Goal: Task Accomplishment & Management: Manage account settings

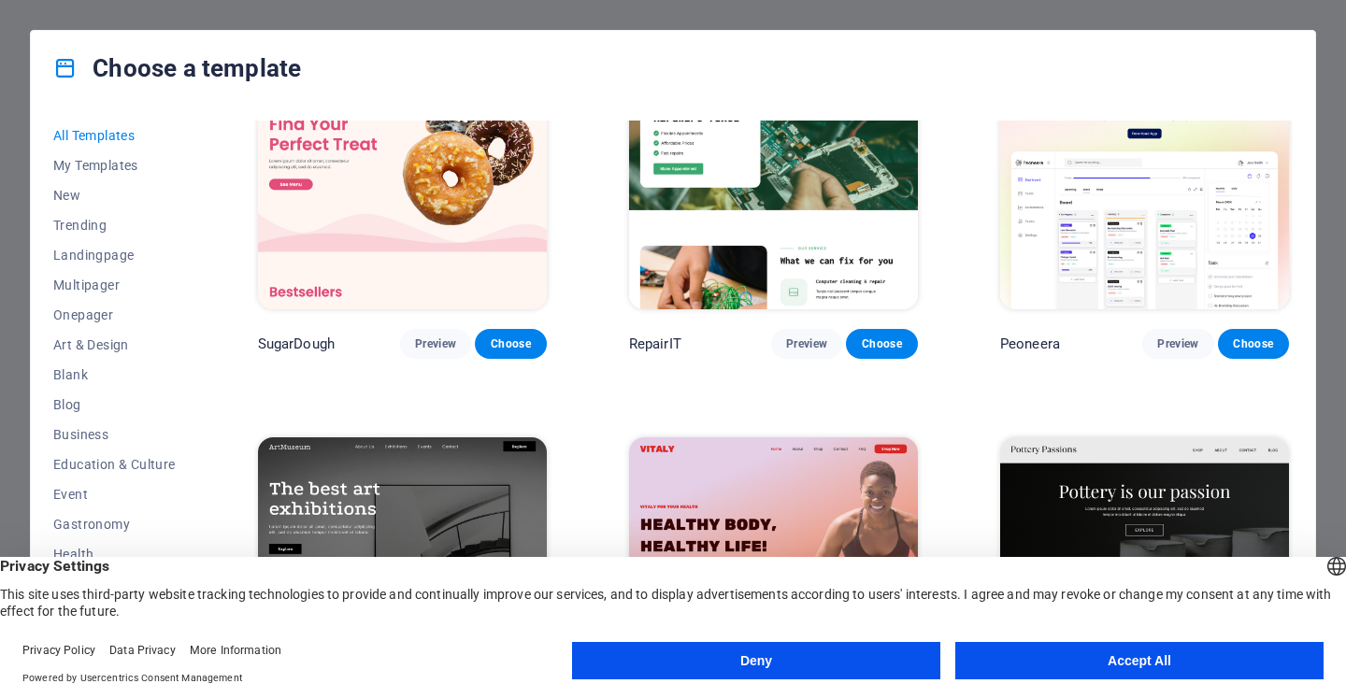
scroll to position [187, 0]
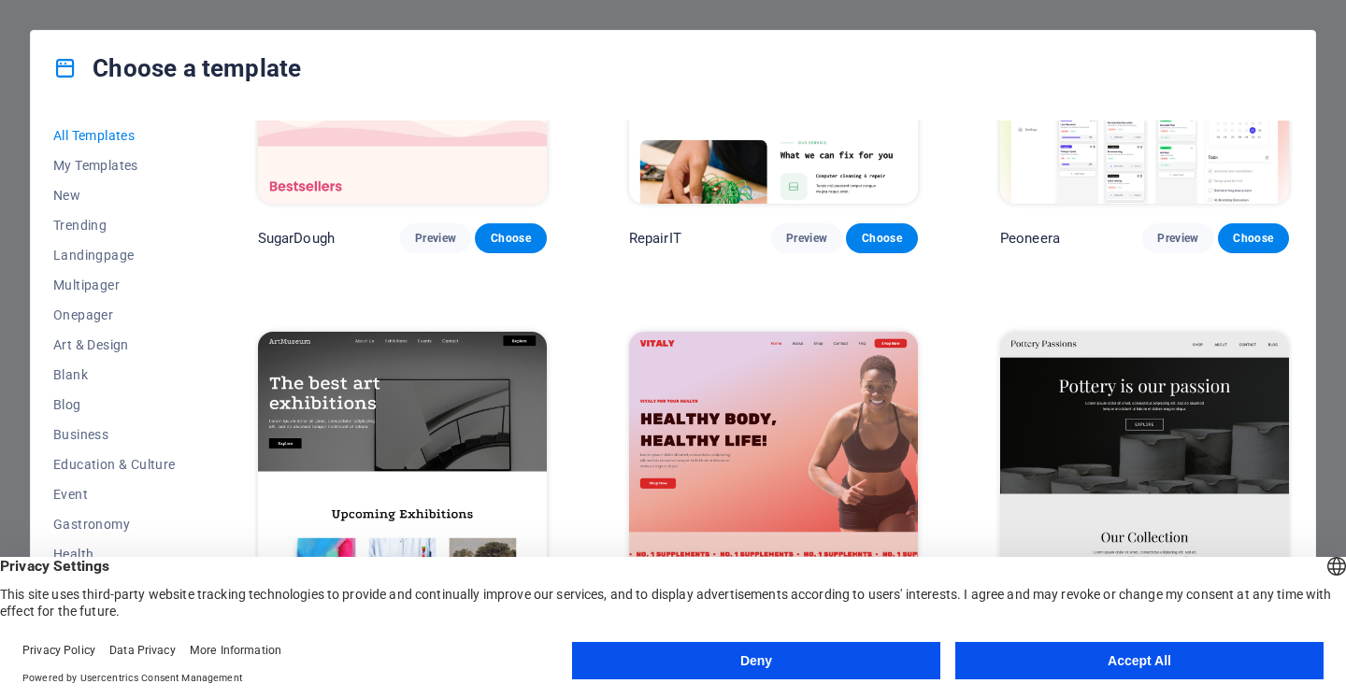
click at [725, 647] on button "Deny" at bounding box center [756, 660] width 368 height 37
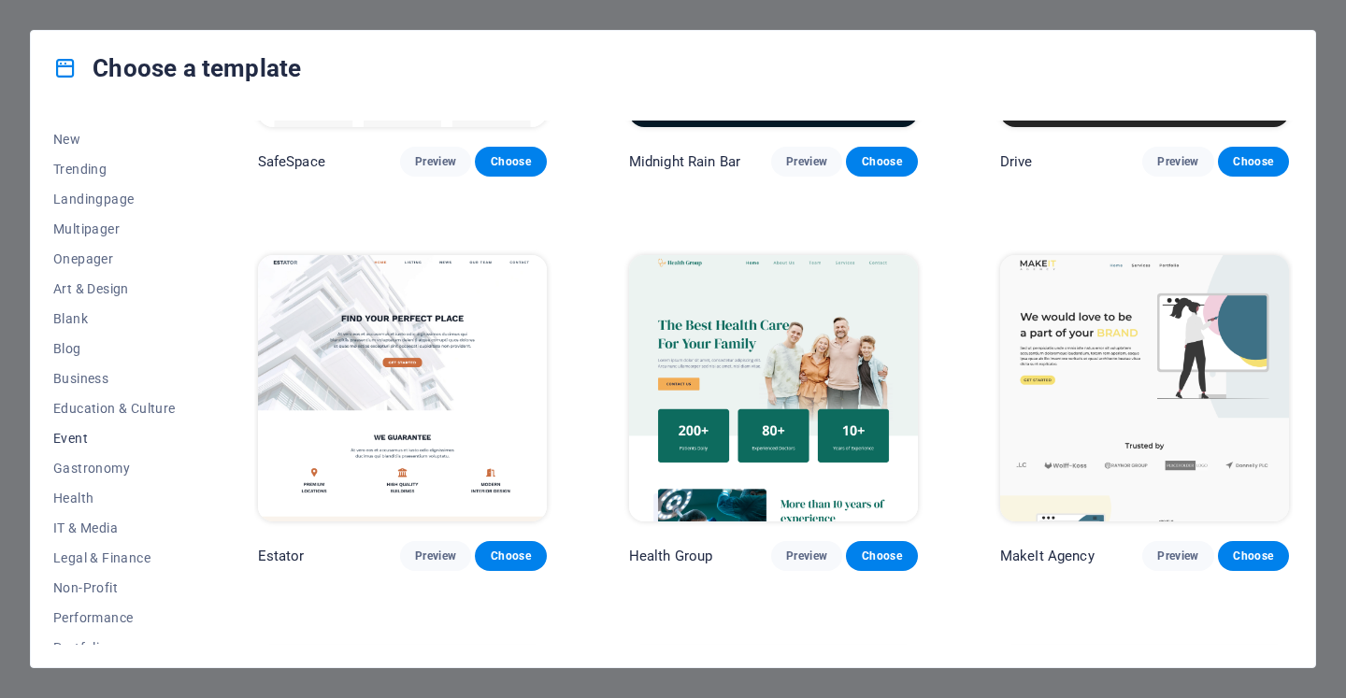
scroll to position [93, 0]
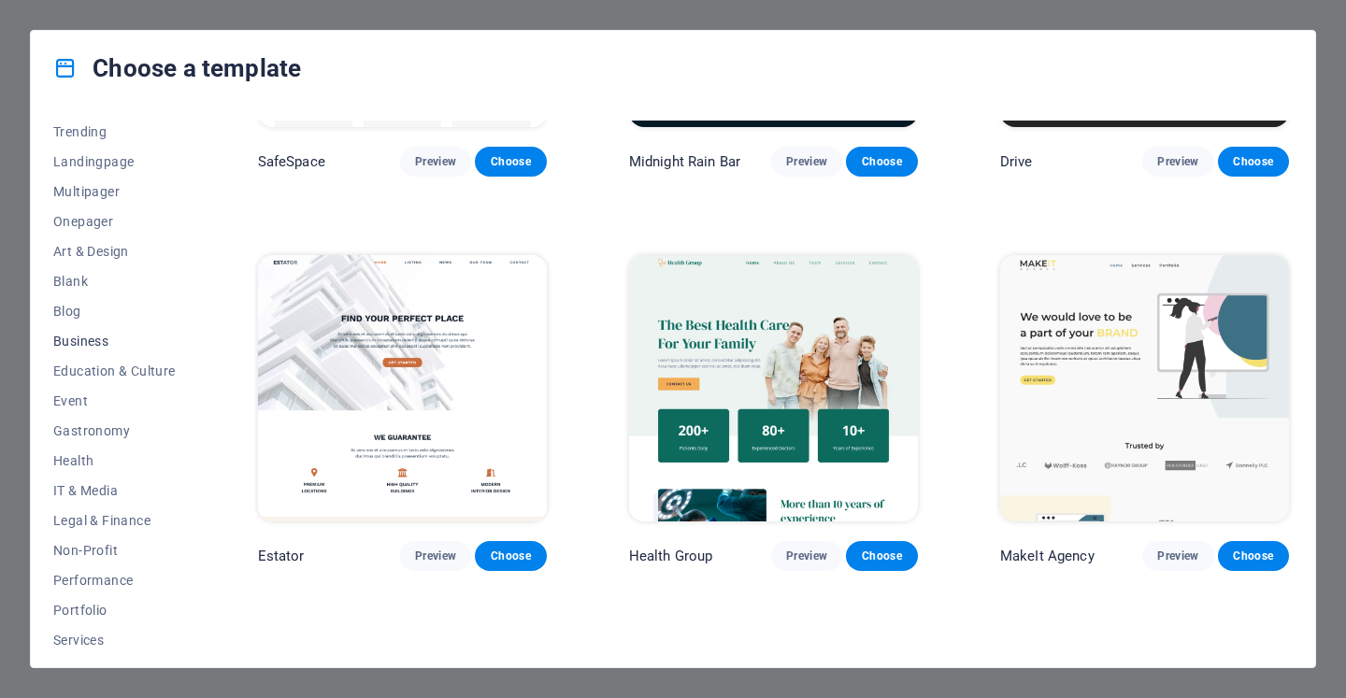
click at [102, 334] on span "Business" at bounding box center [114, 341] width 122 height 15
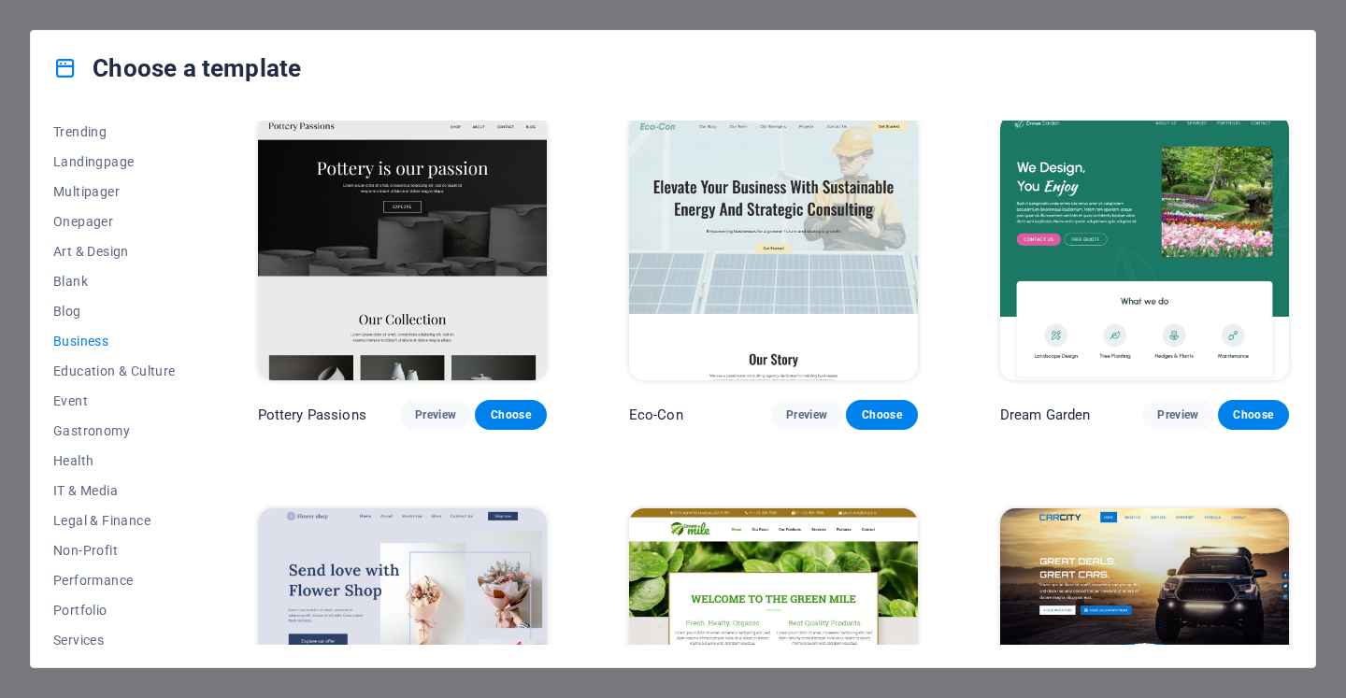
scroll to position [0, 0]
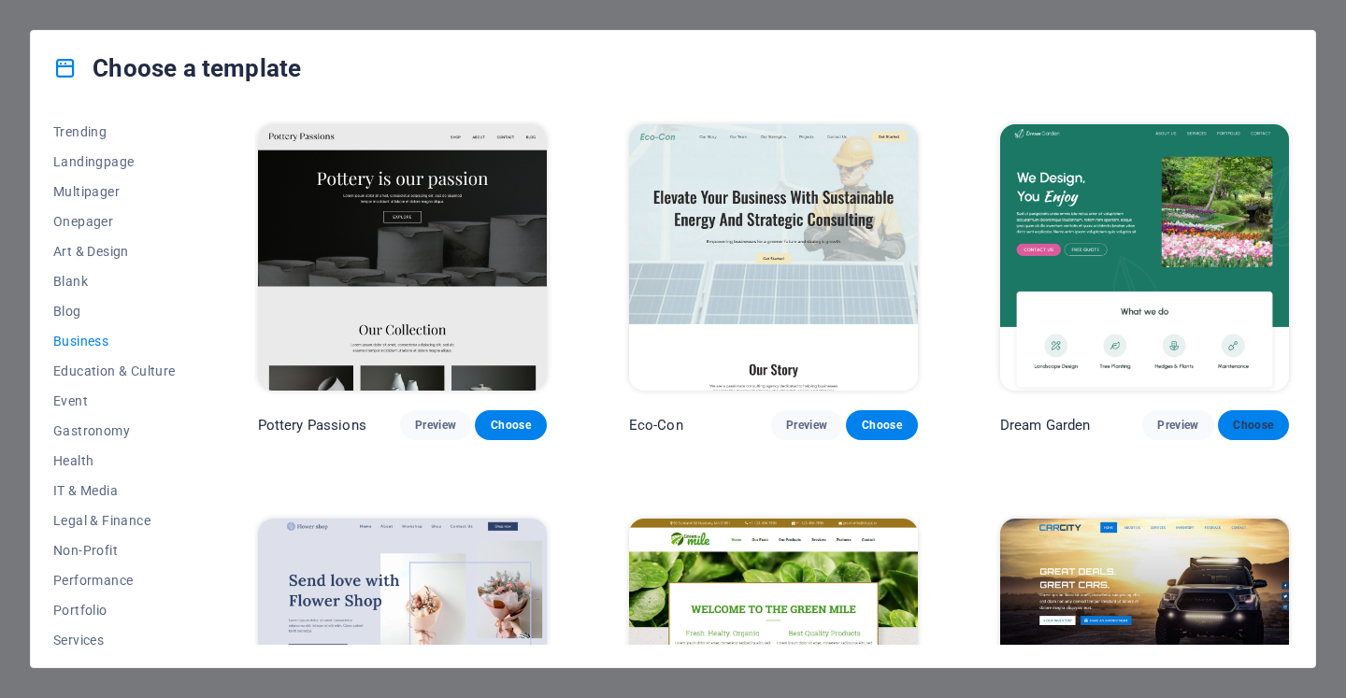
click at [1258, 418] on span "Choose" at bounding box center [1253, 425] width 41 height 15
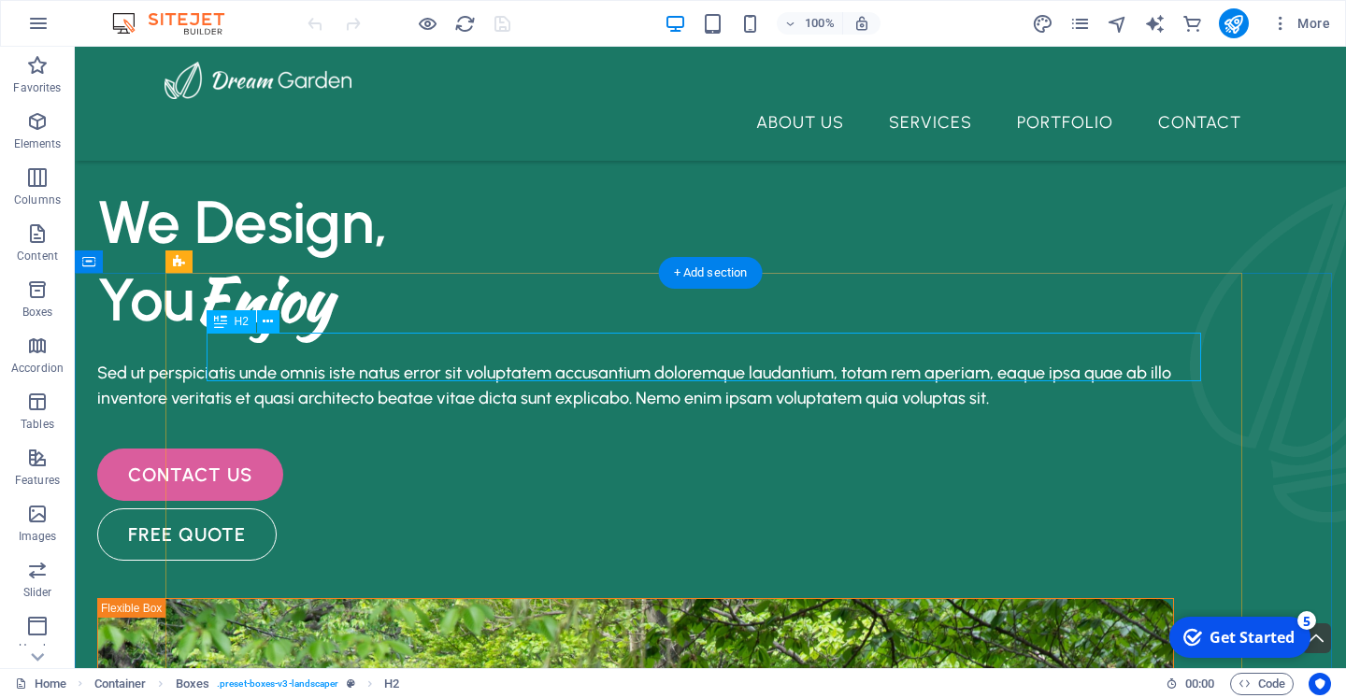
scroll to position [478, 0]
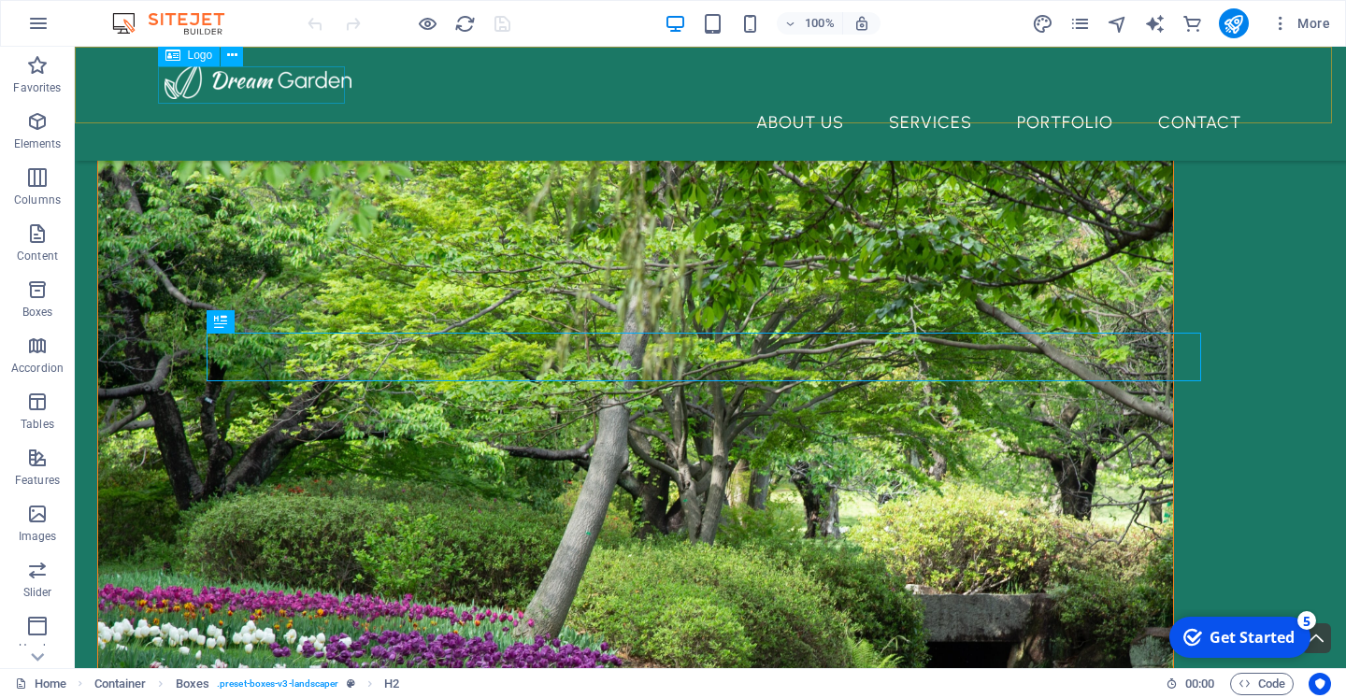
click at [180, 91] on div at bounding box center [711, 80] width 1092 height 37
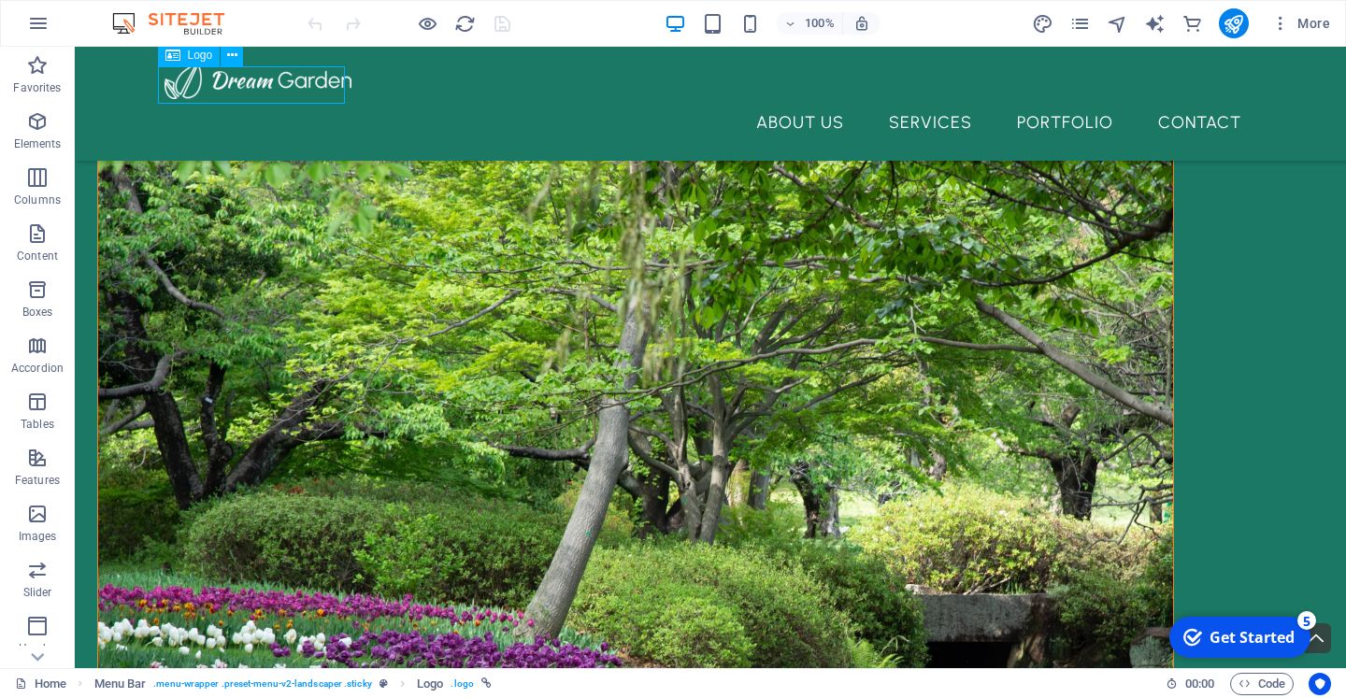
click at [180, 91] on div at bounding box center [711, 80] width 1092 height 37
click at [179, 56] on icon at bounding box center [172, 55] width 15 height 22
click at [201, 57] on span "Logo" at bounding box center [200, 55] width 25 height 11
click at [232, 53] on icon at bounding box center [232, 56] width 10 height 20
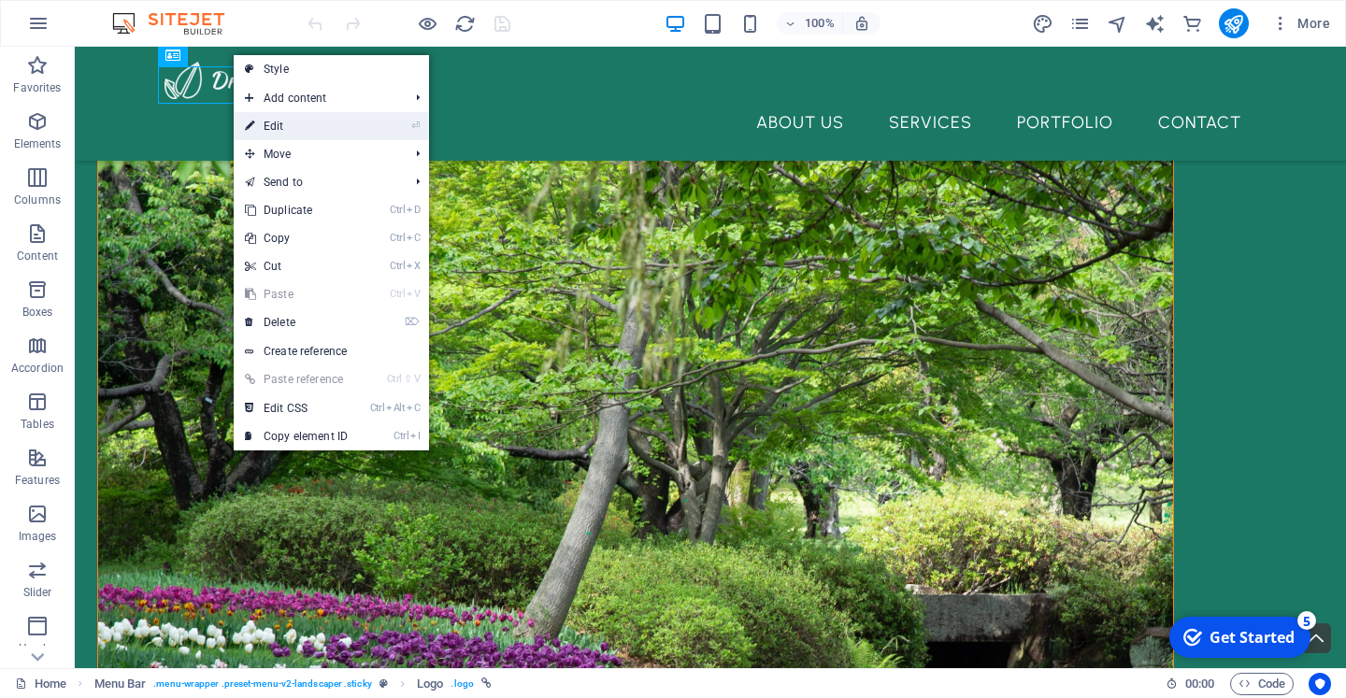
click at [272, 135] on link "⏎ Edit" at bounding box center [296, 126] width 125 height 28
select select "px"
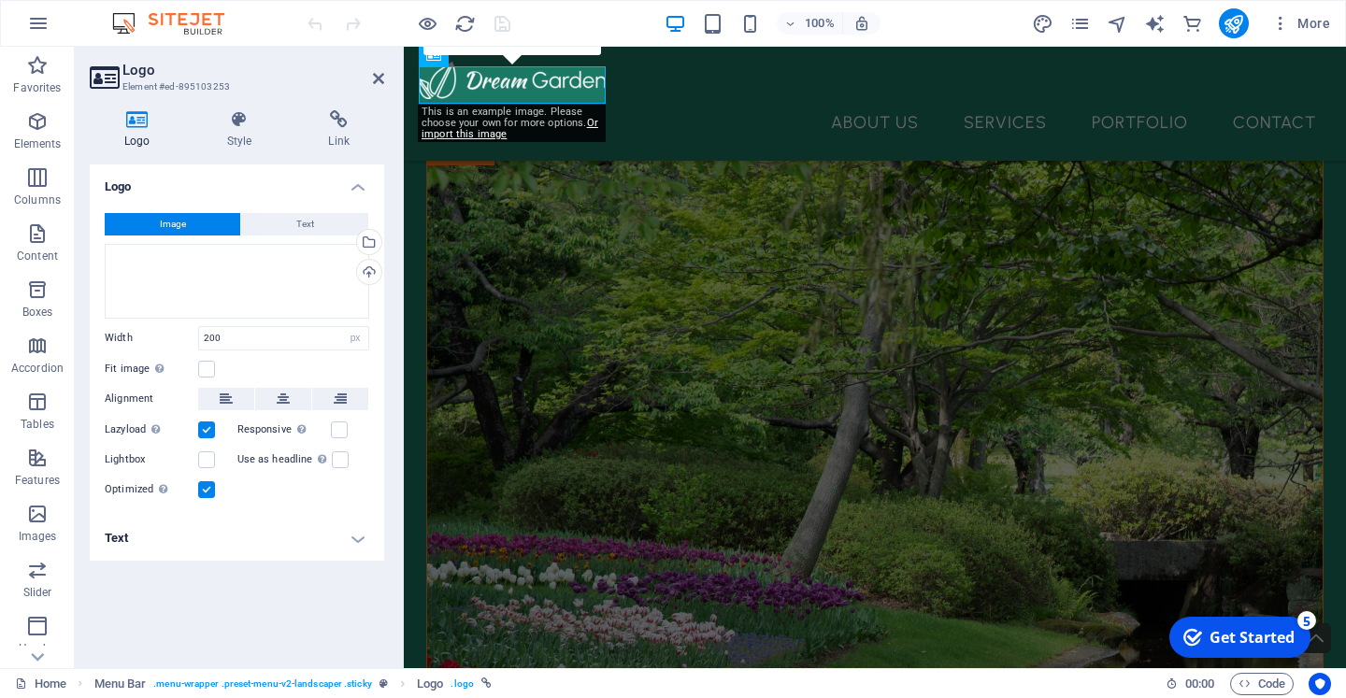
scroll to position [453, 0]
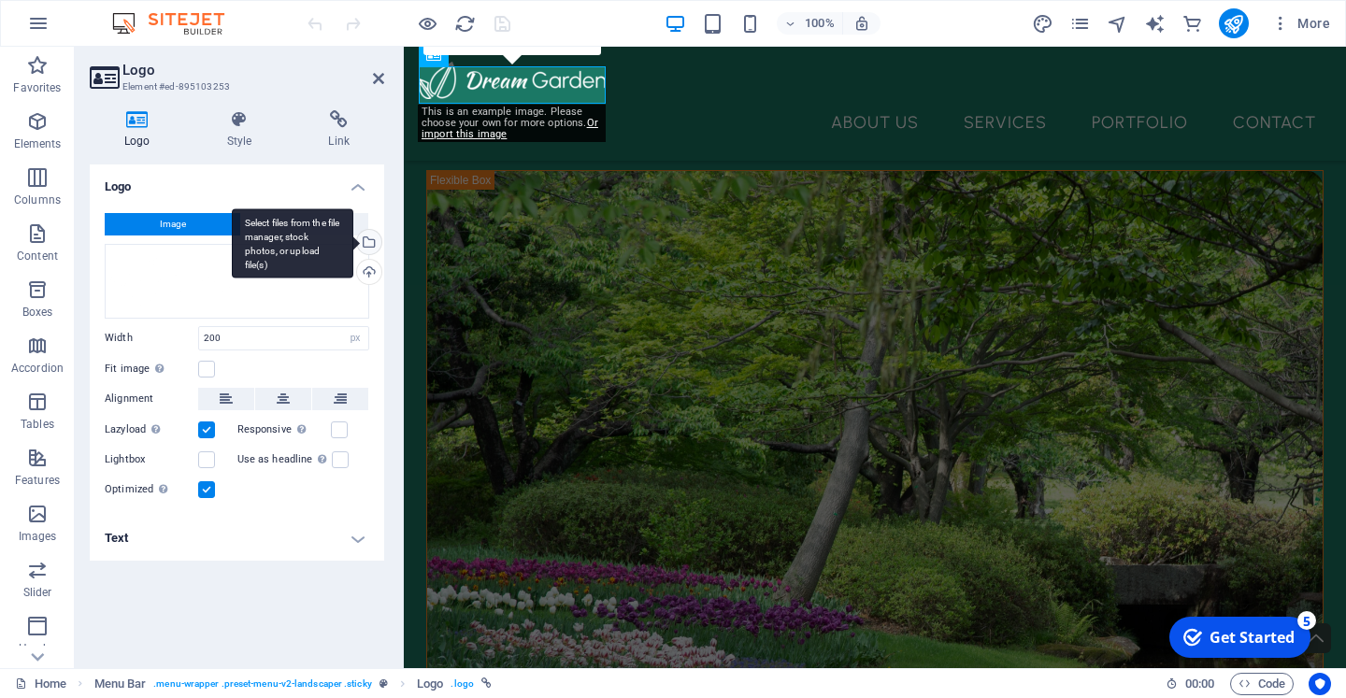
click at [353, 246] on div "Select files from the file manager, stock photos, or upload file(s)" at bounding box center [293, 243] width 122 height 70
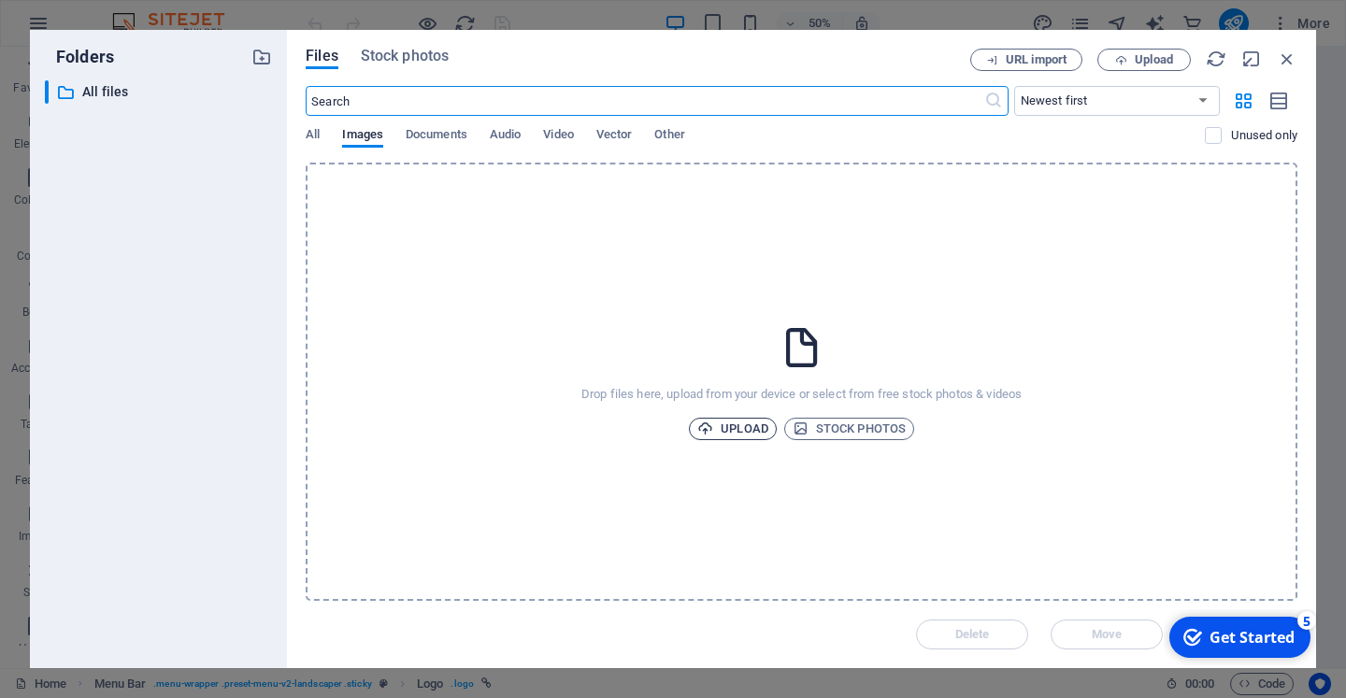
click at [717, 425] on span "Upload" at bounding box center [732, 429] width 71 height 22
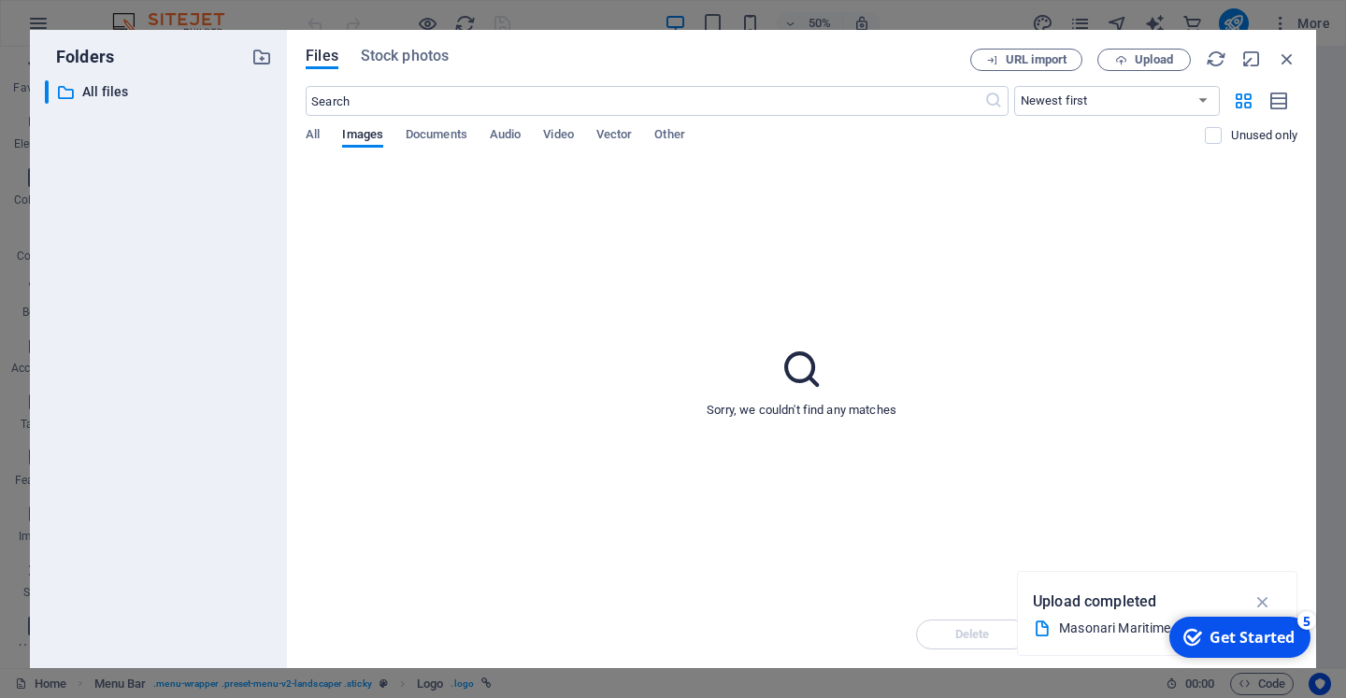
click at [1089, 619] on div "Masonari Maritime Branding.zip" at bounding box center [1149, 628] width 181 height 21
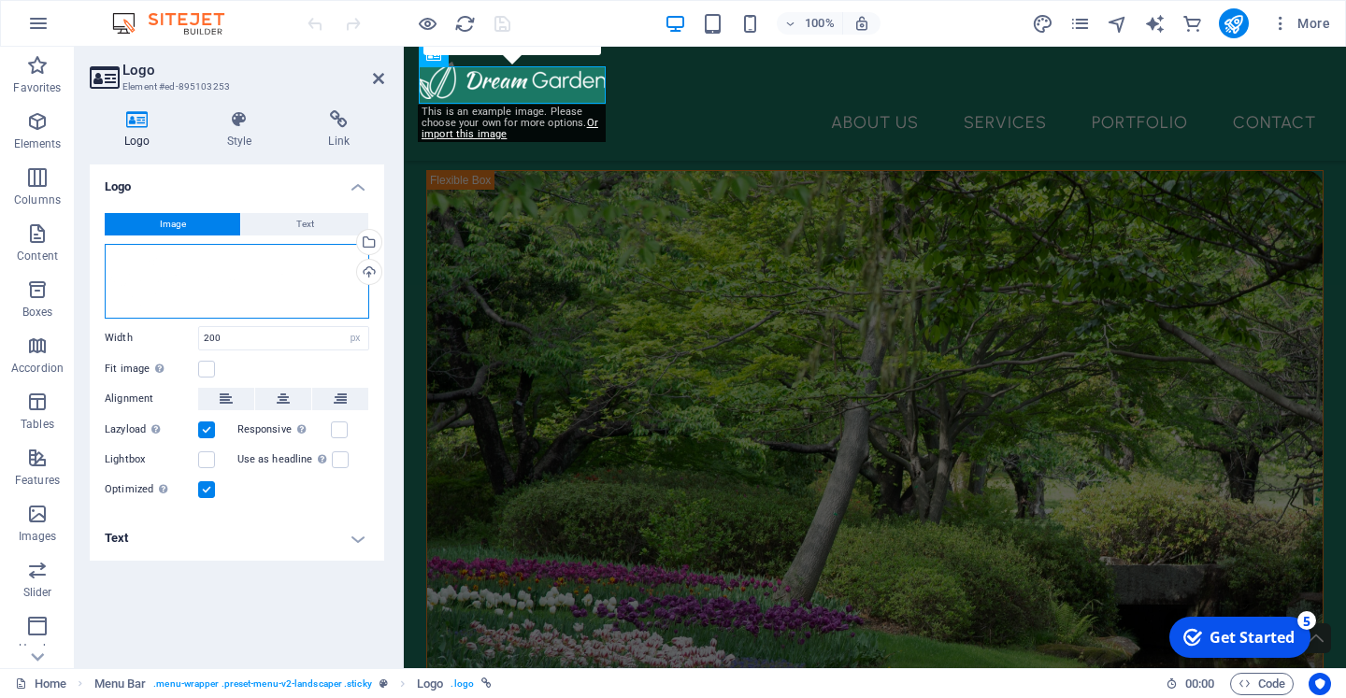
click at [182, 265] on div "Drag files here, click to choose files or select files from Files or our free s…" at bounding box center [237, 281] width 265 height 75
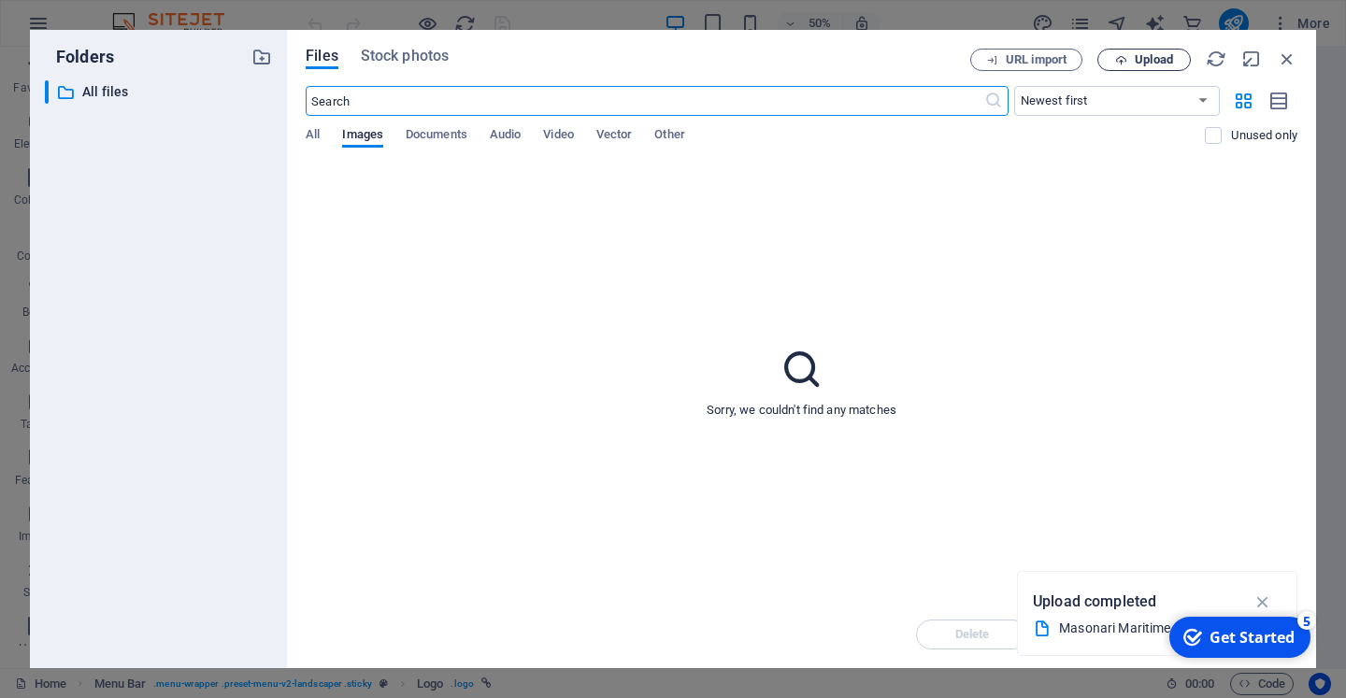
click at [1138, 62] on span "Upload" at bounding box center [1154, 59] width 38 height 11
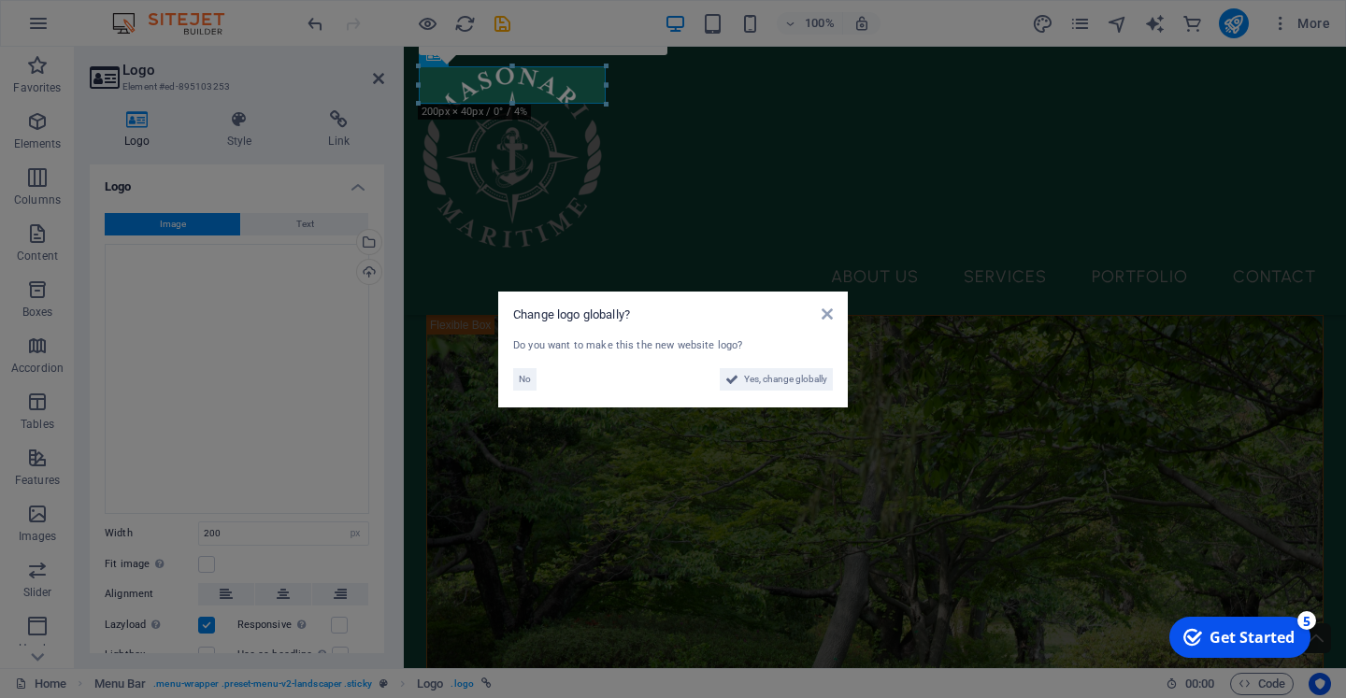
scroll to position [598, 0]
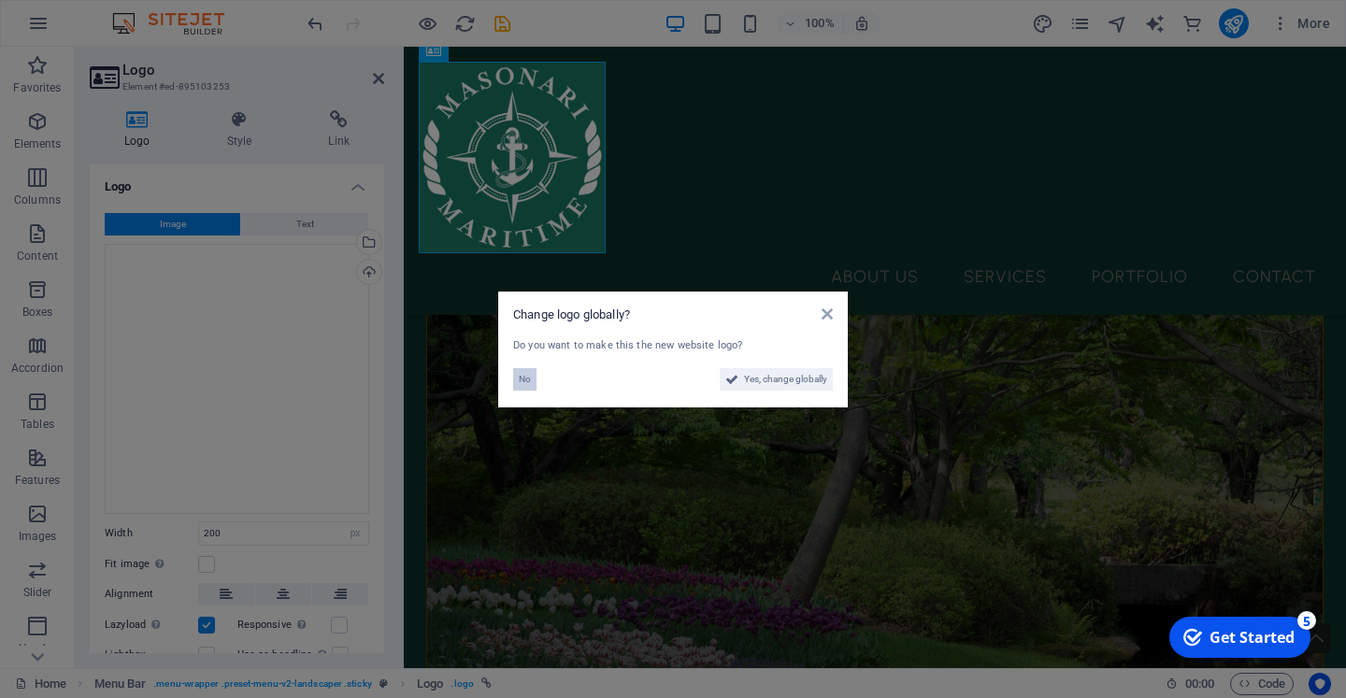
click at [528, 378] on span "No" at bounding box center [525, 379] width 12 height 22
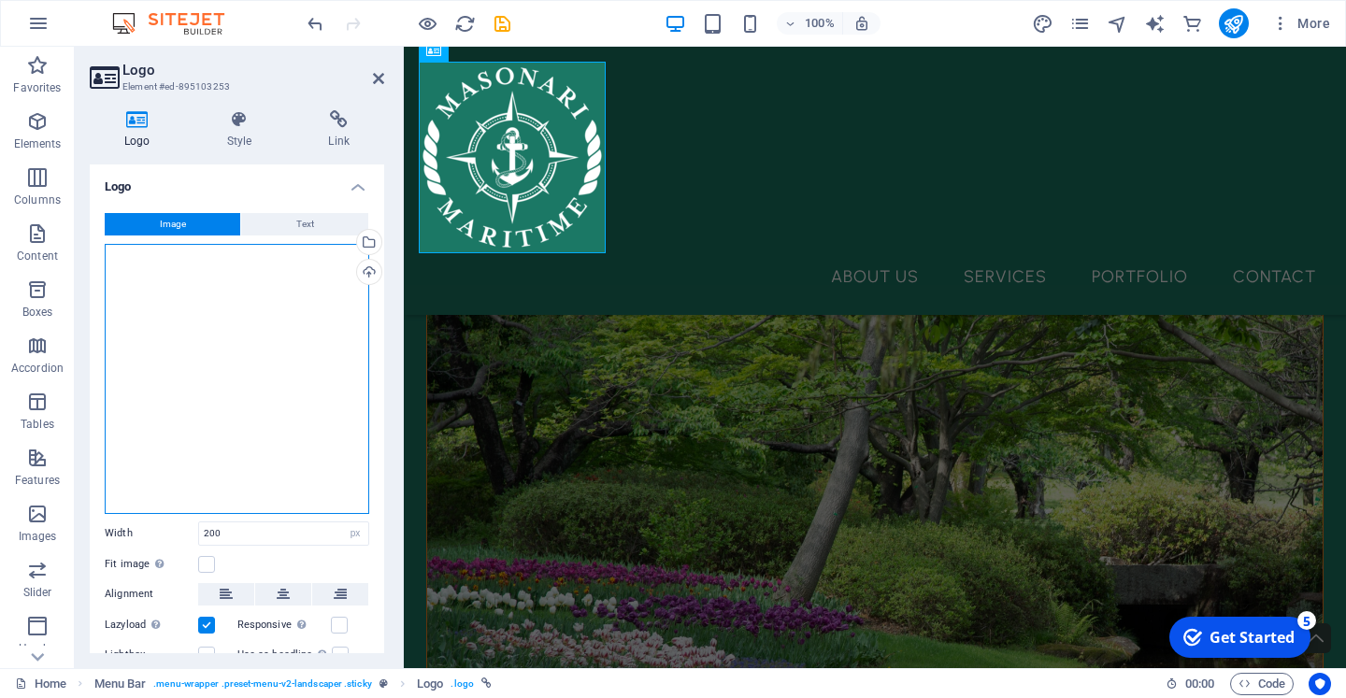
click at [223, 245] on div "Drag files here, click to choose files or select files from Files or our free s…" at bounding box center [237, 379] width 265 height 270
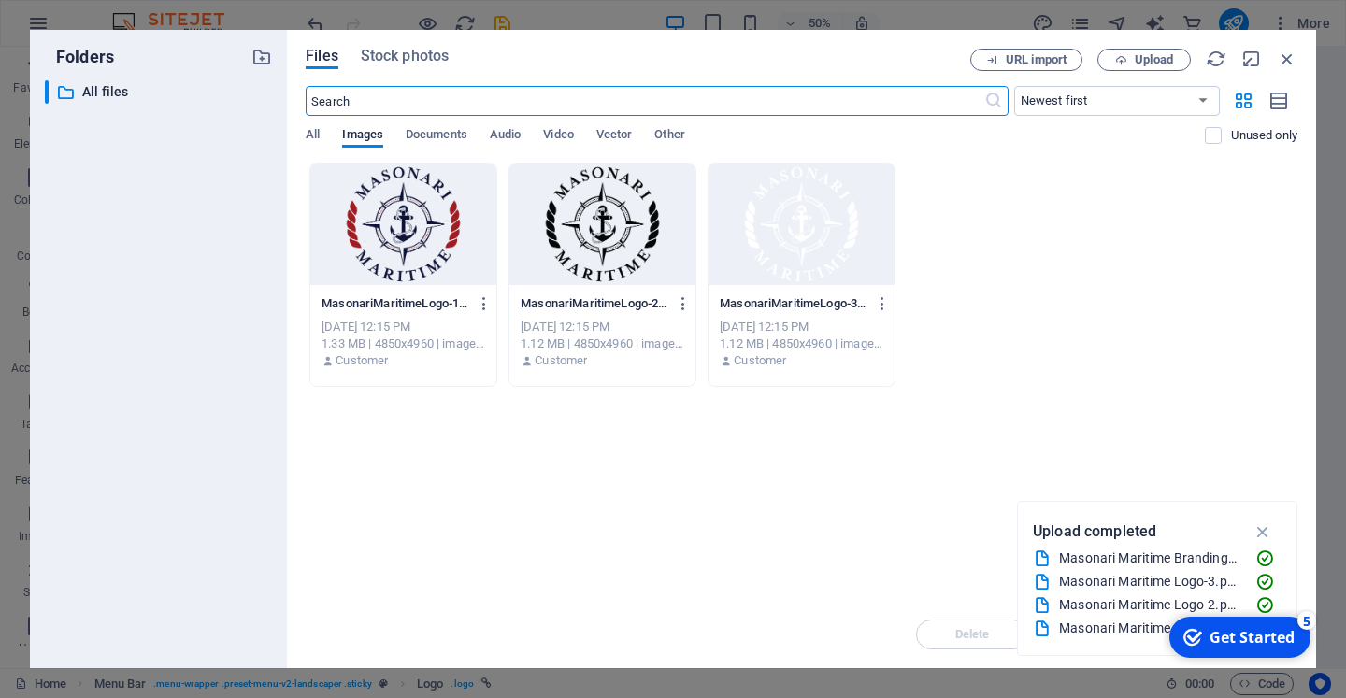
click at [393, 261] on div at bounding box center [403, 225] width 186 height 122
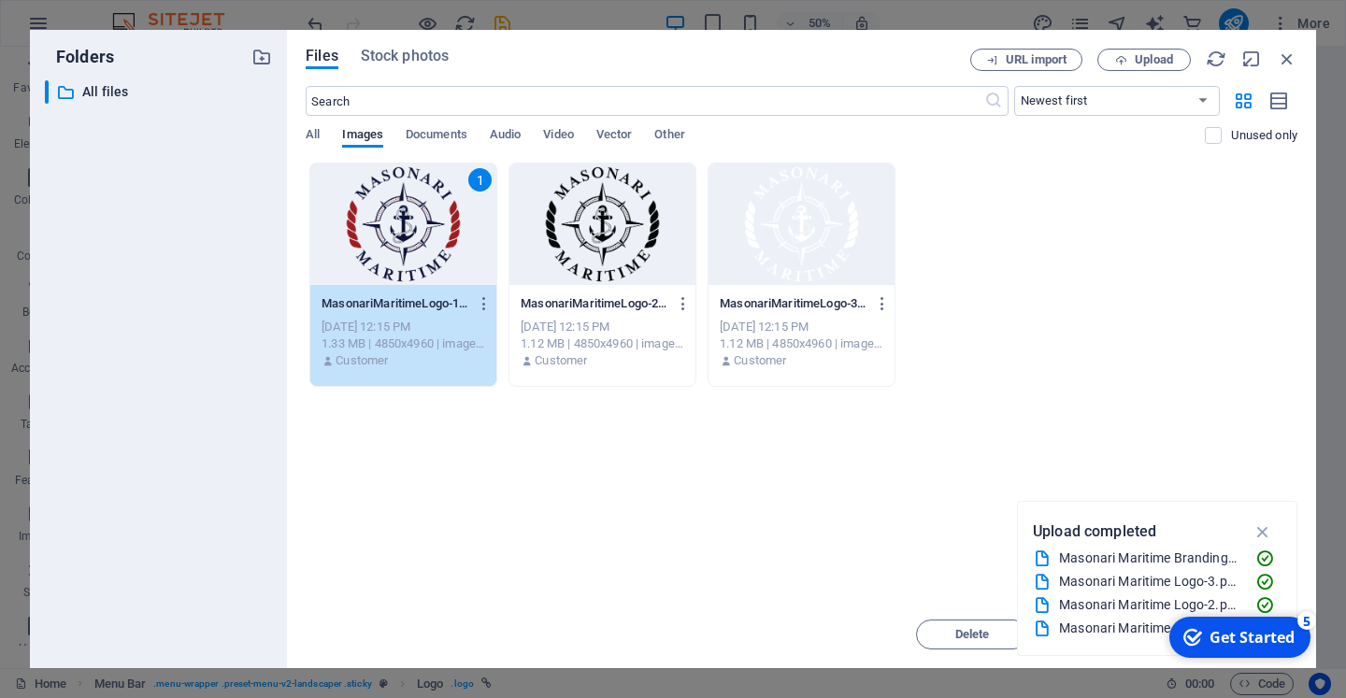
click at [1260, 524] on icon "button" at bounding box center [1262, 532] width 21 height 21
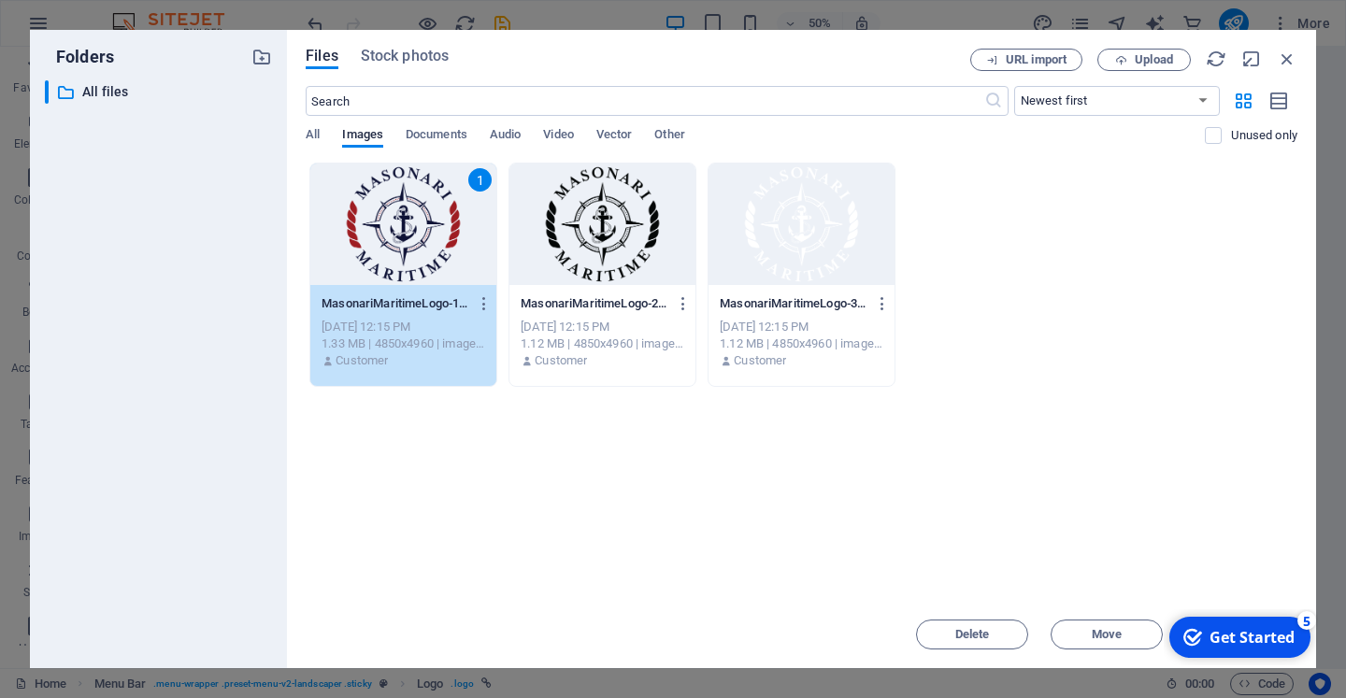
click at [1251, 630] on div "Get Started" at bounding box center [1251, 637] width 85 height 21
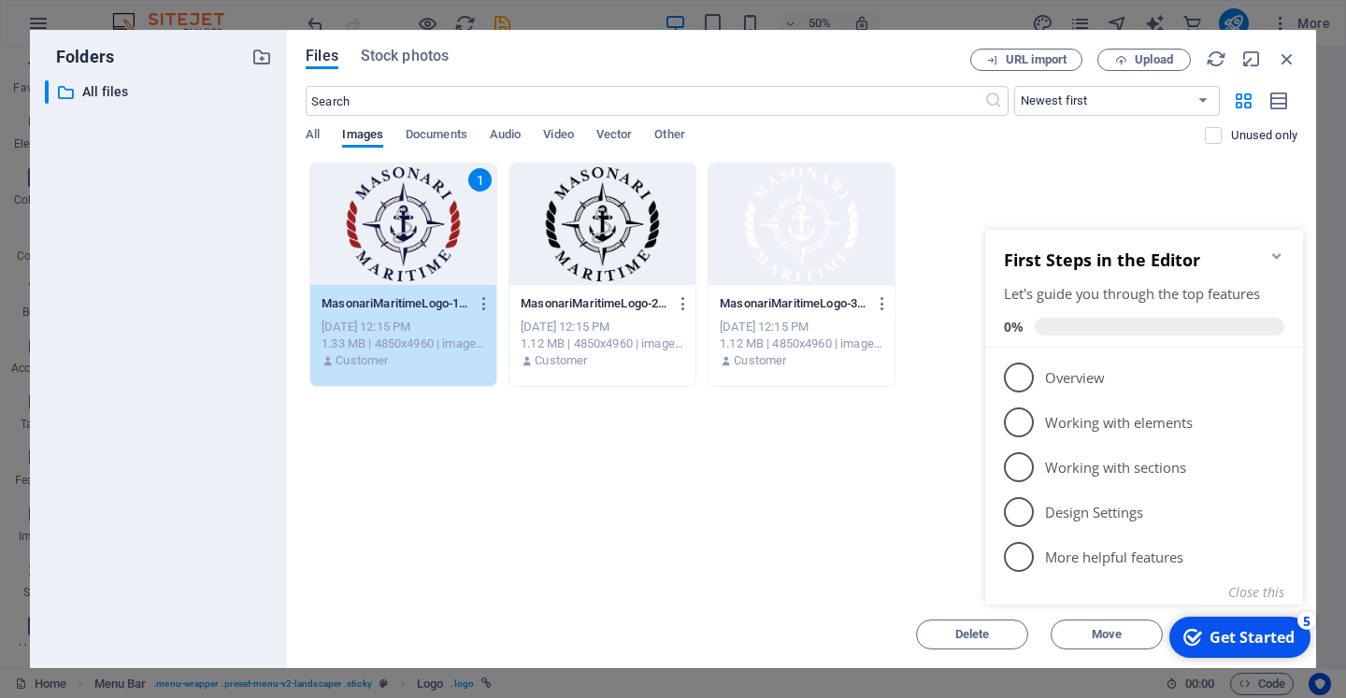
click at [800, 521] on div "Drop files here to upload them instantly 1 MasonariMaritimeLogo-1-dakZr7q7N3sLB…" at bounding box center [802, 382] width 992 height 438
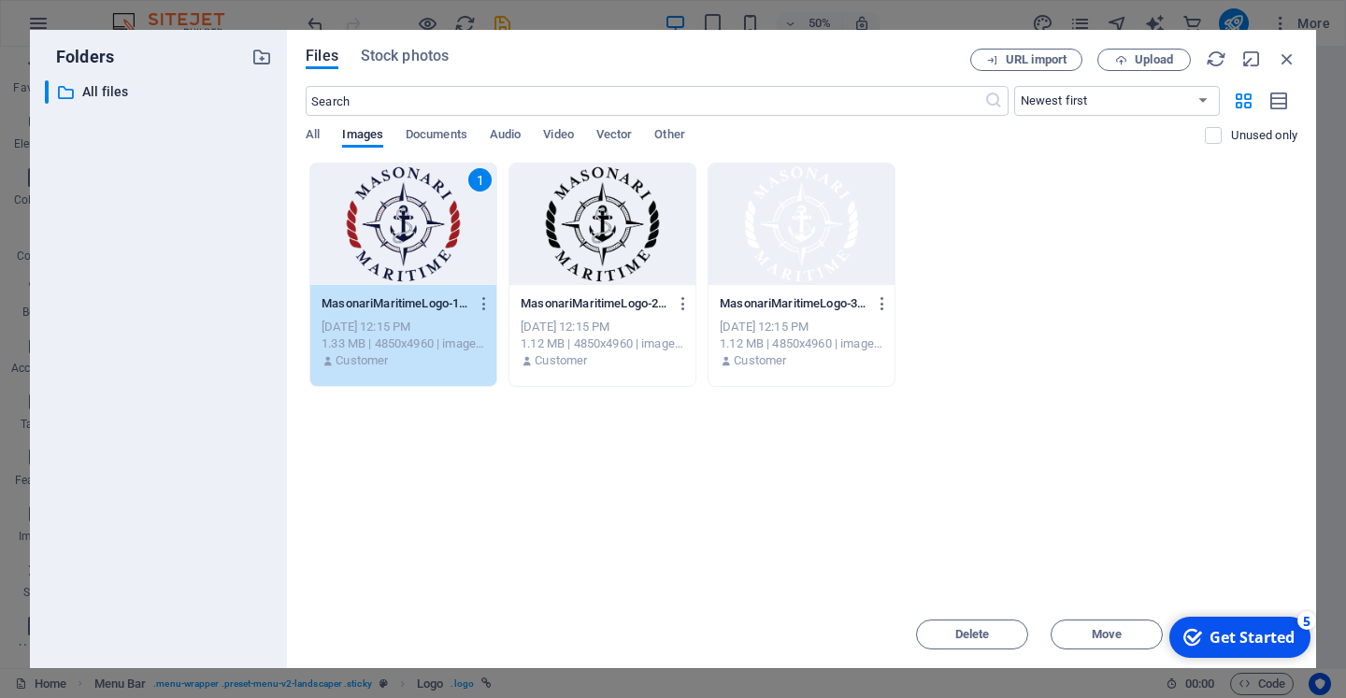
click at [1095, 636] on span "Move" at bounding box center [1107, 634] width 30 height 11
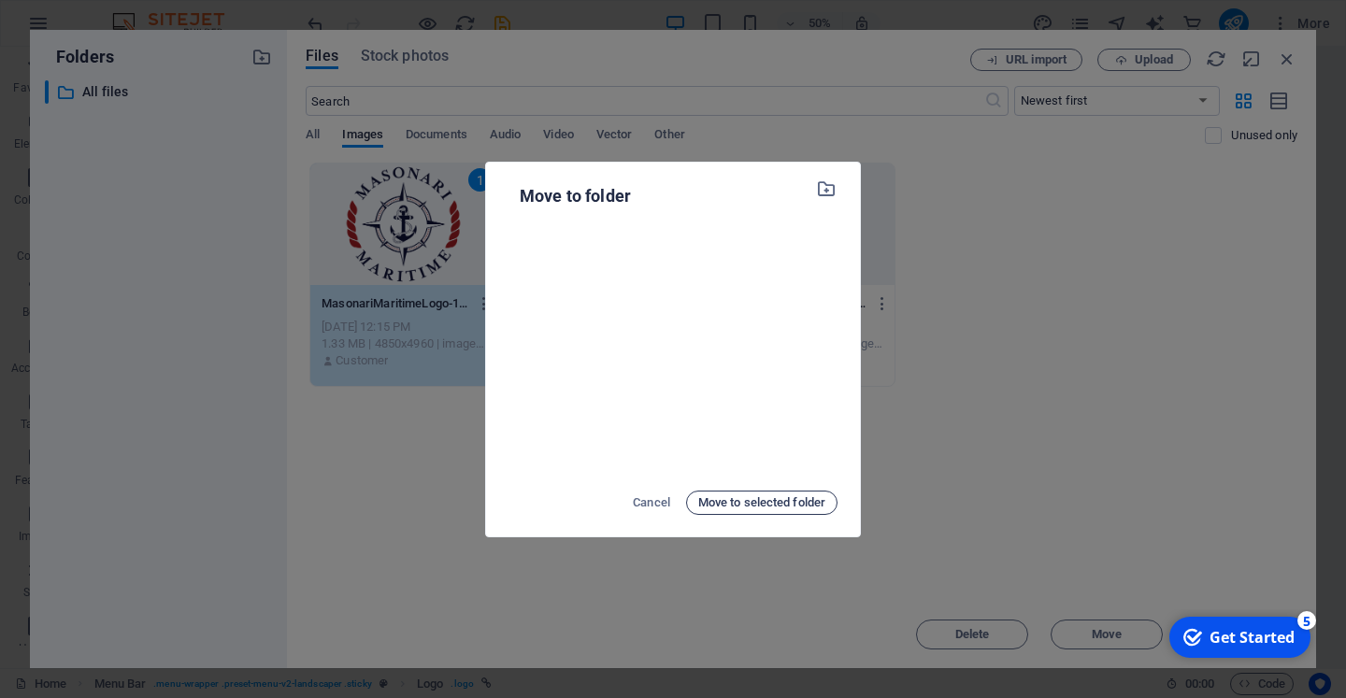
click at [717, 503] on span "Move to selected folder" at bounding box center [761, 503] width 127 height 22
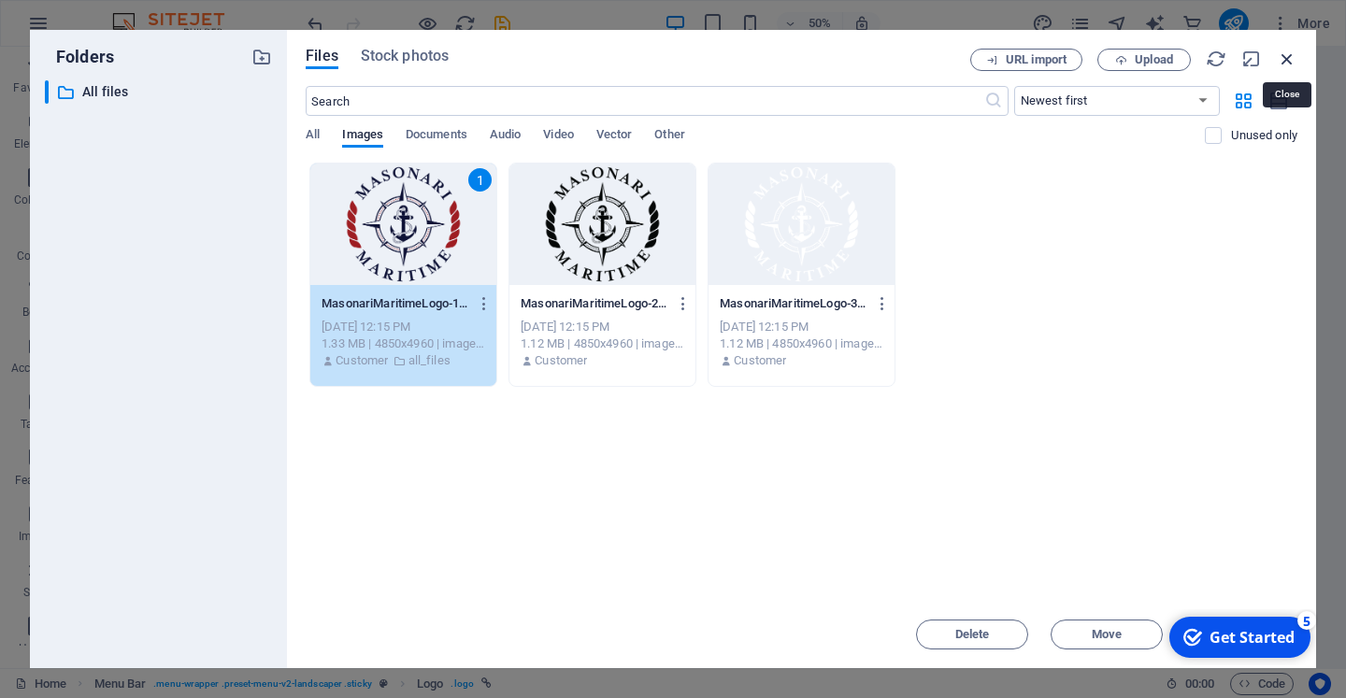
click at [1284, 52] on icon "button" at bounding box center [1287, 59] width 21 height 21
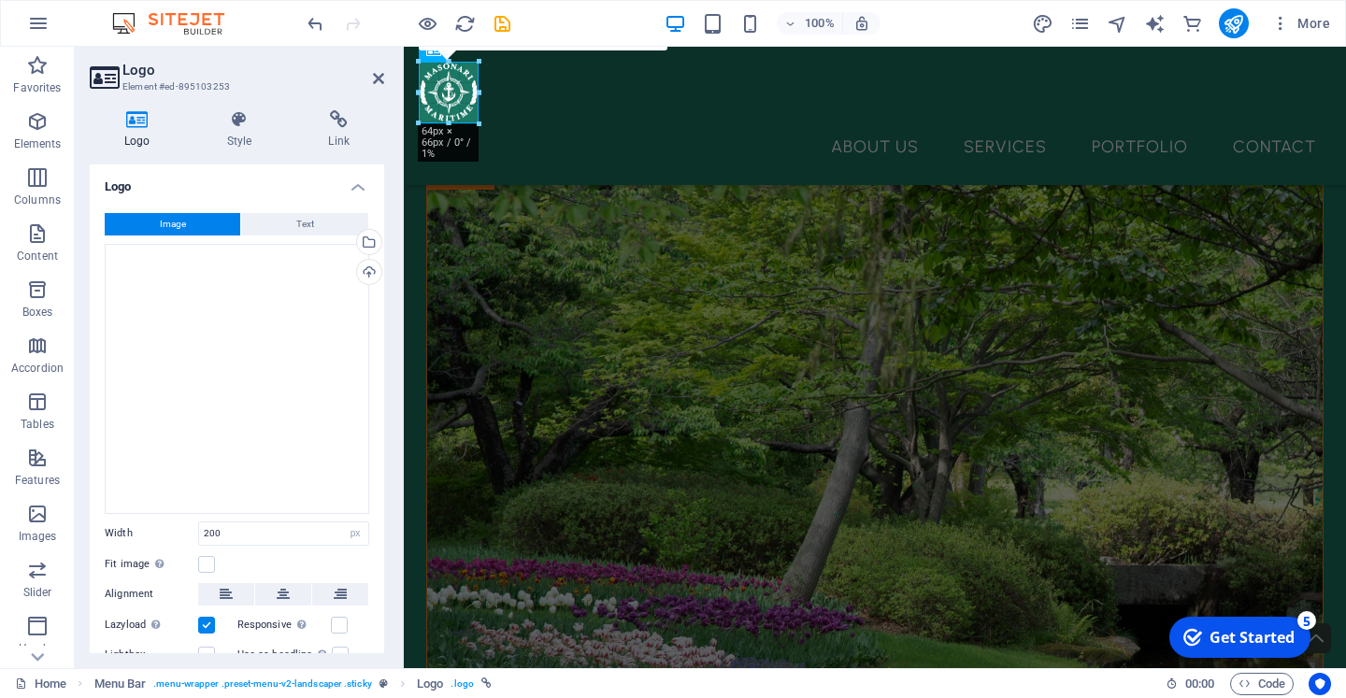
drag, startPoint x: 603, startPoint y: 251, endPoint x: 477, endPoint y: 95, distance: 200.7
type input "63"
click at [592, 174] on div "We Design, You Enjoy Sed ut perspiciatis unde omnis iste natus error sit volupt…" at bounding box center [875, 448] width 942 height 1739
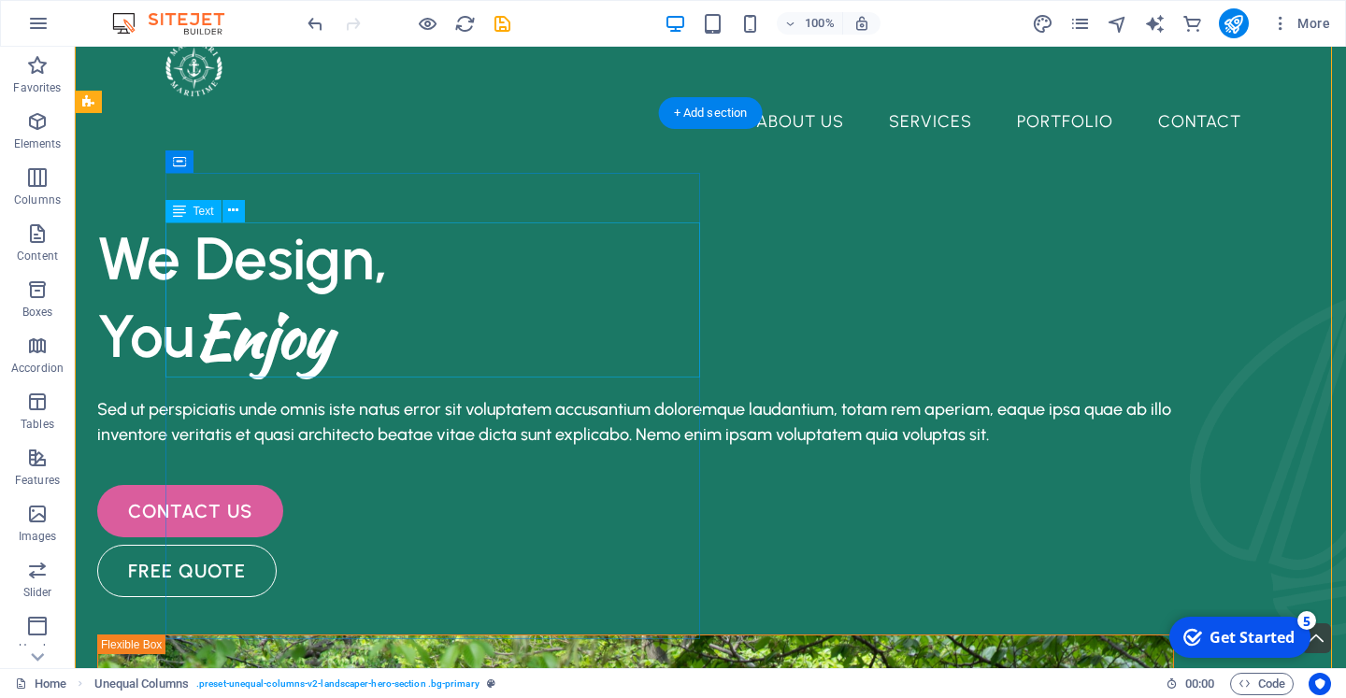
scroll to position [0, 0]
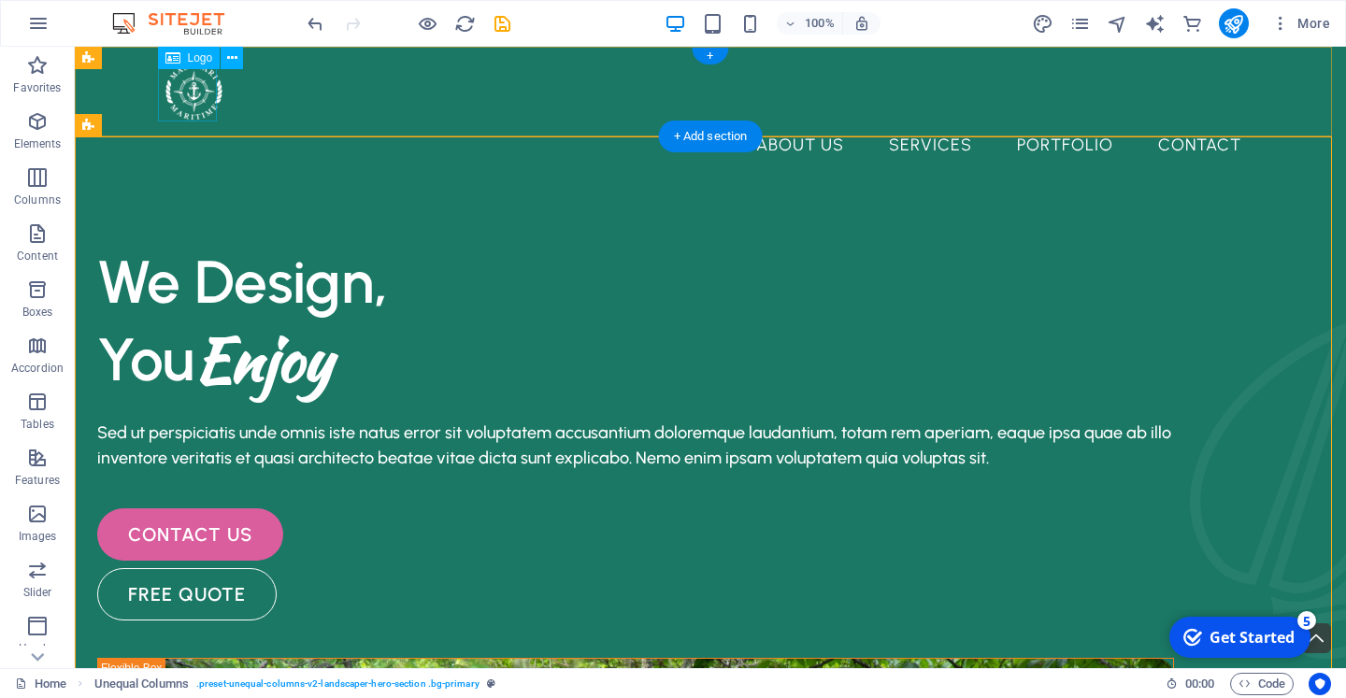
click at [196, 94] on div at bounding box center [711, 92] width 1092 height 60
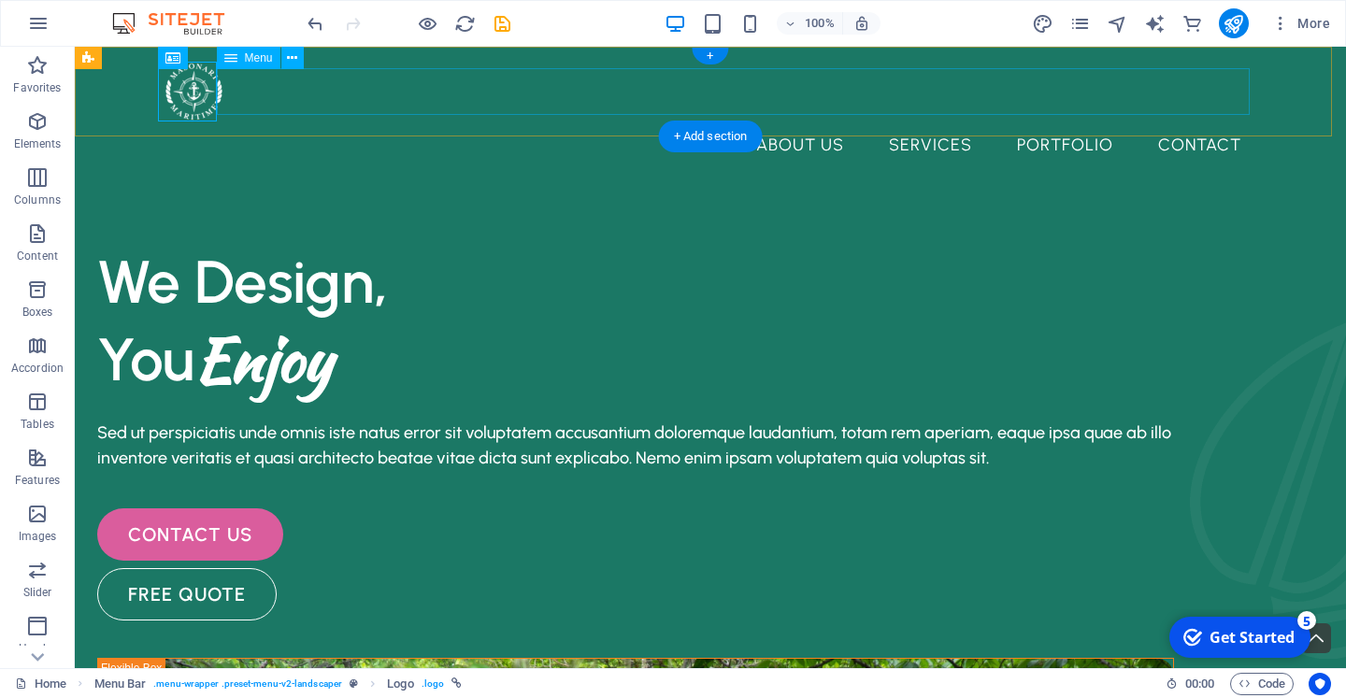
click at [390, 122] on nav "About Us Services Portfolio Contact" at bounding box center [711, 145] width 1092 height 47
click at [201, 102] on div at bounding box center [711, 92] width 1092 height 60
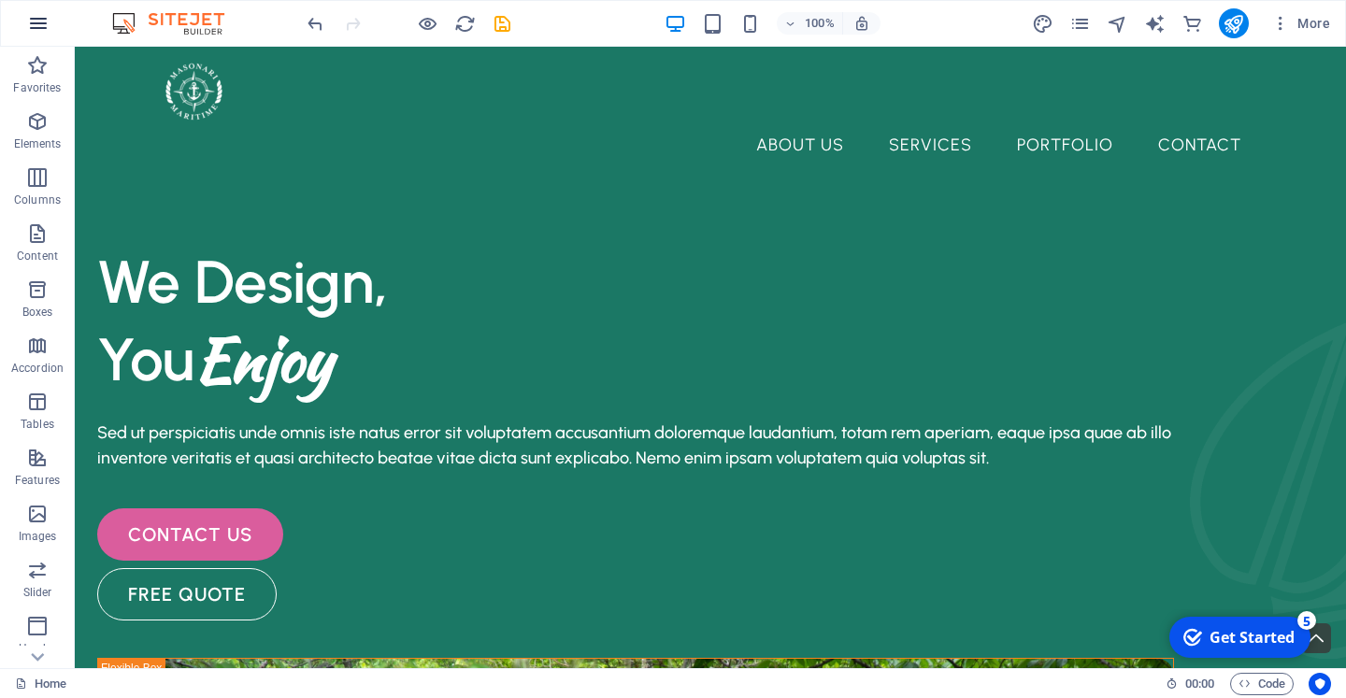
click at [32, 29] on icon "button" at bounding box center [38, 23] width 22 height 22
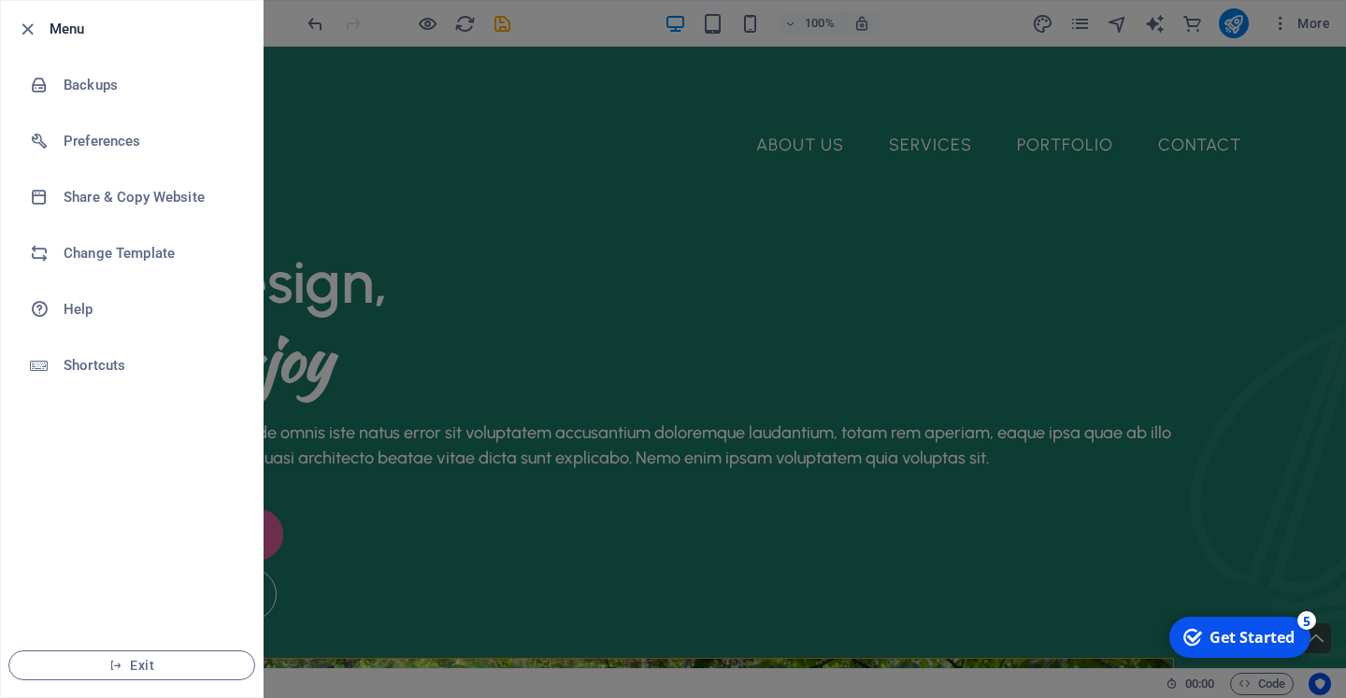
click at [32, 29] on icon "button" at bounding box center [27, 29] width 21 height 21
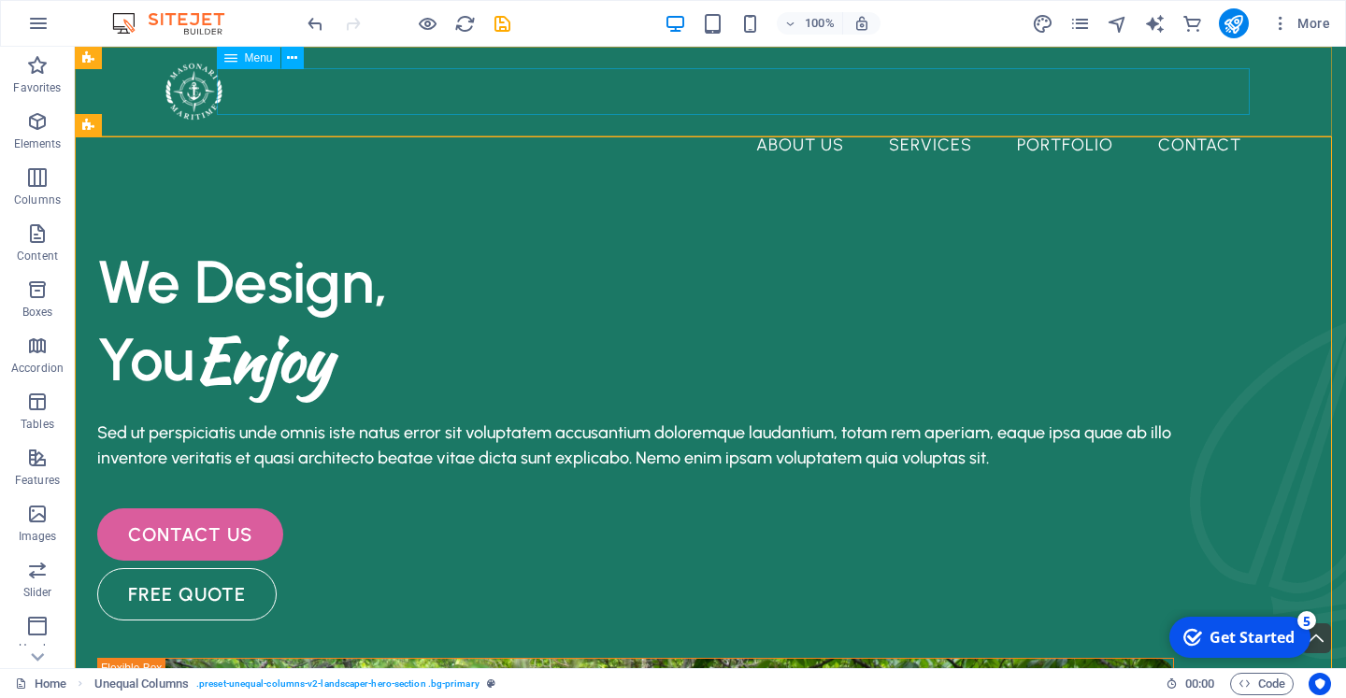
click at [305, 54] on div "Menu" at bounding box center [266, 58] width 99 height 23
click at [171, 64] on icon at bounding box center [170, 59] width 10 height 20
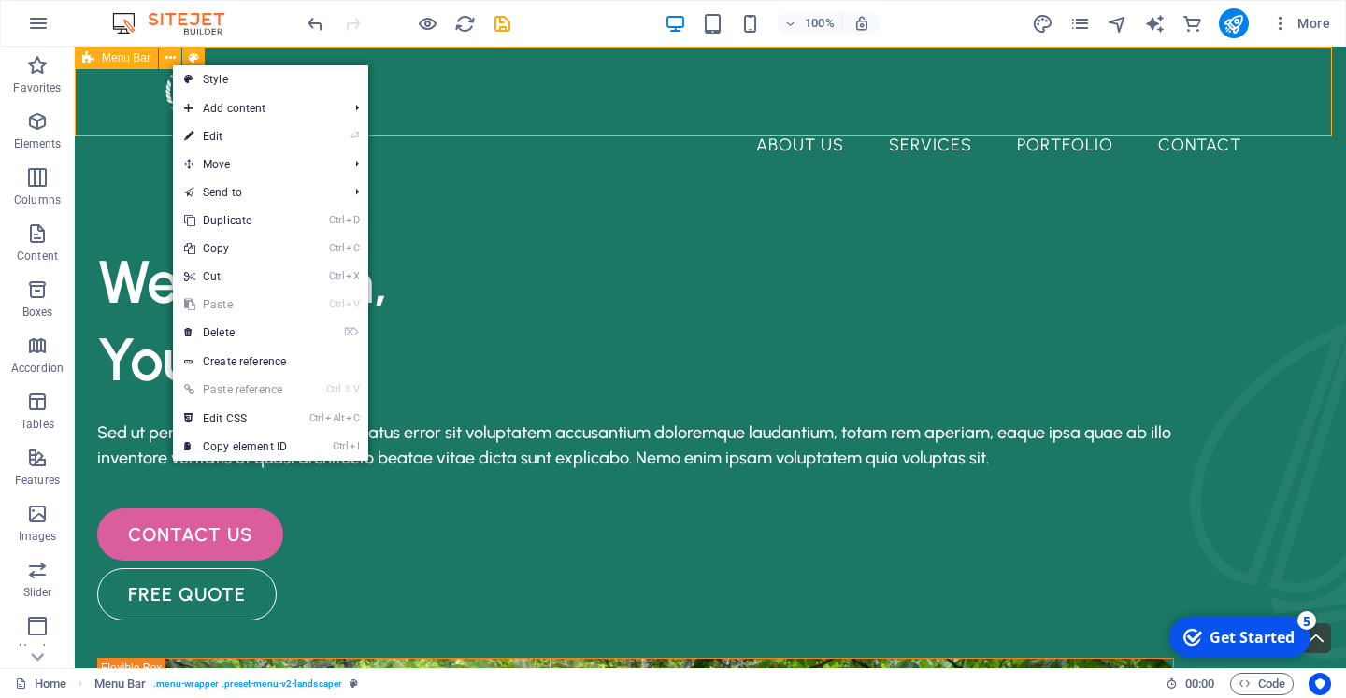
click at [123, 56] on span "Menu Bar" at bounding box center [126, 57] width 49 height 11
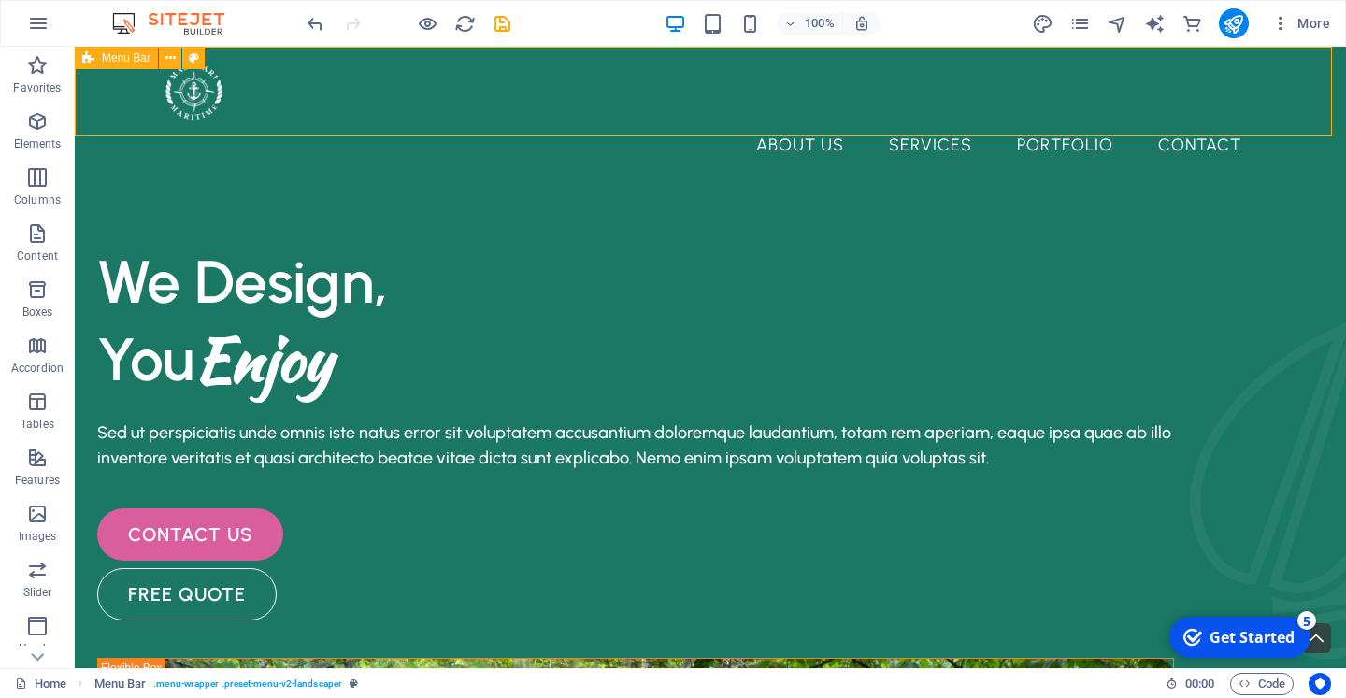
click at [112, 64] on span "Menu Bar" at bounding box center [126, 57] width 49 height 11
click at [165, 57] on icon at bounding box center [170, 59] width 10 height 20
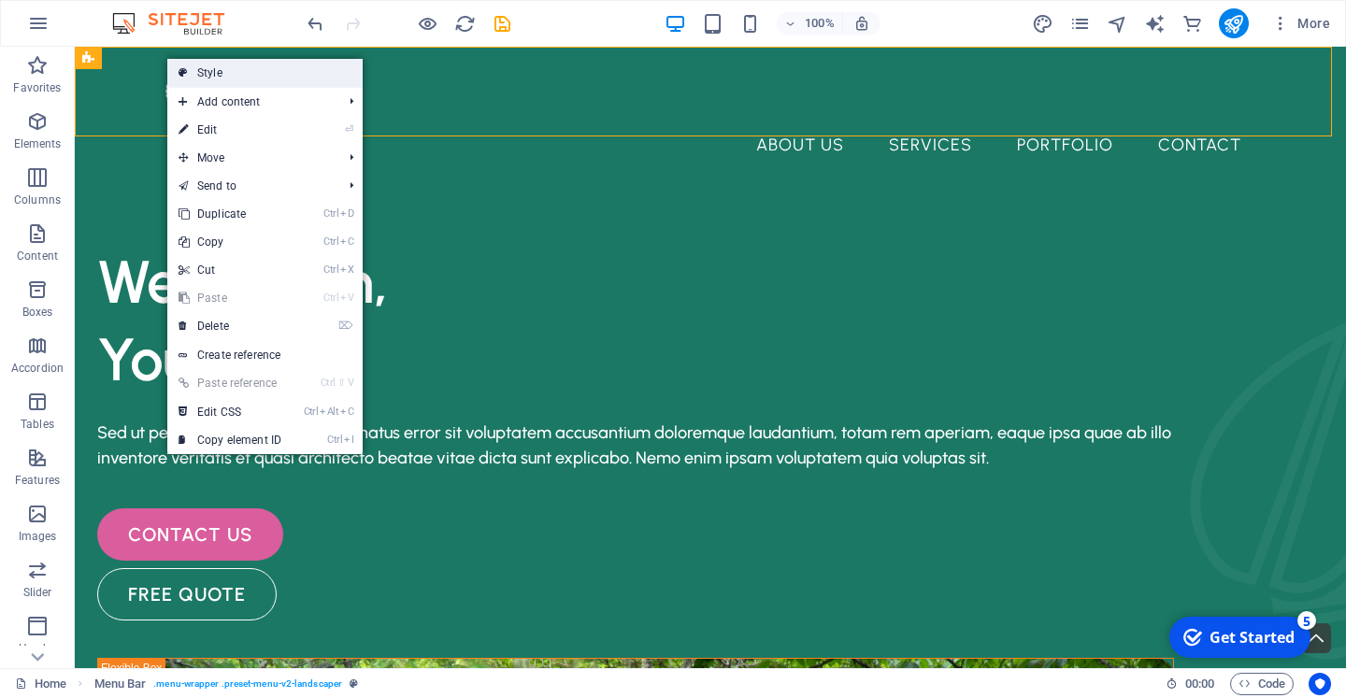
click at [247, 72] on link "Style" at bounding box center [264, 73] width 195 height 28
select select "rem"
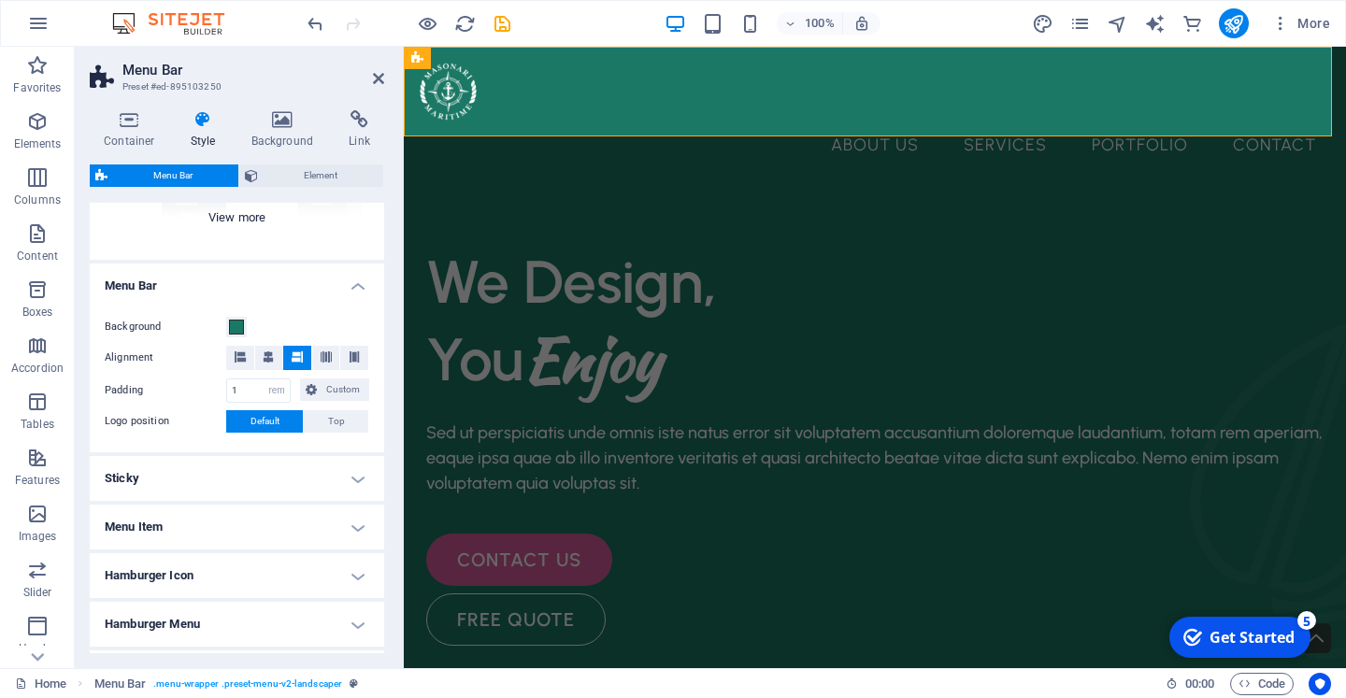
scroll to position [280, 0]
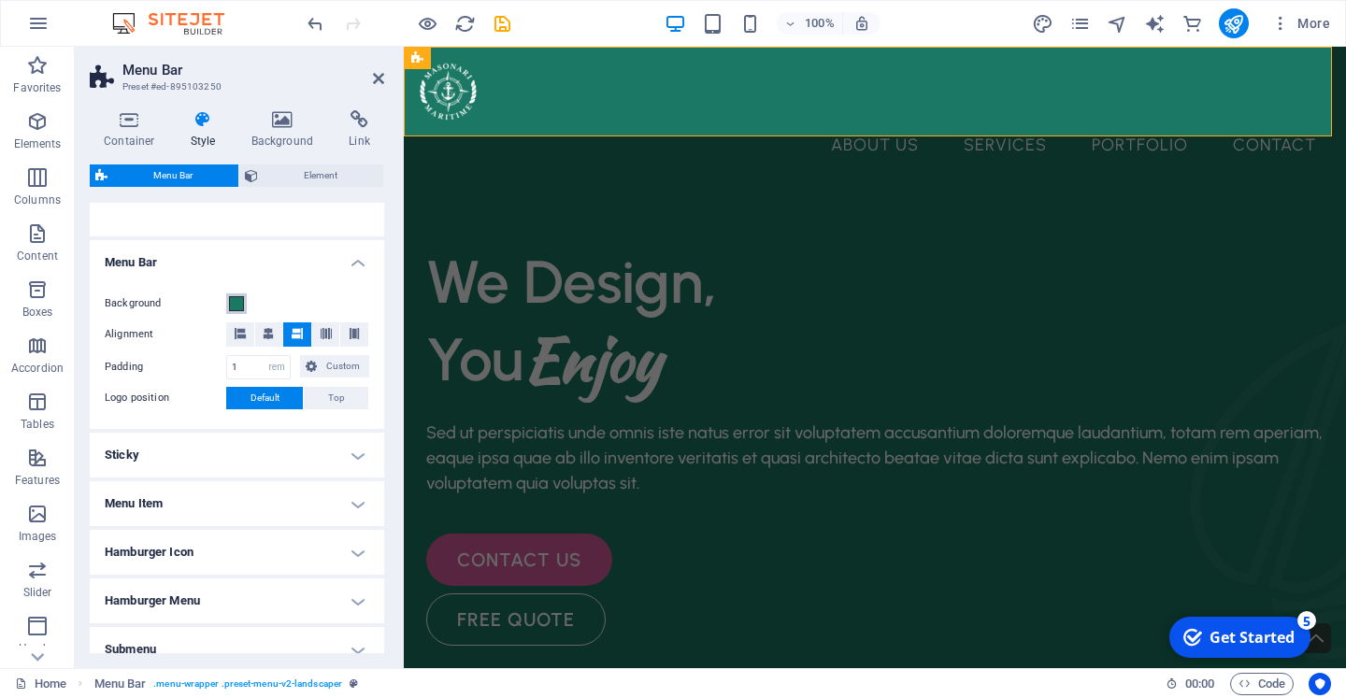
click at [231, 299] on span at bounding box center [236, 303] width 15 height 15
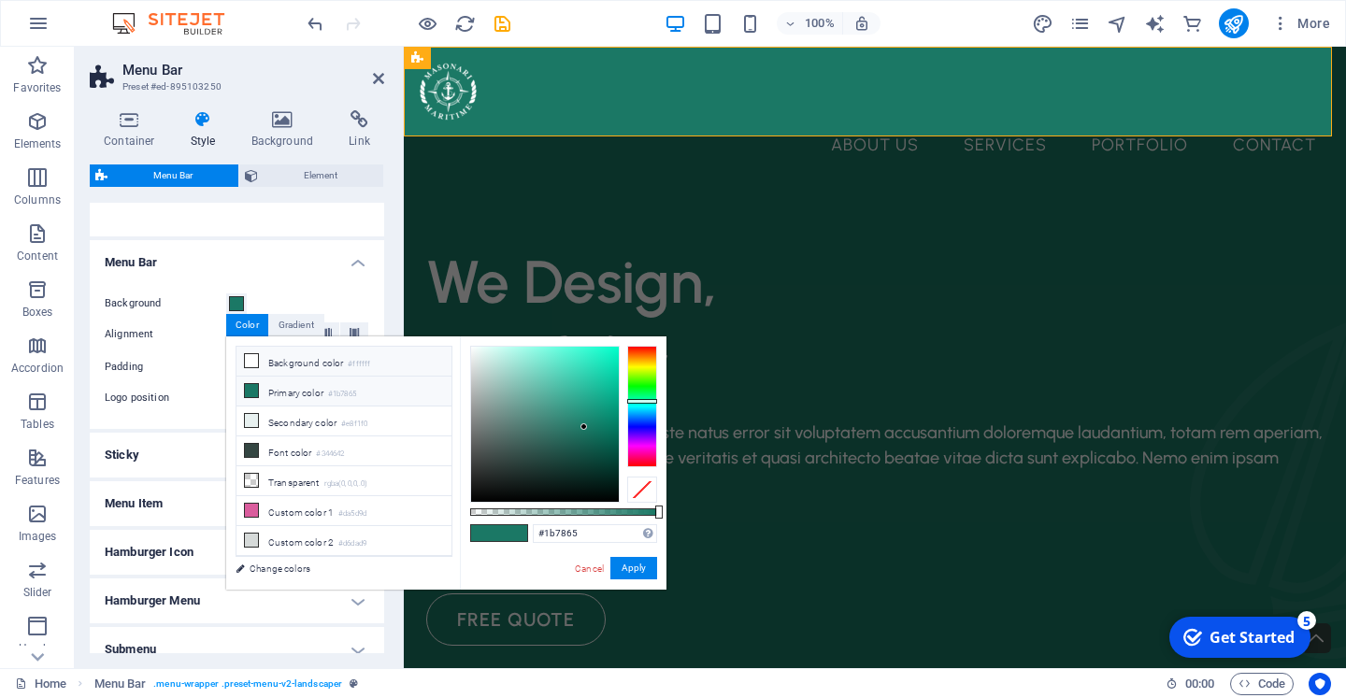
click at [268, 360] on li "Background color #ffffff" at bounding box center [343, 362] width 215 height 30
type input "#ffffff"
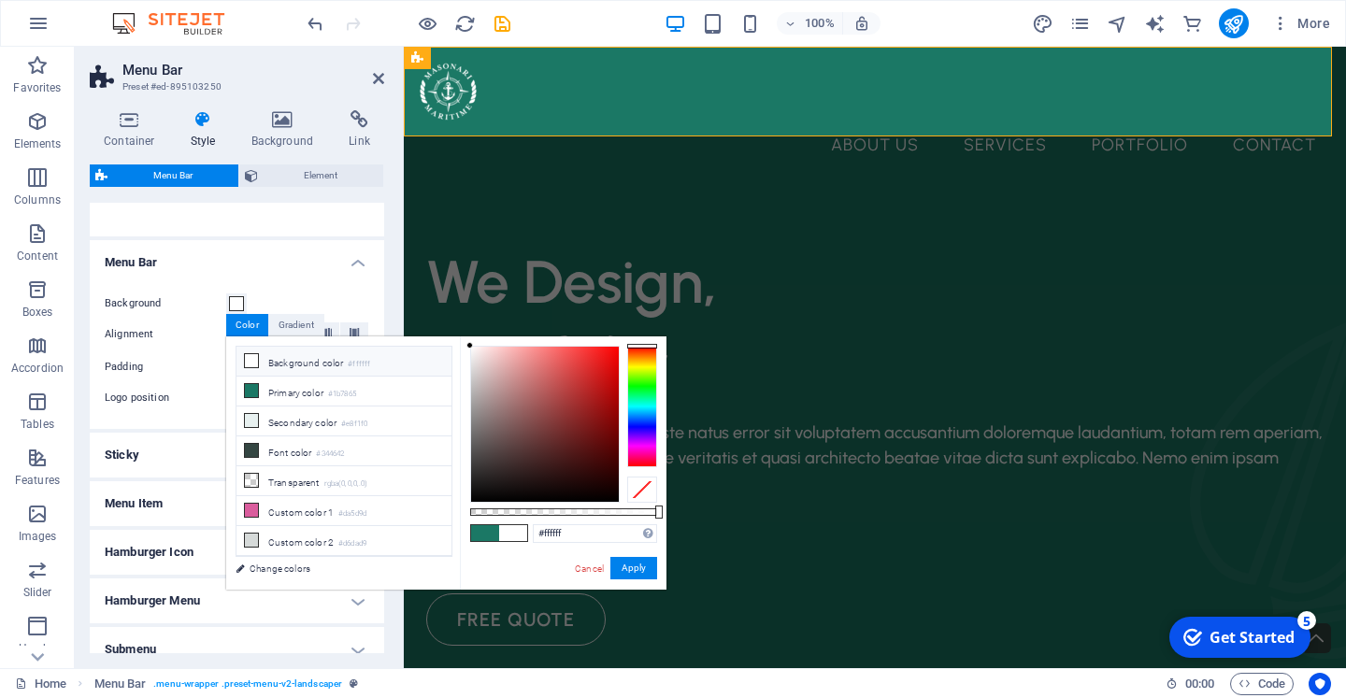
click at [257, 360] on icon at bounding box center [251, 360] width 13 height 13
click at [644, 570] on button "Apply" at bounding box center [633, 568] width 47 height 22
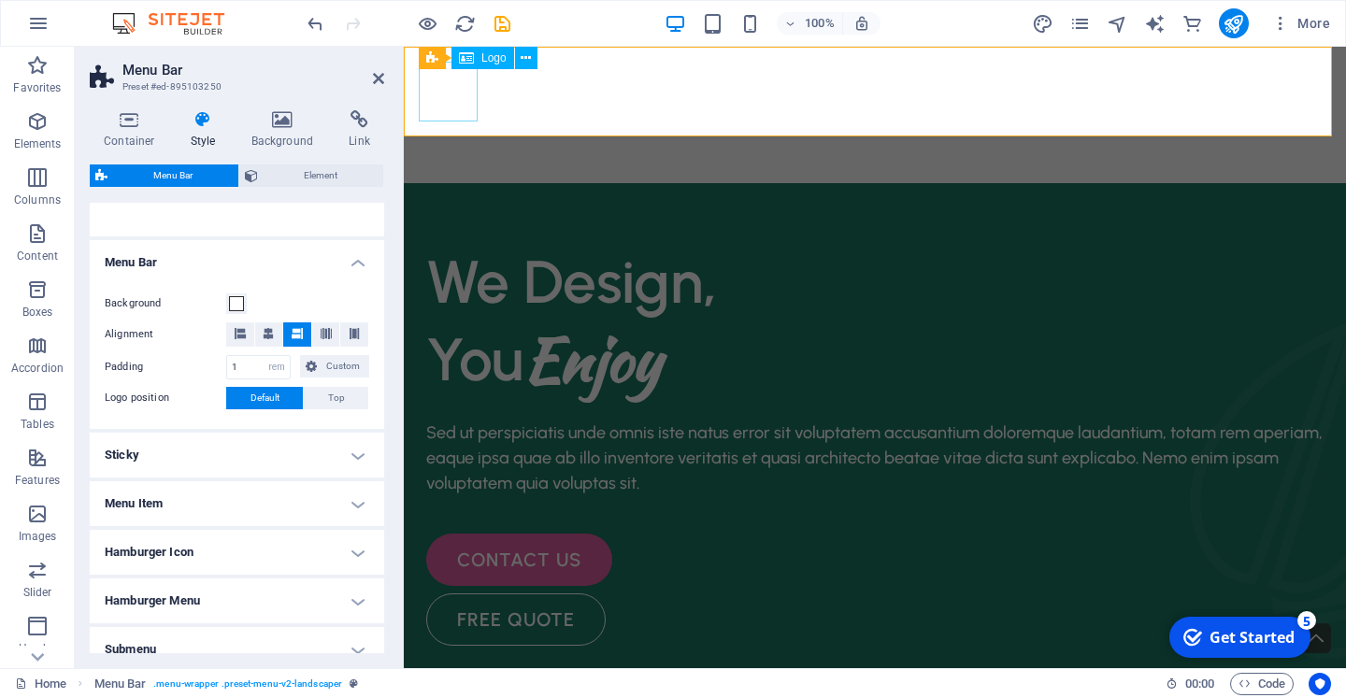
click at [460, 92] on div at bounding box center [875, 92] width 912 height 60
click at [494, 60] on span "Logo" at bounding box center [493, 57] width 25 height 11
click at [481, 59] on span "Logo" at bounding box center [493, 57] width 25 height 11
click at [522, 56] on icon at bounding box center [526, 59] width 10 height 20
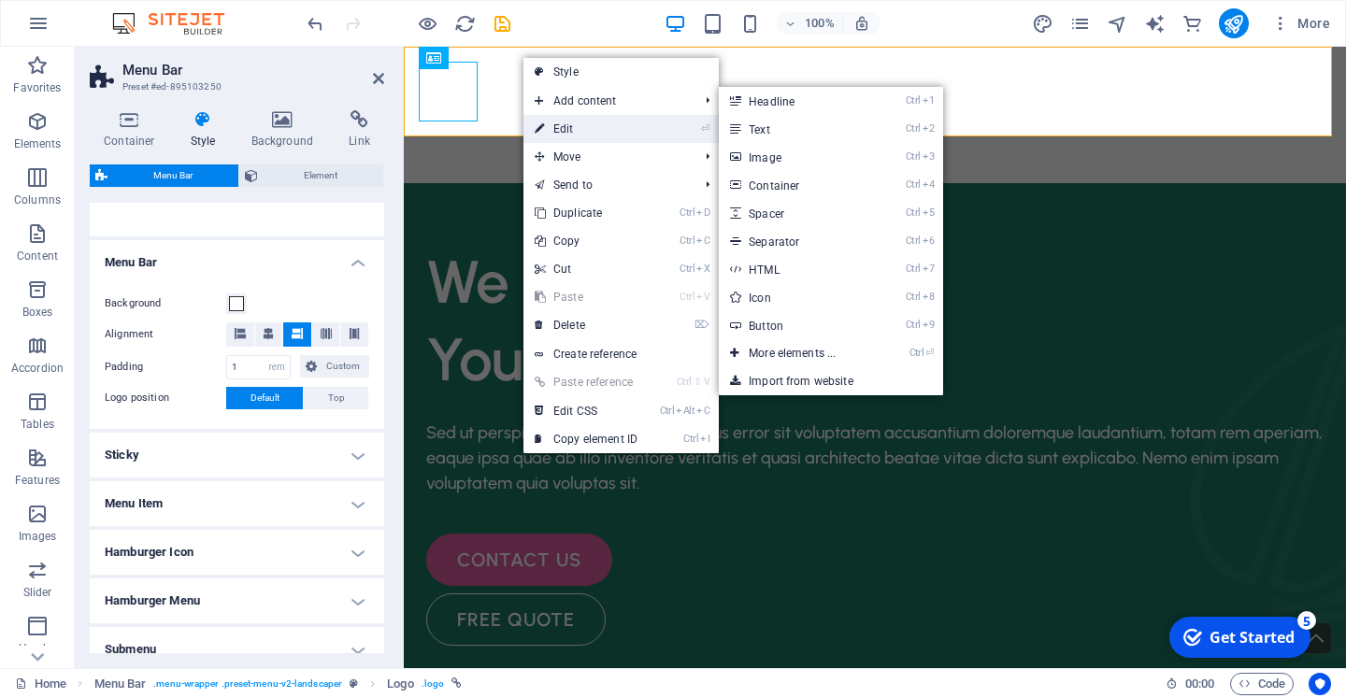
click at [565, 131] on link "⏎ Edit" at bounding box center [585, 129] width 125 height 28
select select "px"
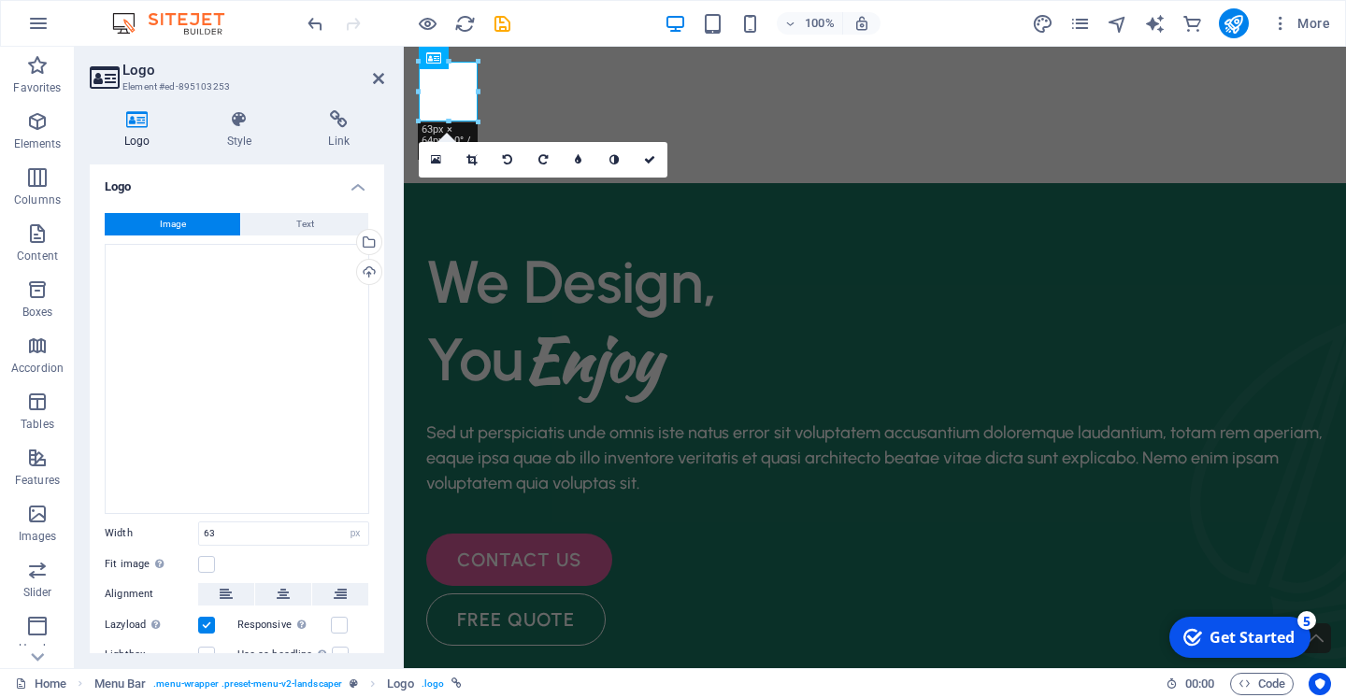
click at [186, 215] on button "Image" at bounding box center [173, 224] width 136 height 22
click at [193, 290] on div "Drag files here, click to choose files or select files from Files or our free s…" at bounding box center [237, 379] width 265 height 270
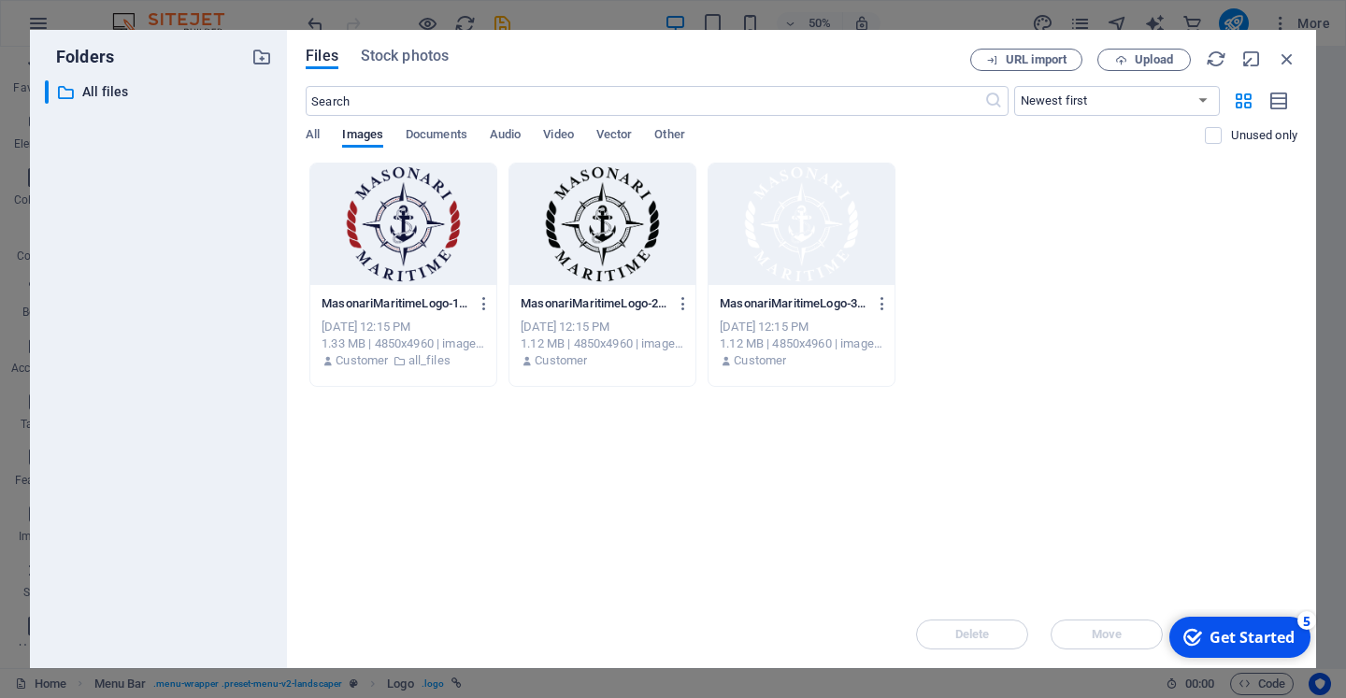
click at [407, 231] on div at bounding box center [403, 225] width 186 height 122
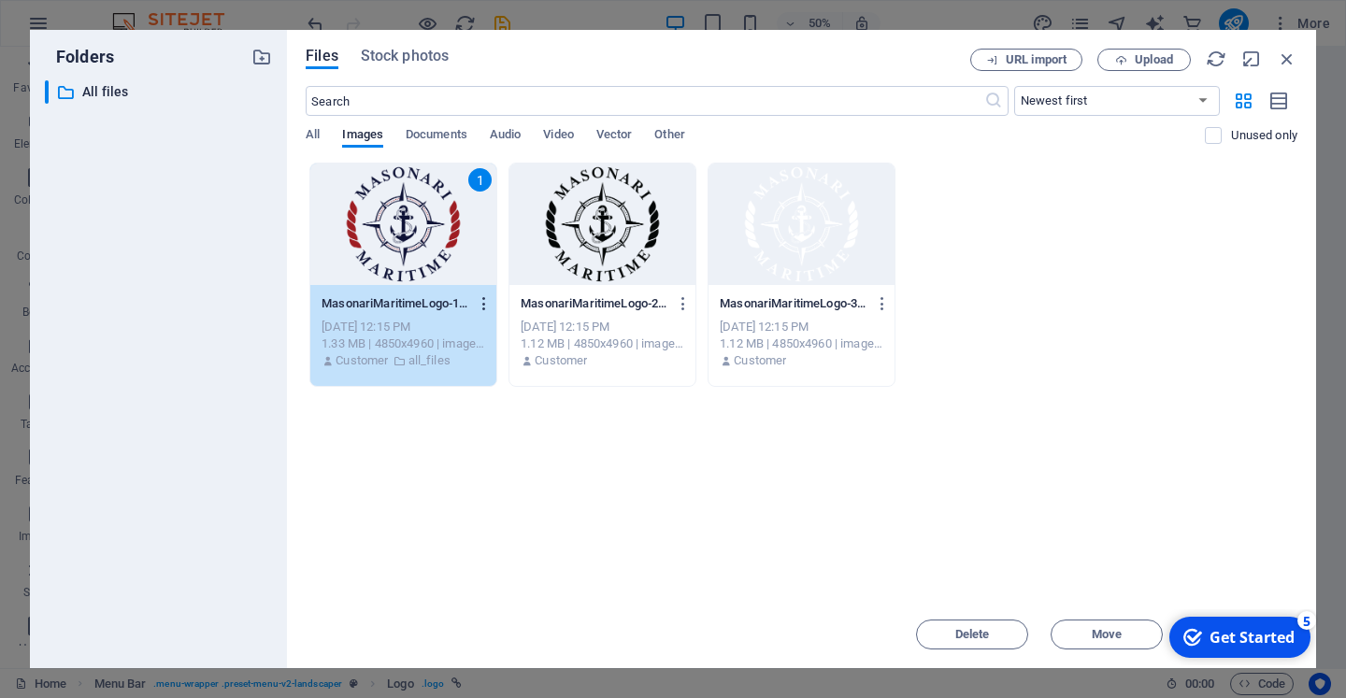
click at [482, 304] on icon "button" at bounding box center [485, 303] width 18 height 17
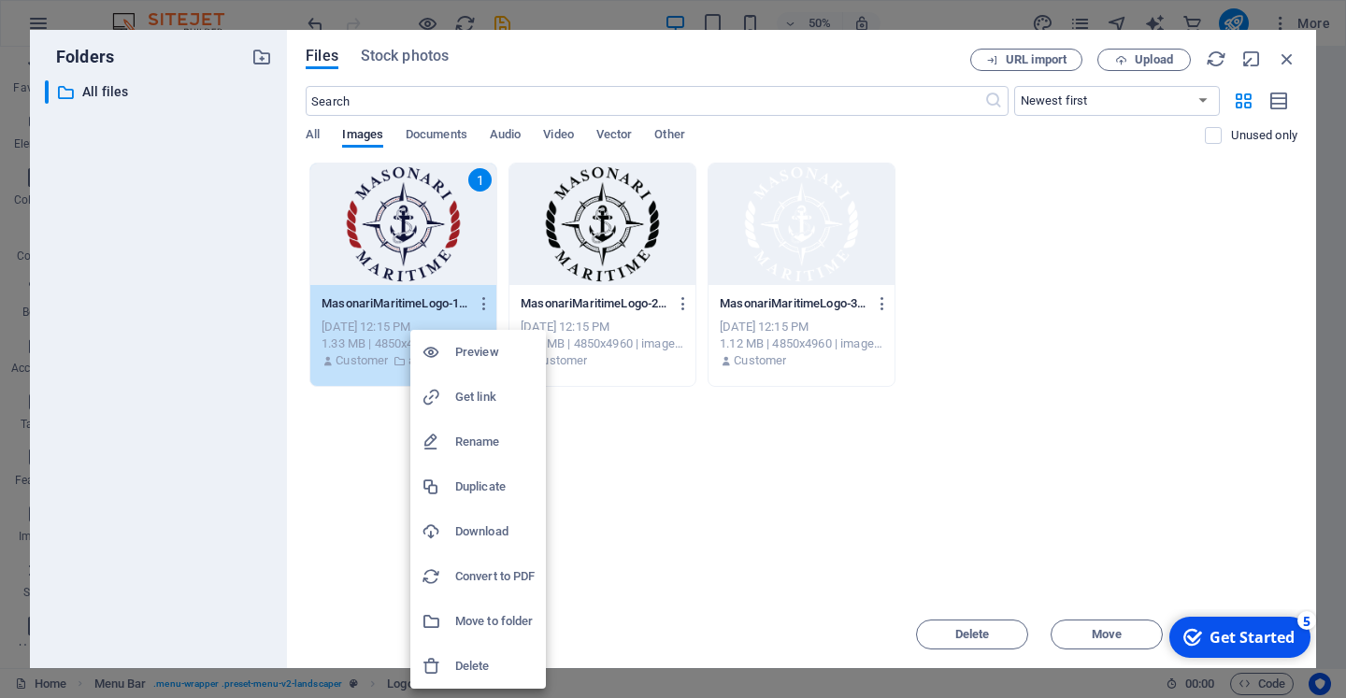
click at [492, 521] on h6 "Download" at bounding box center [494, 532] width 79 height 22
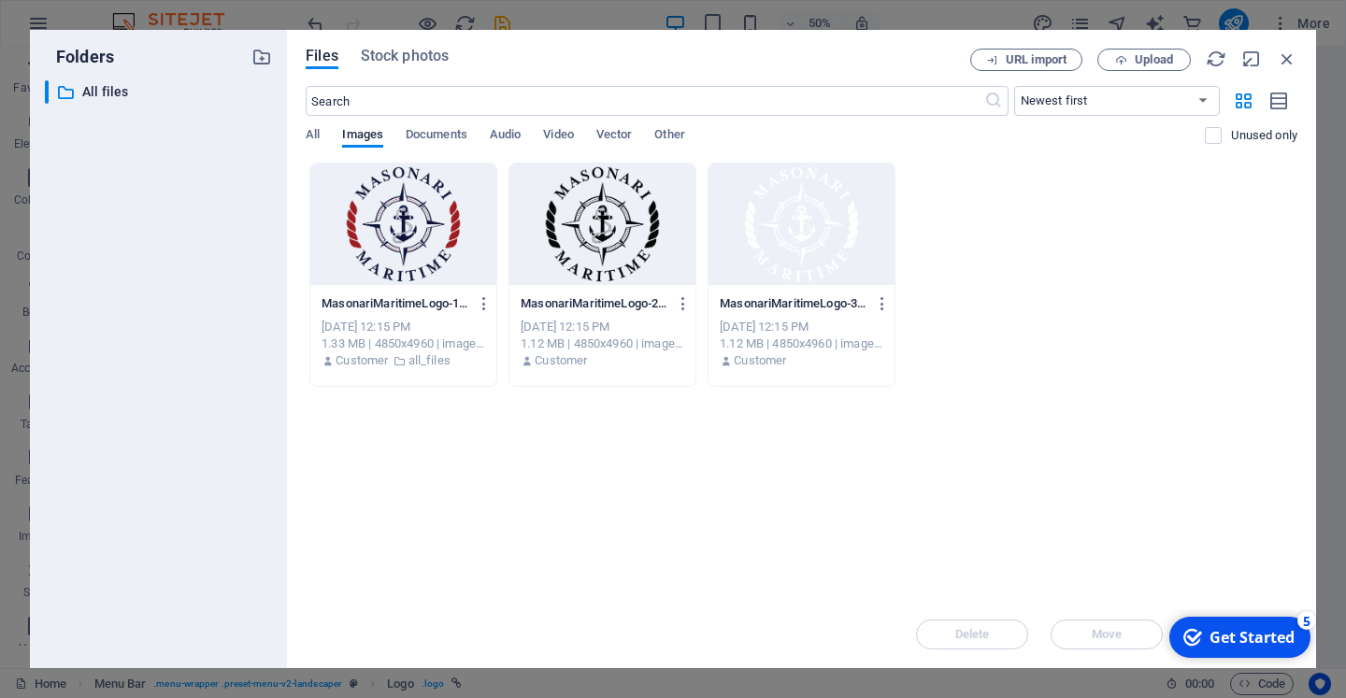
click at [387, 228] on div at bounding box center [403, 225] width 186 height 122
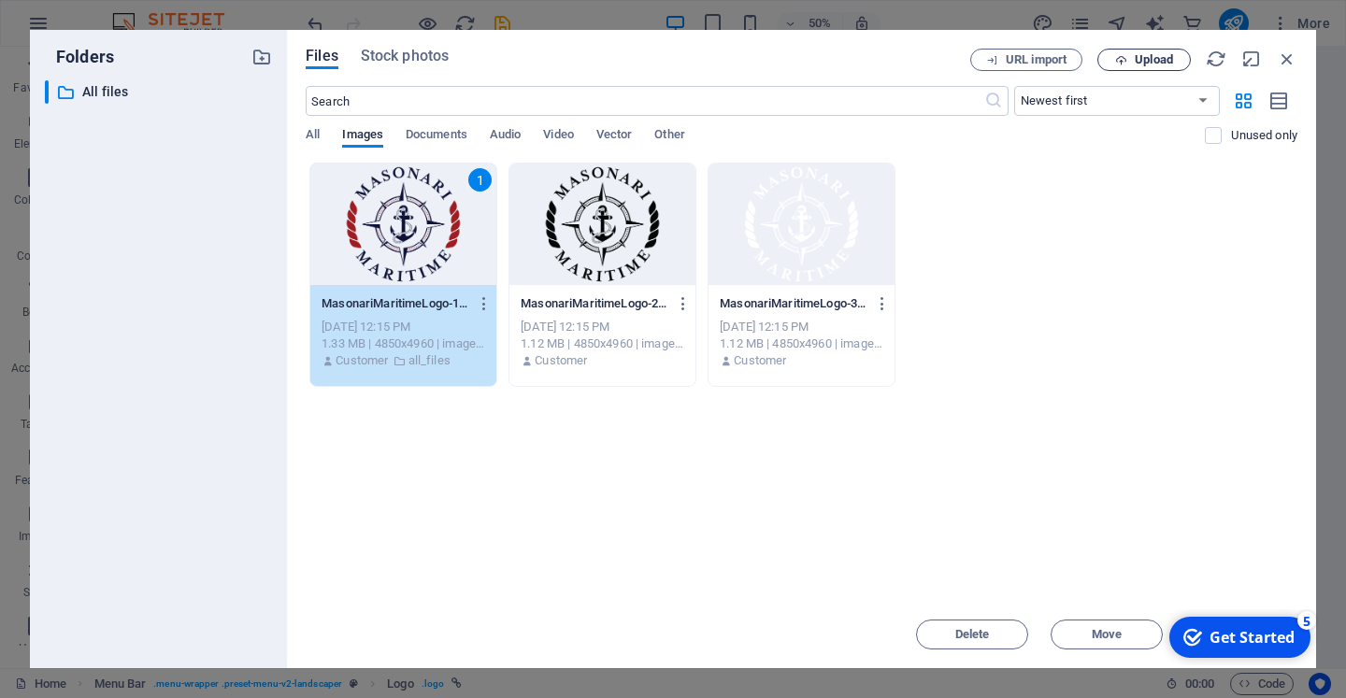
click at [1137, 55] on span "Upload" at bounding box center [1154, 59] width 38 height 11
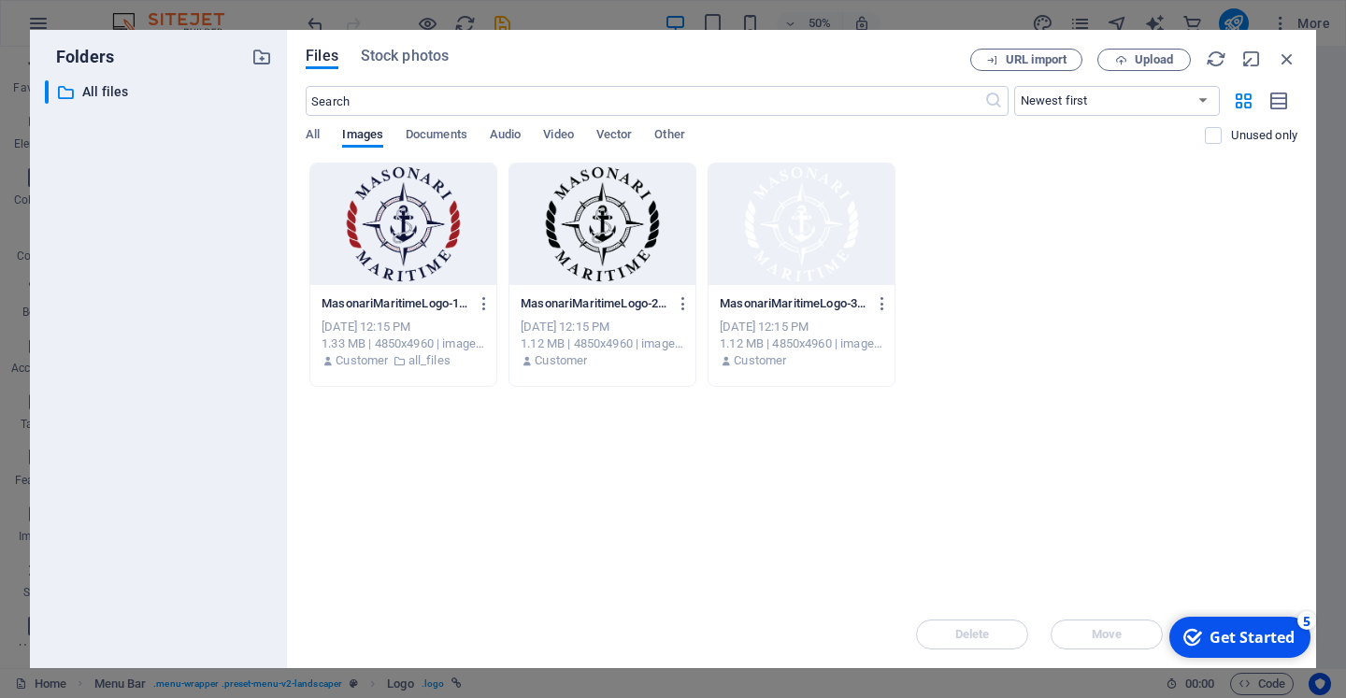
click at [429, 250] on div at bounding box center [403, 225] width 186 height 122
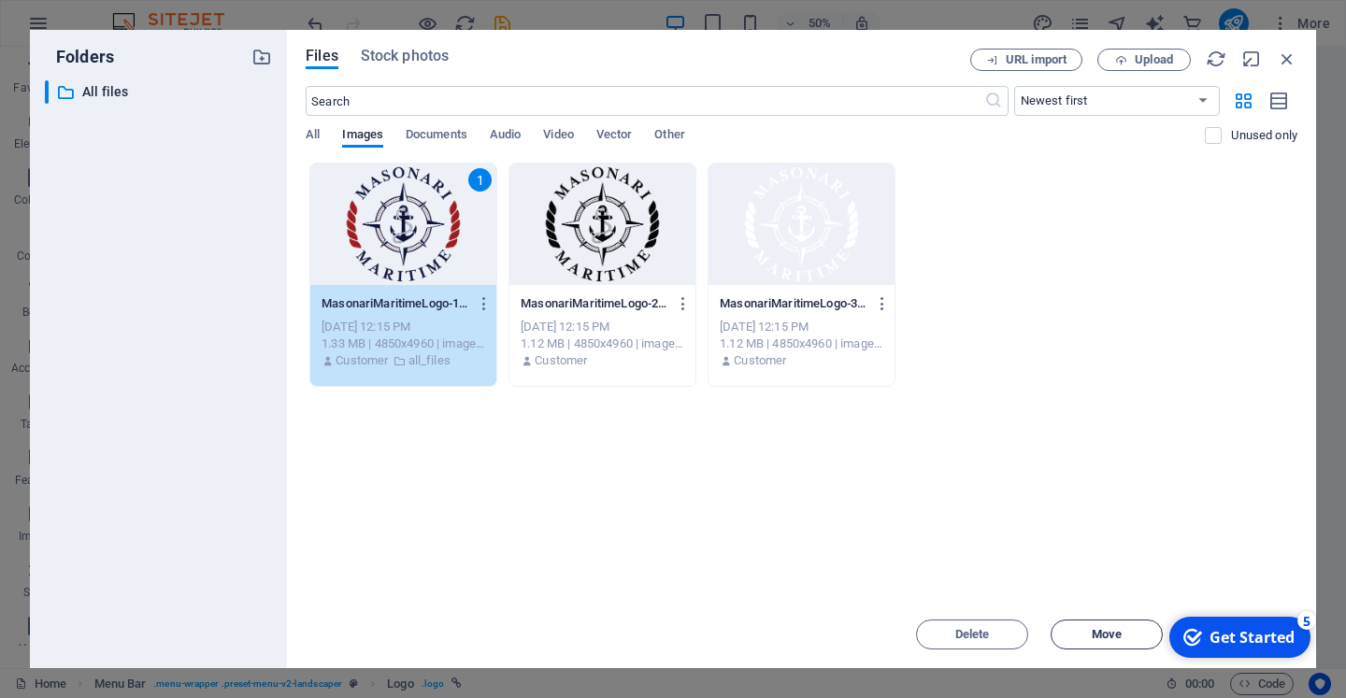
click at [1118, 635] on span "Move" at bounding box center [1107, 634] width 30 height 11
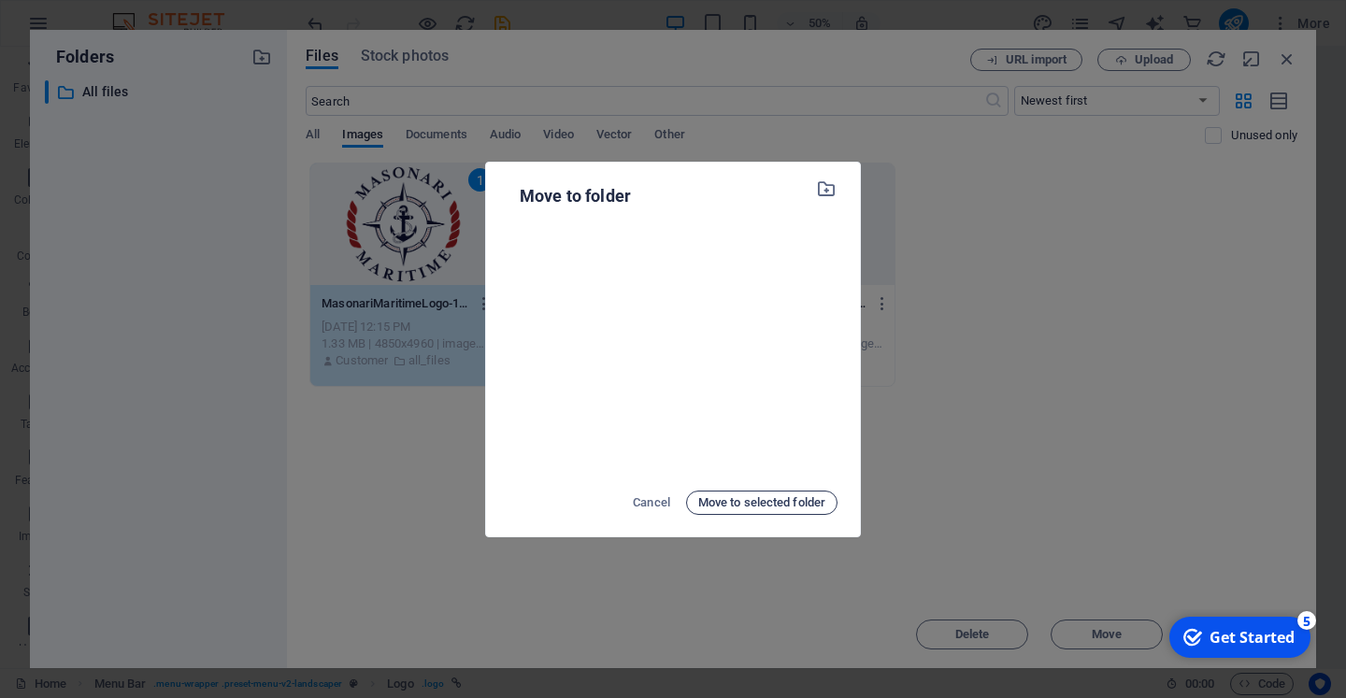
click at [771, 494] on span "Move to selected folder" at bounding box center [761, 503] width 127 height 22
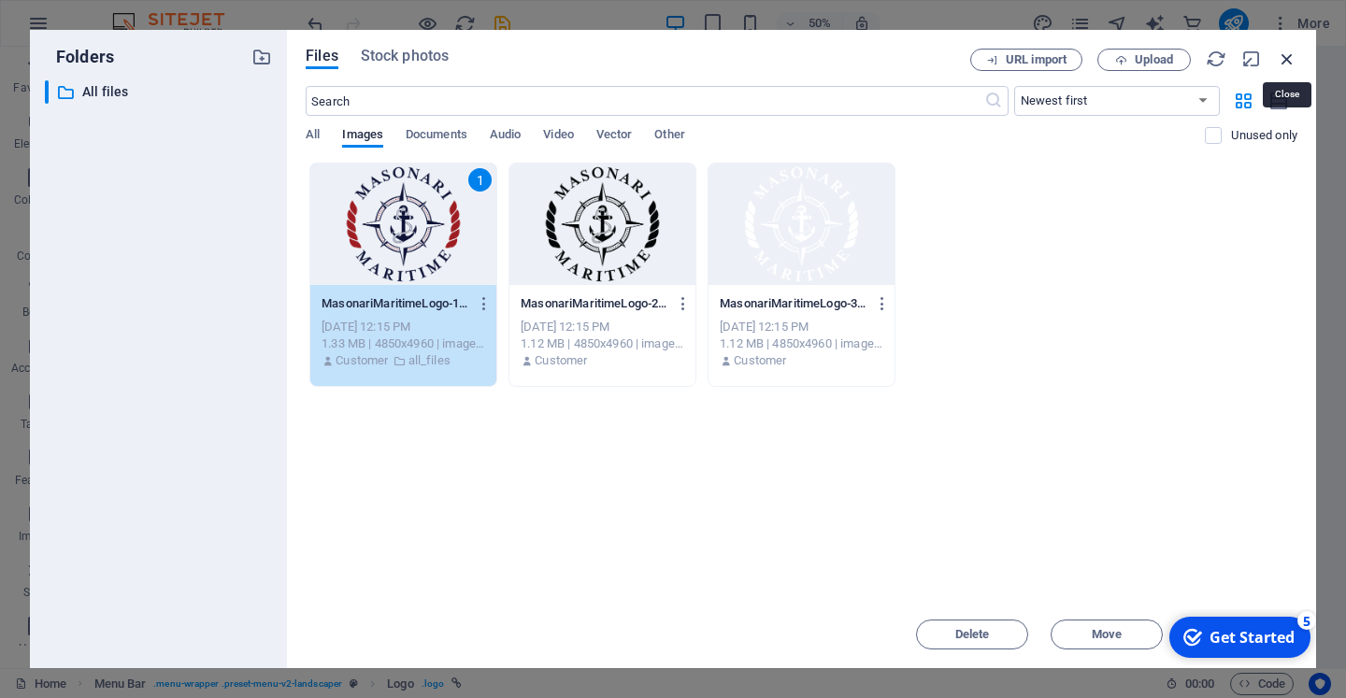
click at [1290, 57] on icon "button" at bounding box center [1287, 59] width 21 height 21
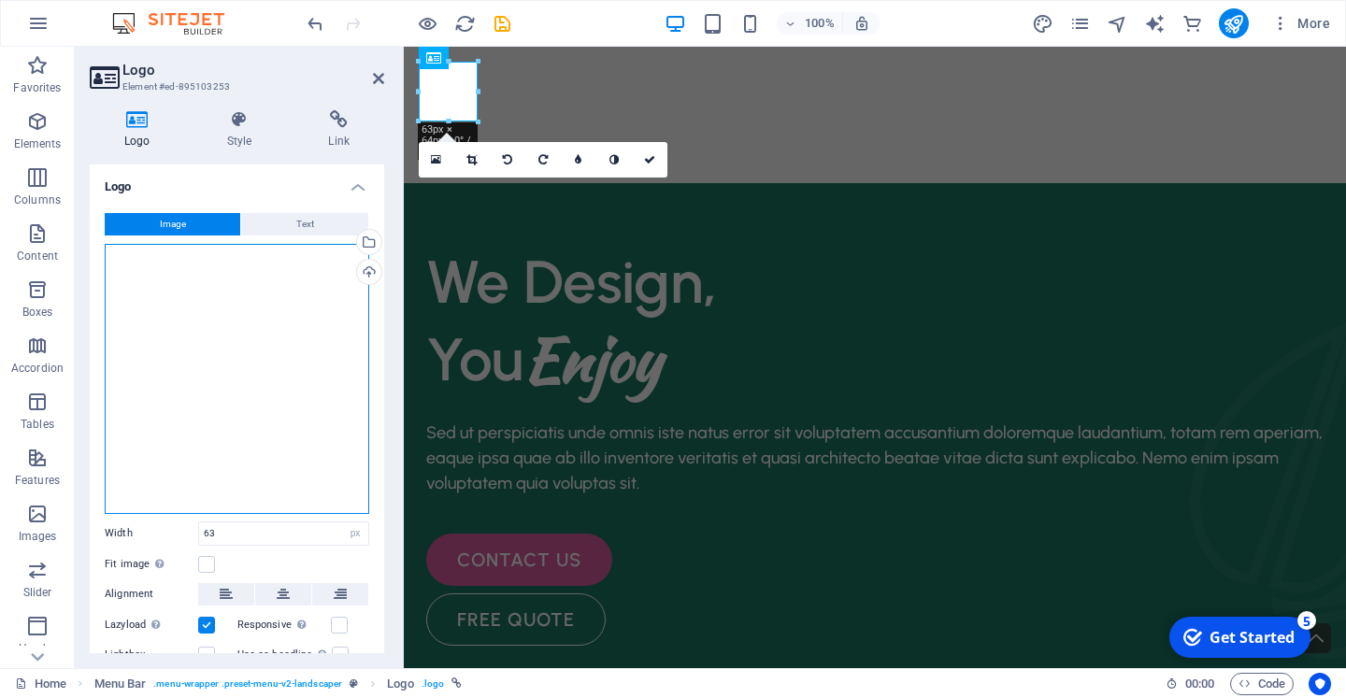
click at [176, 341] on div "Drag files here, click to choose files or select files from Files or our free s…" at bounding box center [237, 379] width 265 height 270
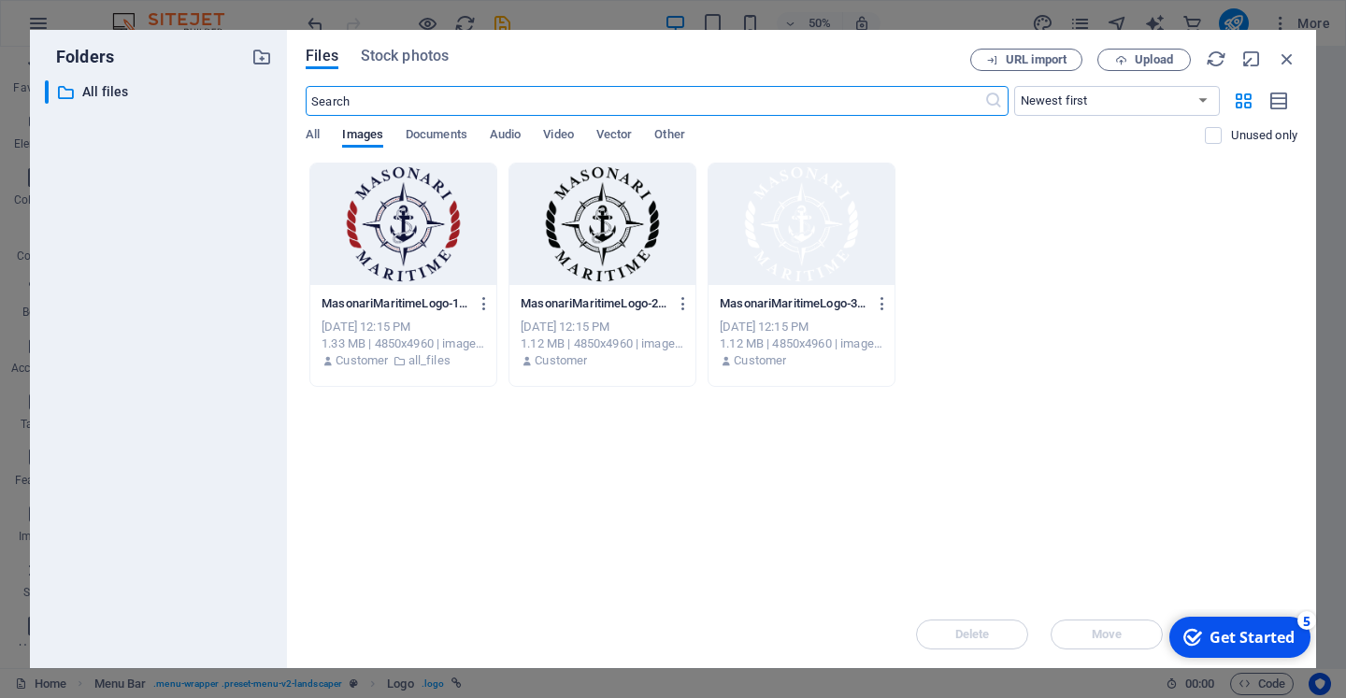
click at [200, 314] on div "​ All files All files" at bounding box center [158, 366] width 227 height 573
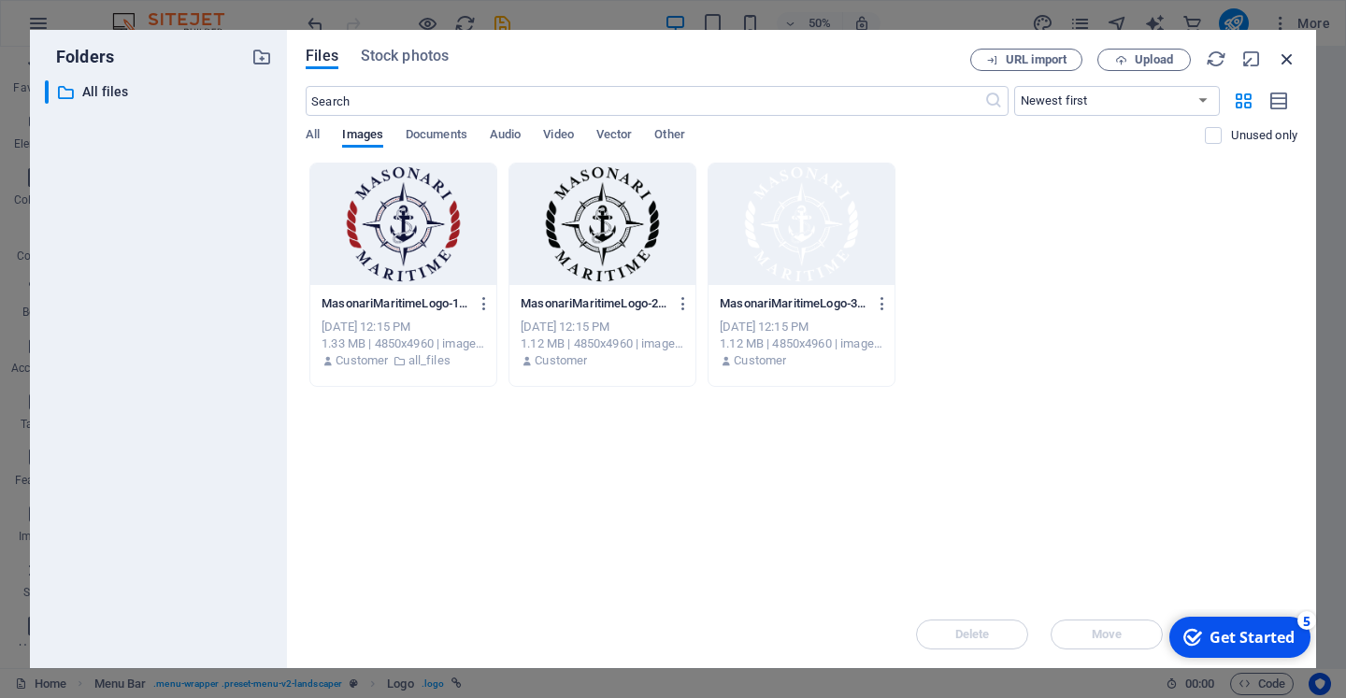
click at [1295, 54] on div "Files Stock photos URL import Upload ​ Newest first Oldest first Name (A-Z) Nam…" at bounding box center [801, 349] width 1029 height 638
click at [1295, 54] on icon "button" at bounding box center [1287, 59] width 21 height 21
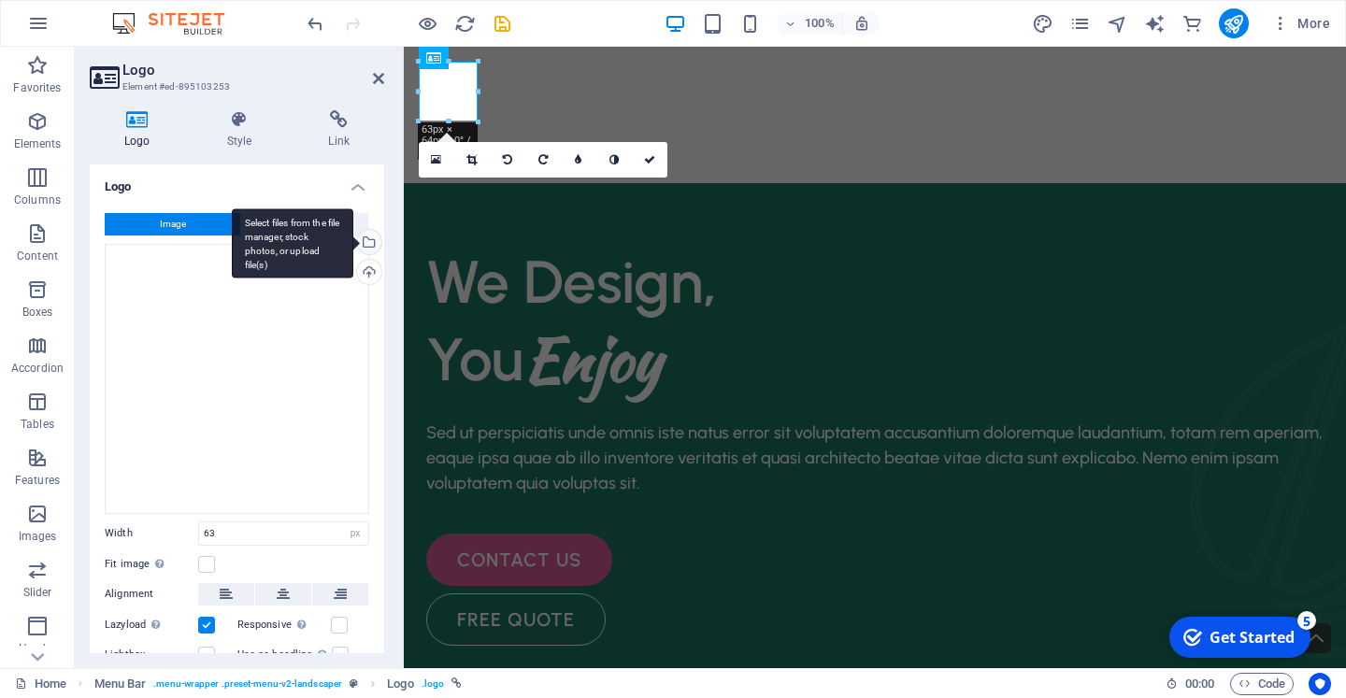
click at [368, 235] on div "Select files from the file manager, stock photos, or upload file(s)" at bounding box center [367, 244] width 28 height 28
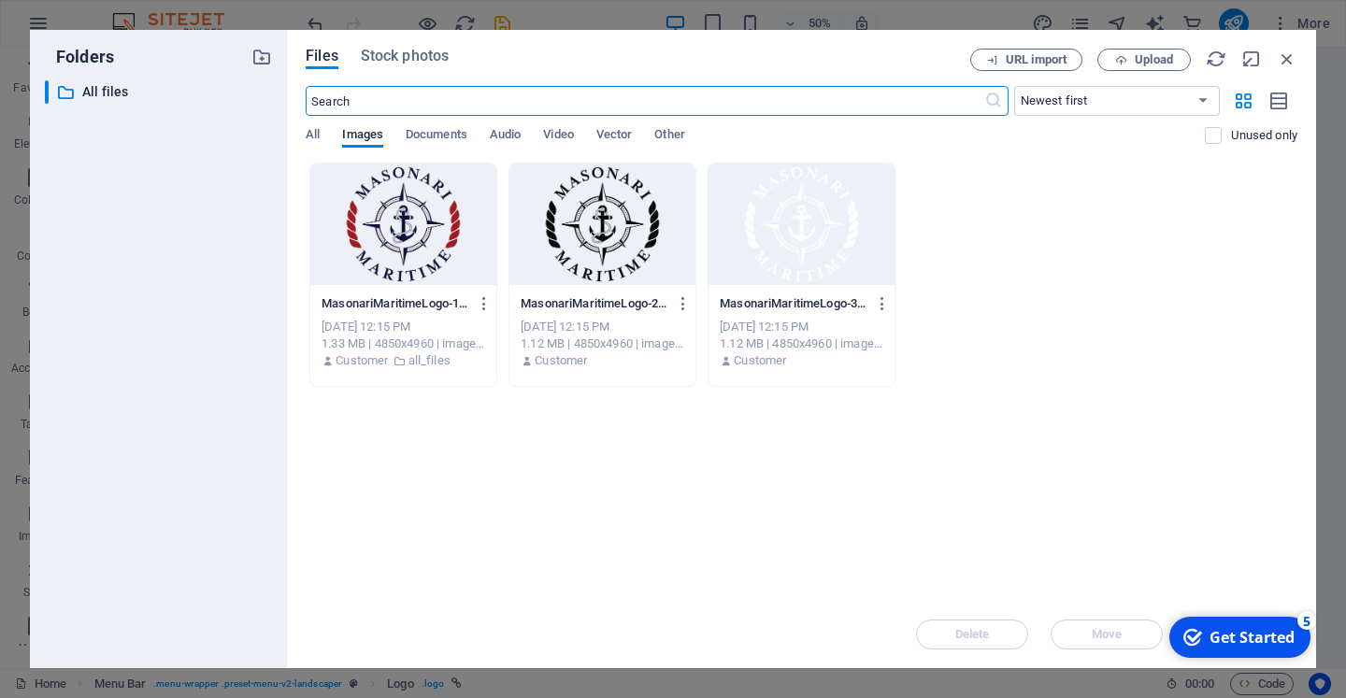
click at [368, 235] on div at bounding box center [403, 225] width 186 height 122
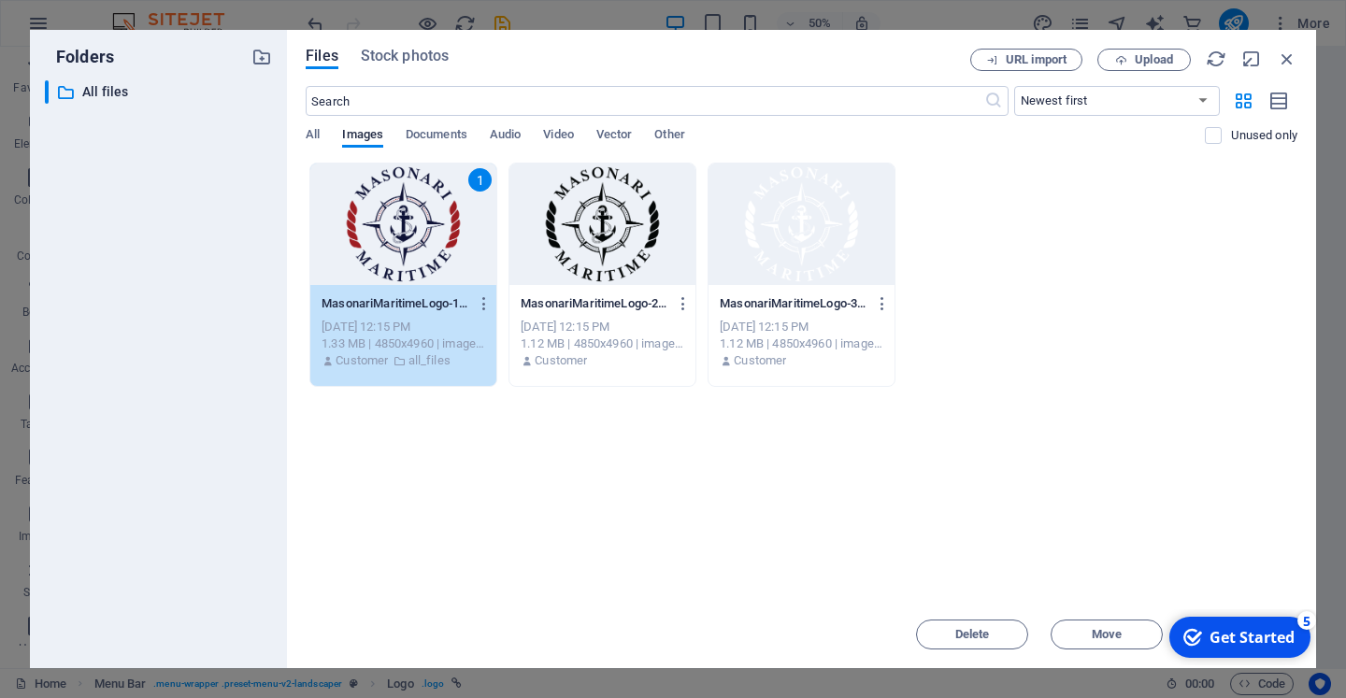
click at [1255, 622] on div "checkmark Get Started 5" at bounding box center [1239, 637] width 141 height 41
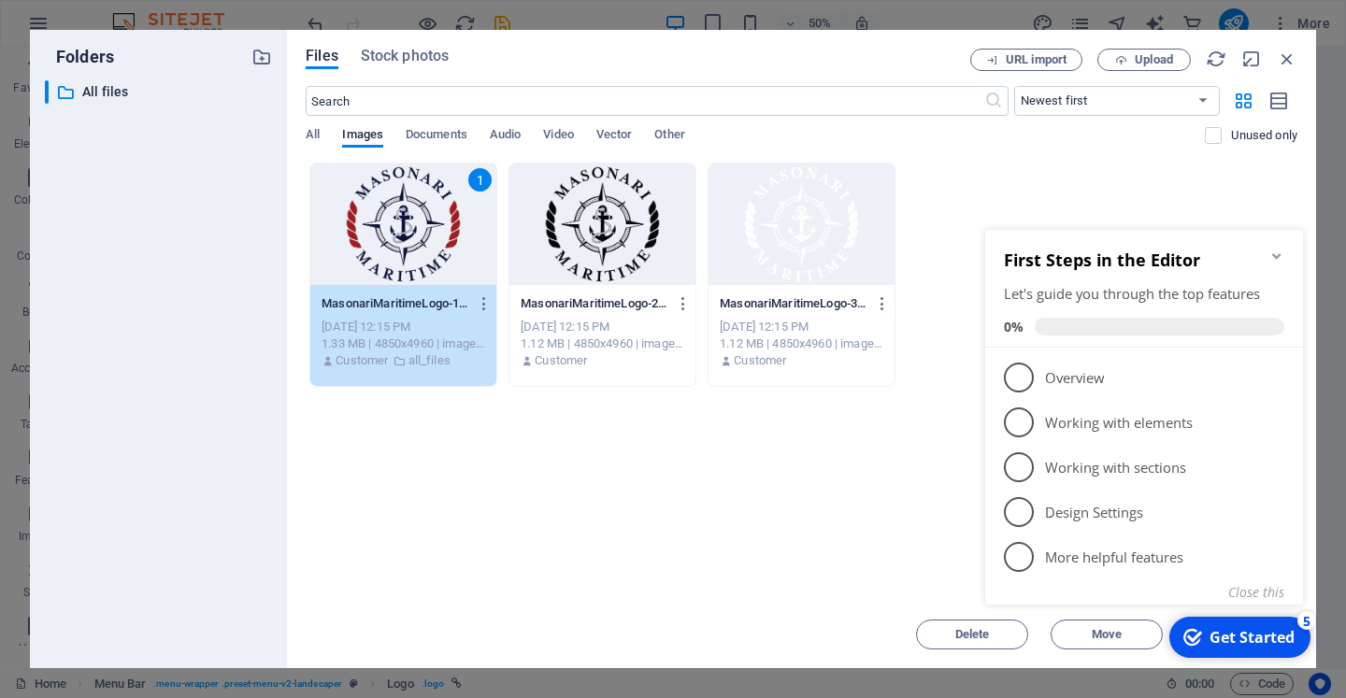
click at [1278, 253] on icon "Minimize checklist" at bounding box center [1276, 256] width 15 height 15
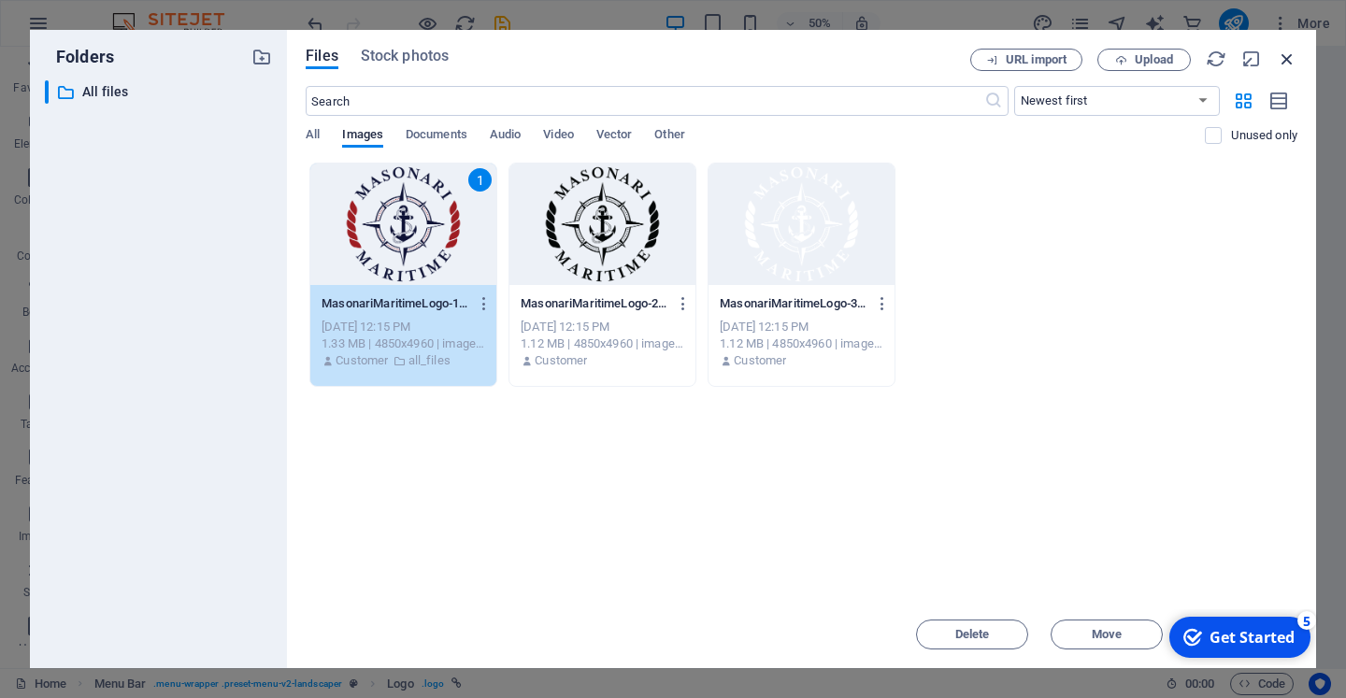
click at [1296, 51] on icon "button" at bounding box center [1287, 59] width 21 height 21
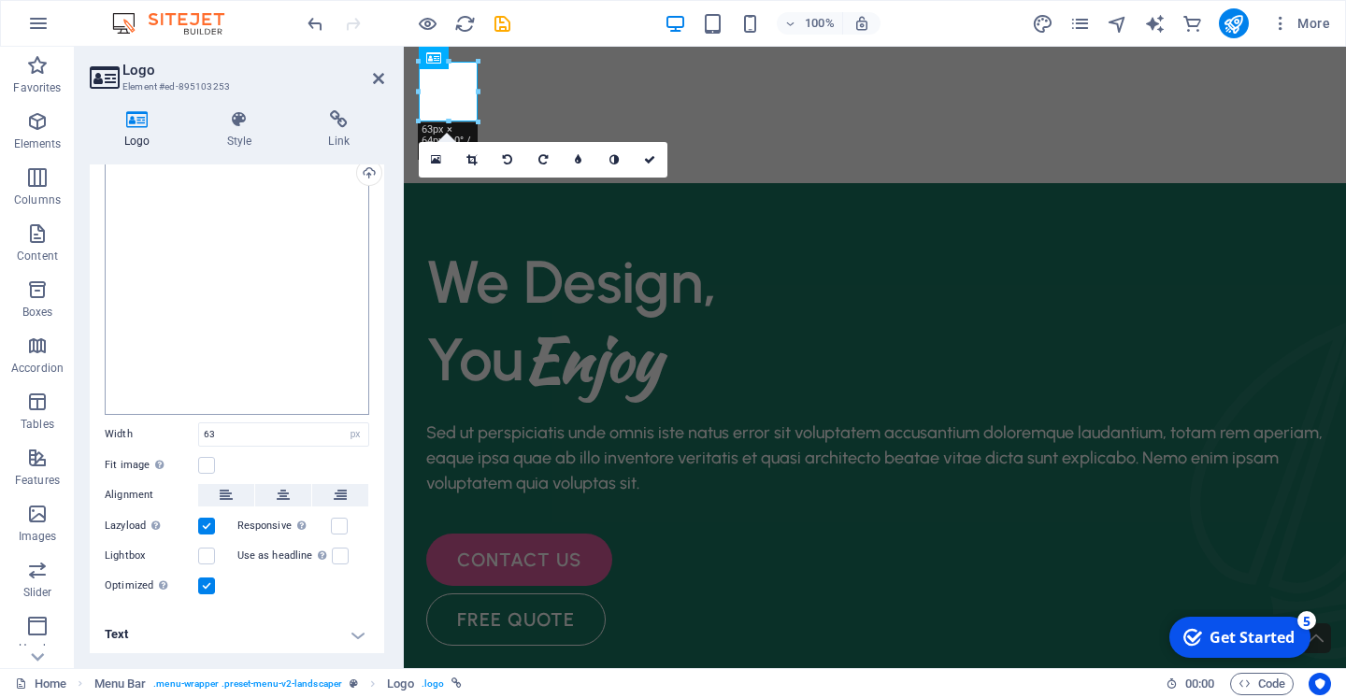
scroll to position [0, 0]
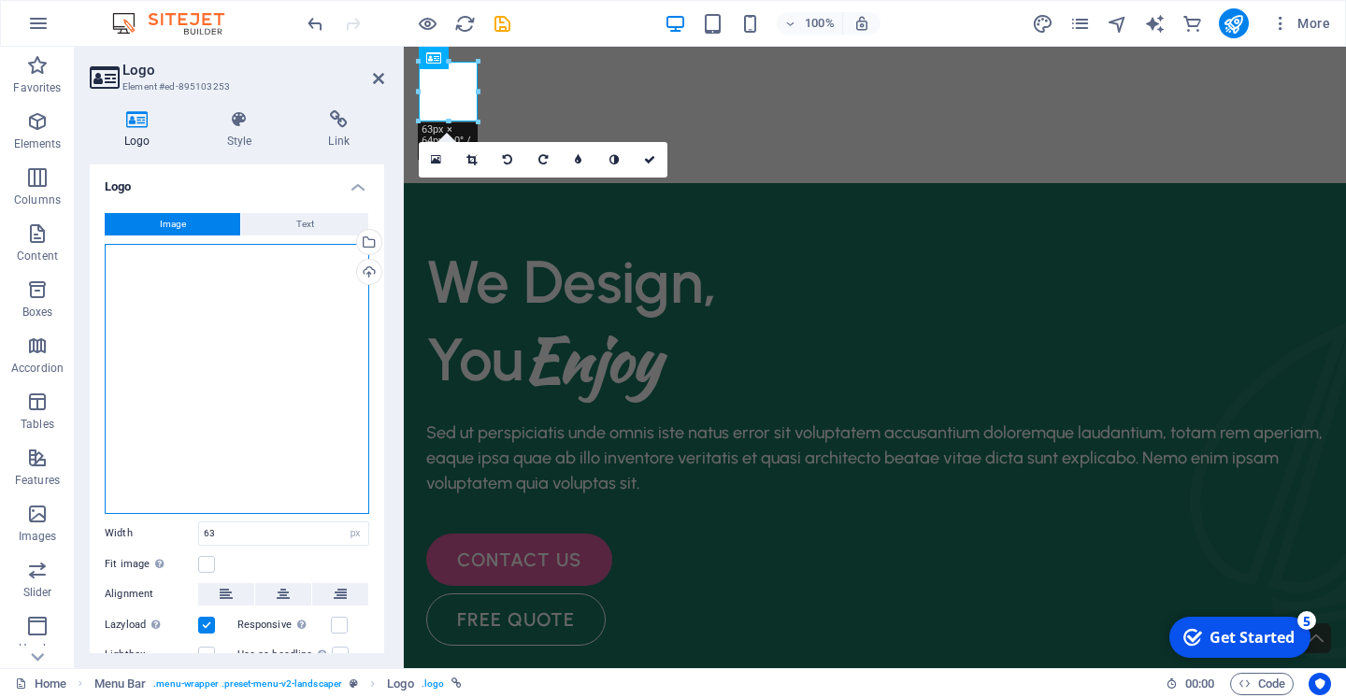
click at [307, 383] on div "Drag files here, click to choose files or select files from Files or our free s…" at bounding box center [237, 379] width 265 height 270
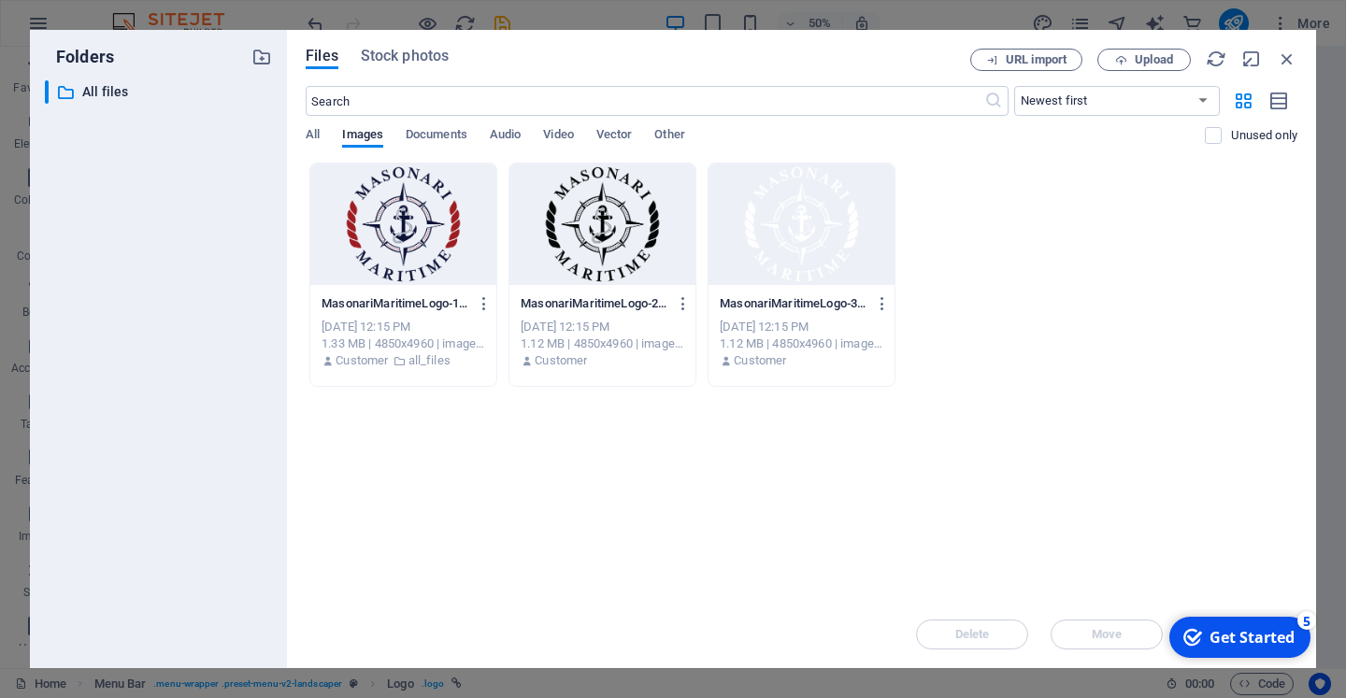
click at [796, 228] on div at bounding box center [801, 225] width 186 height 122
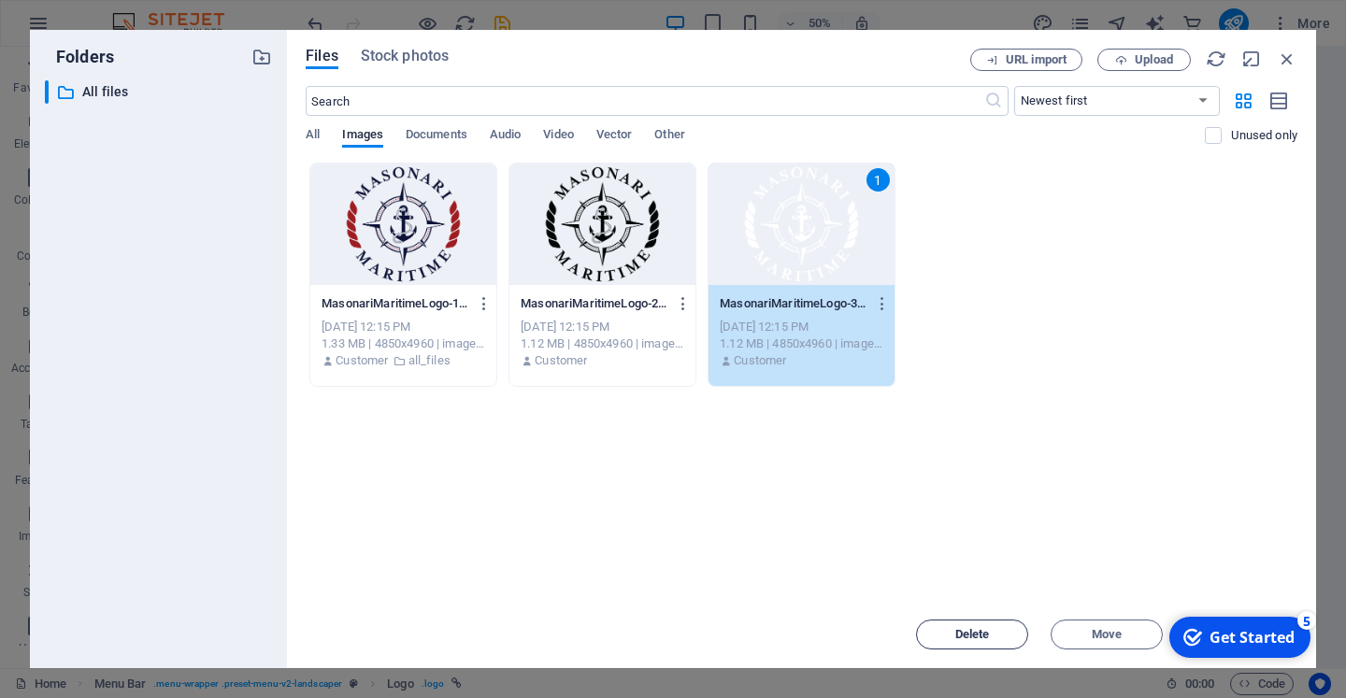
click at [967, 630] on span "Delete" at bounding box center [972, 634] width 35 height 11
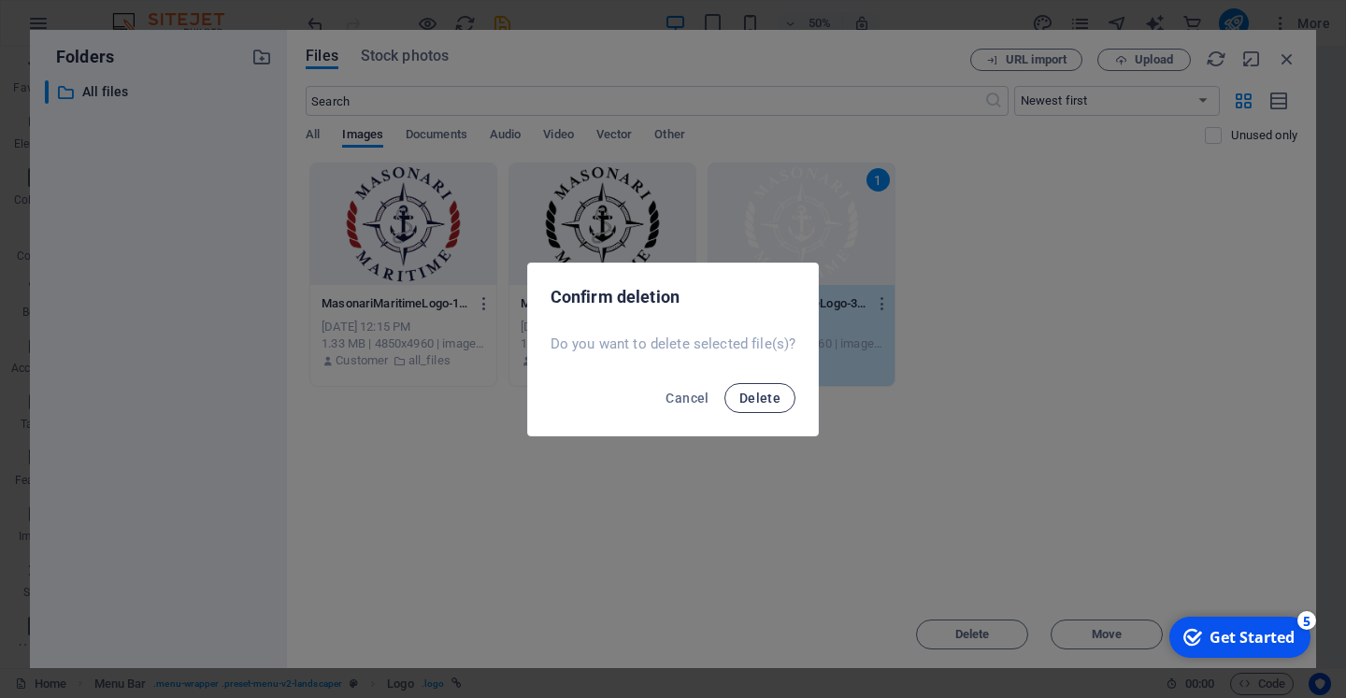
click at [765, 394] on span "Delete" at bounding box center [759, 398] width 41 height 15
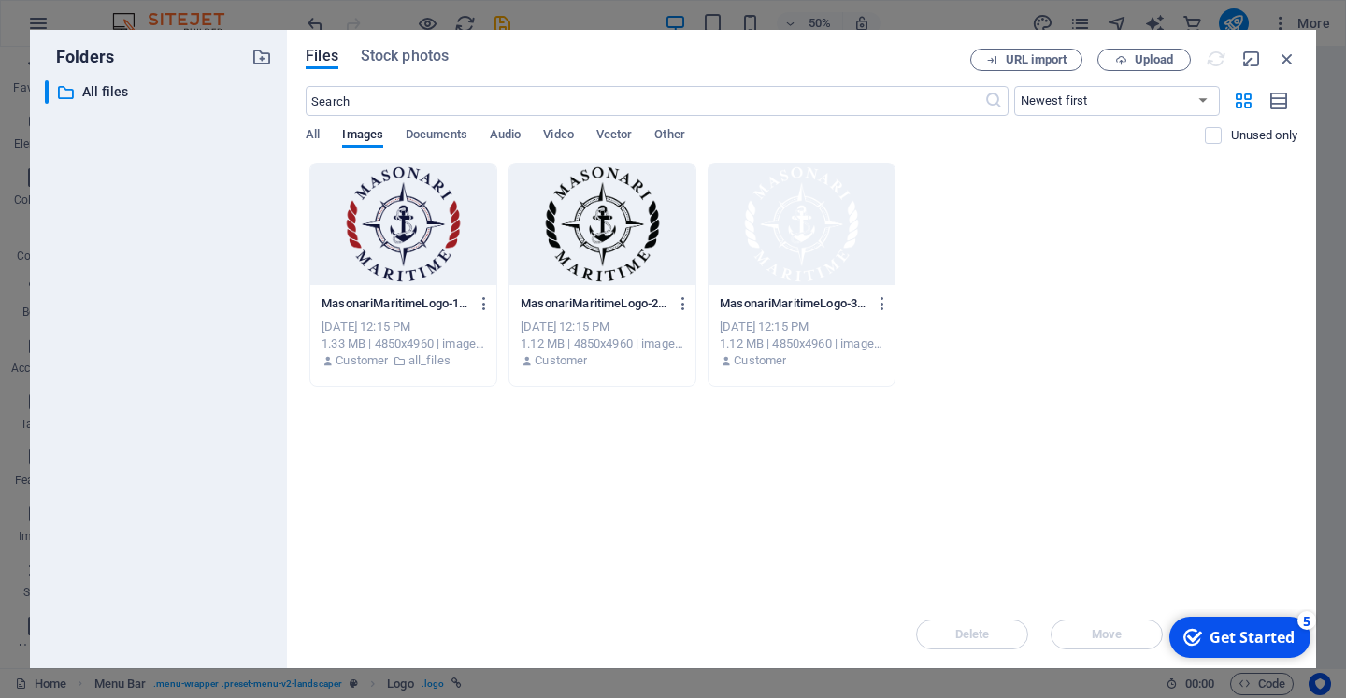
click at [637, 277] on div at bounding box center [602, 225] width 186 height 122
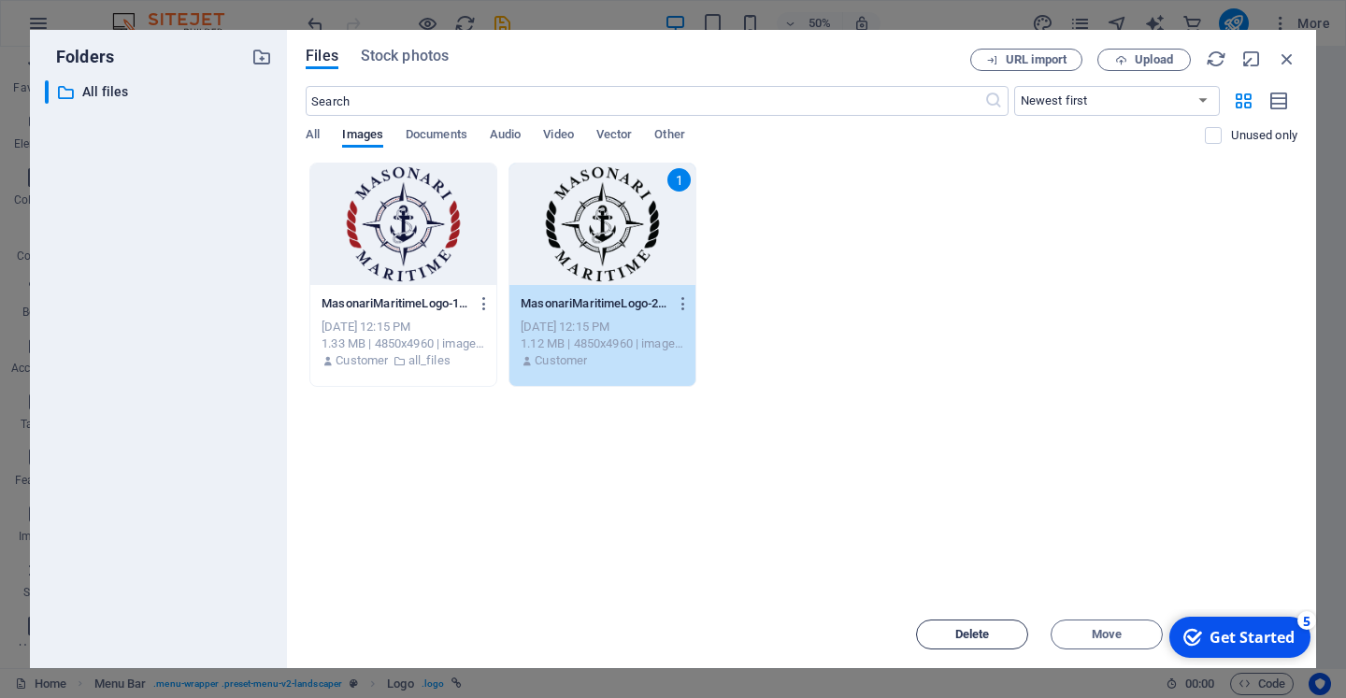
click at [974, 622] on button "Delete" at bounding box center [972, 635] width 112 height 30
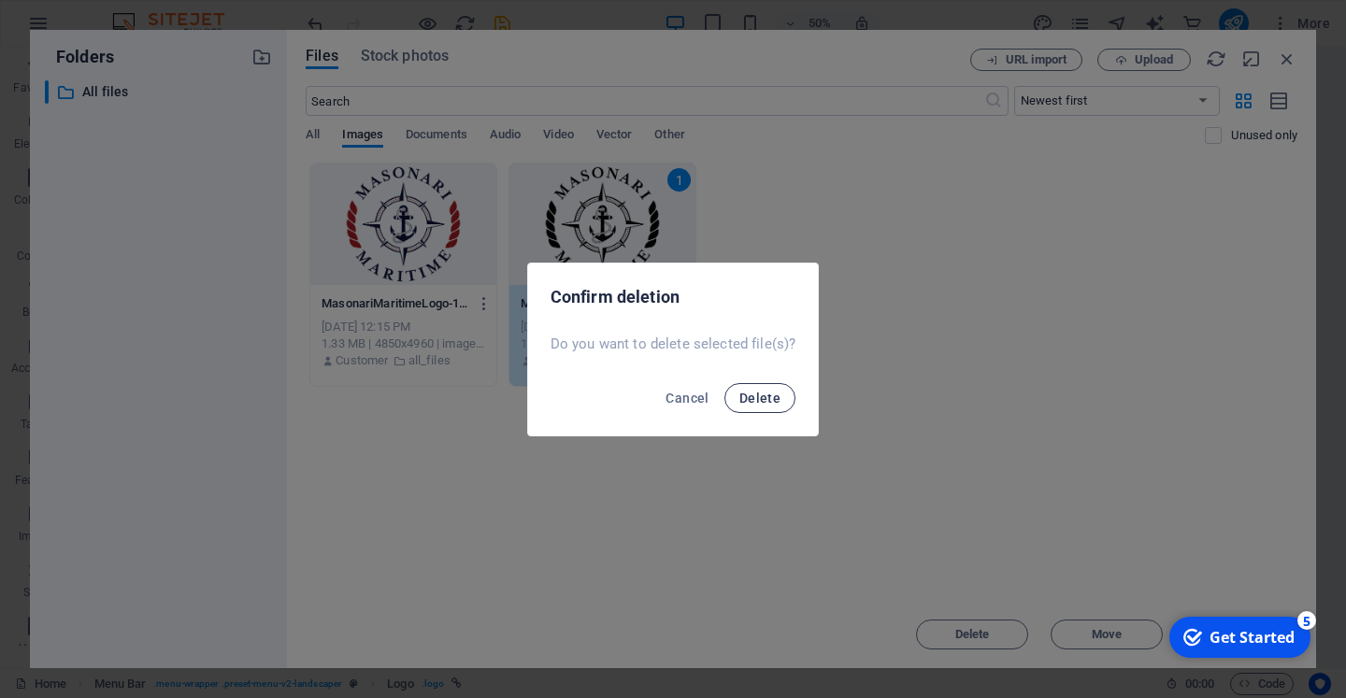
drag, startPoint x: 766, startPoint y: 378, endPoint x: 756, endPoint y: 392, distance: 16.9
click at [764, 384] on div "Cancel Delete" at bounding box center [673, 404] width 291 height 64
click at [756, 394] on span "Delete" at bounding box center [759, 398] width 41 height 15
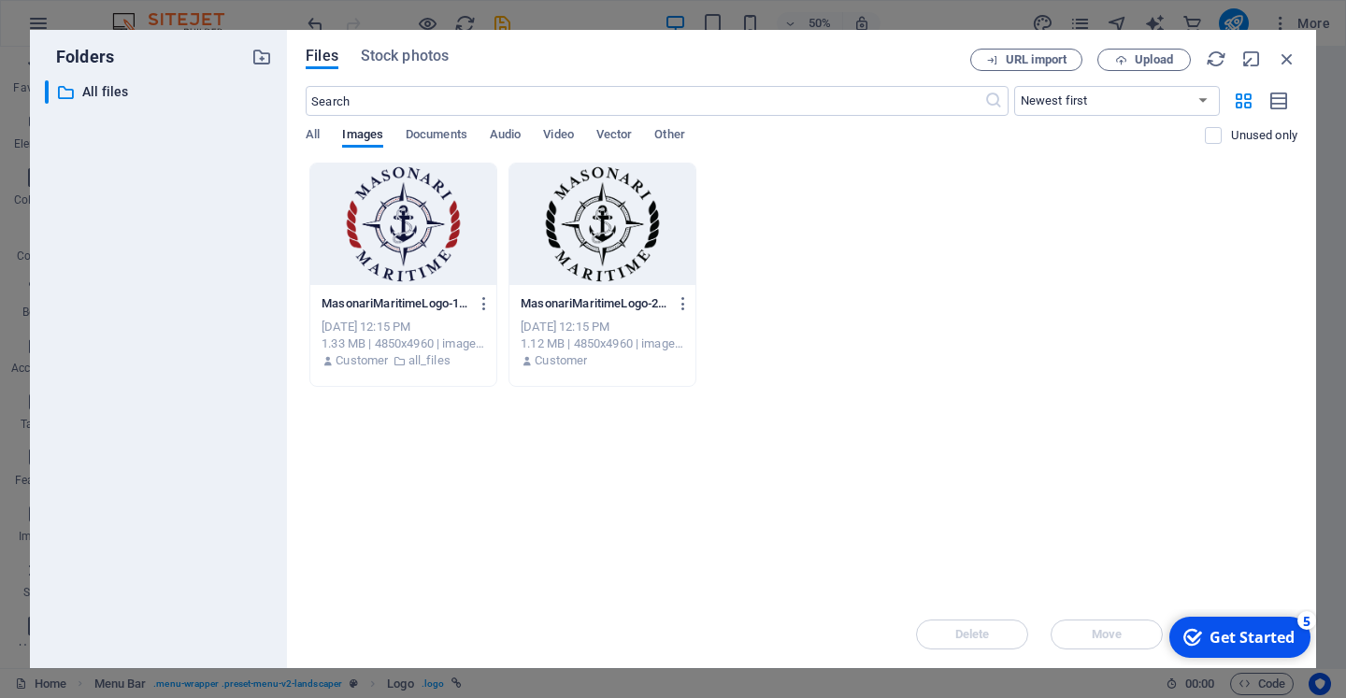
click at [654, 255] on div at bounding box center [602, 225] width 186 height 122
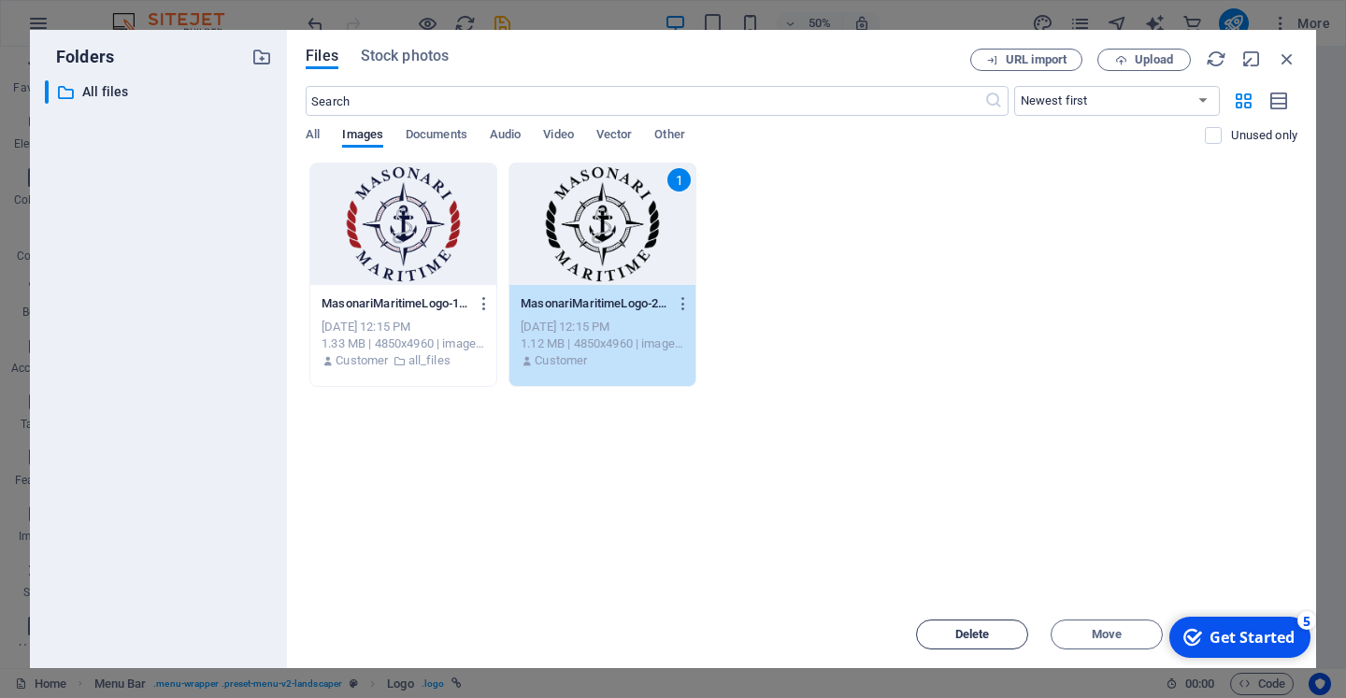
click at [986, 626] on button "Delete" at bounding box center [972, 635] width 112 height 30
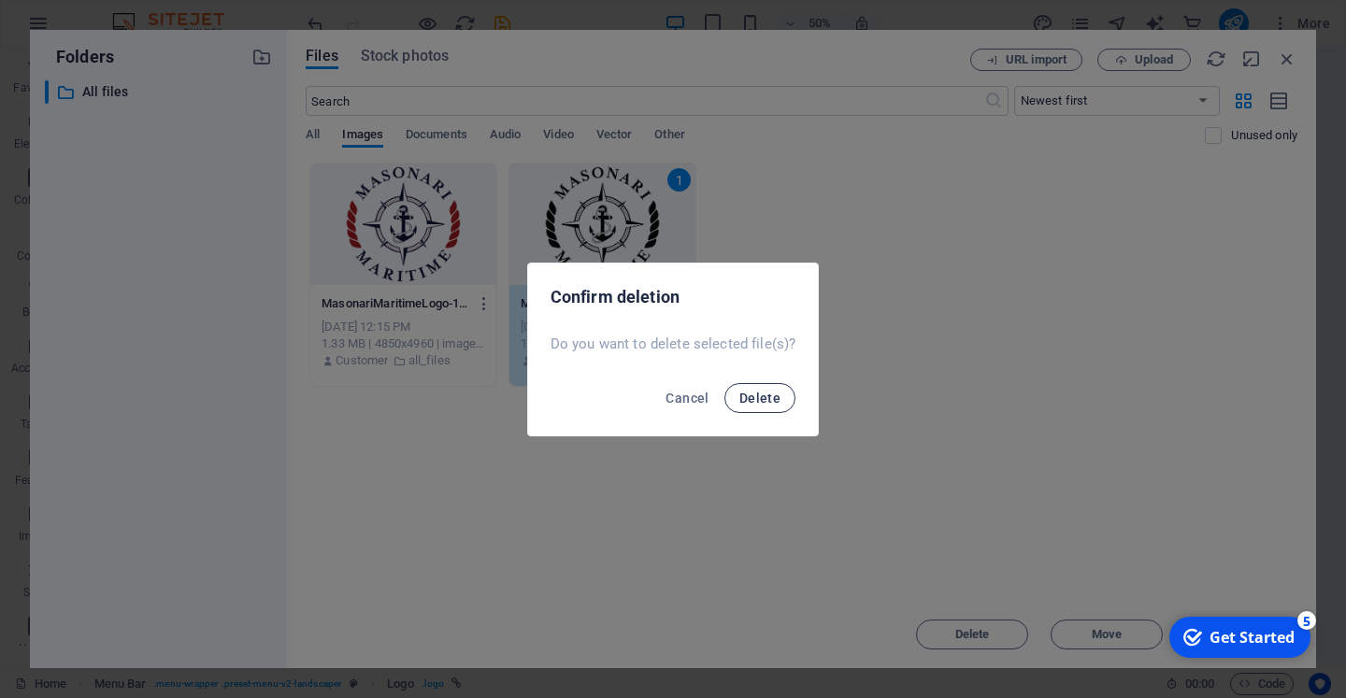
click at [769, 394] on span "Delete" at bounding box center [759, 398] width 41 height 15
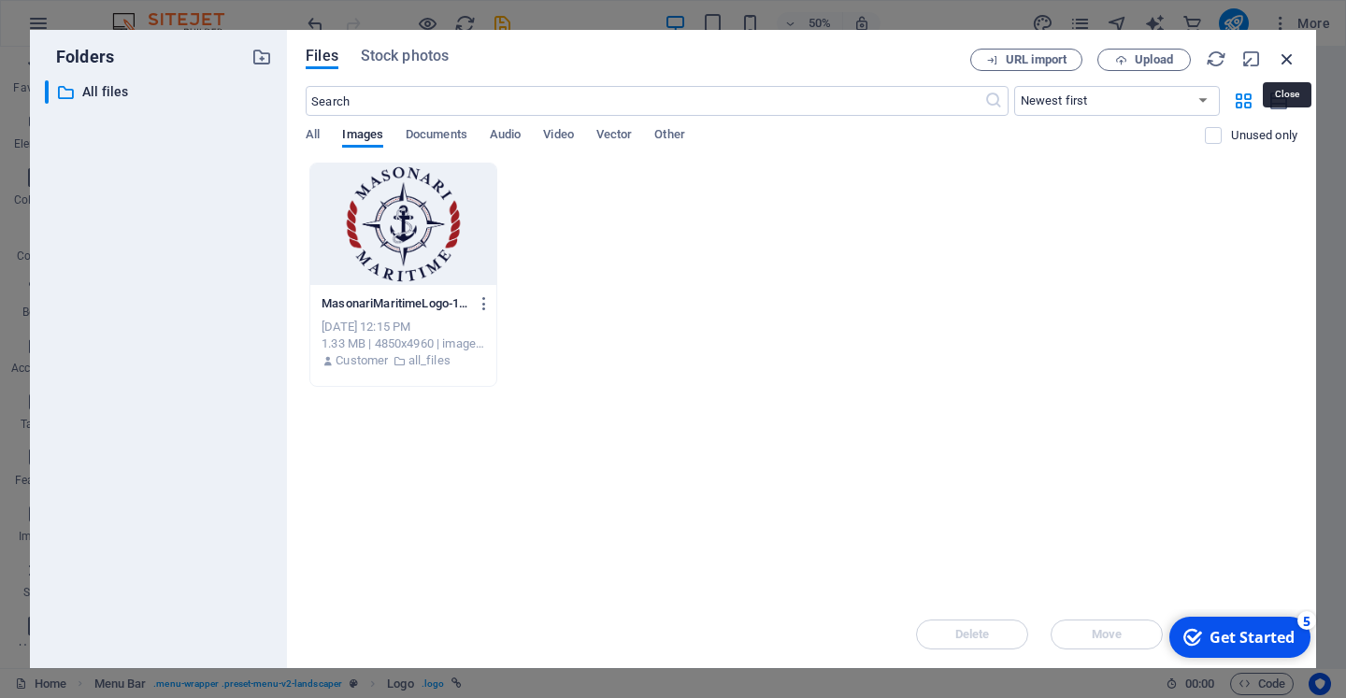
click at [1294, 59] on icon "button" at bounding box center [1287, 59] width 21 height 21
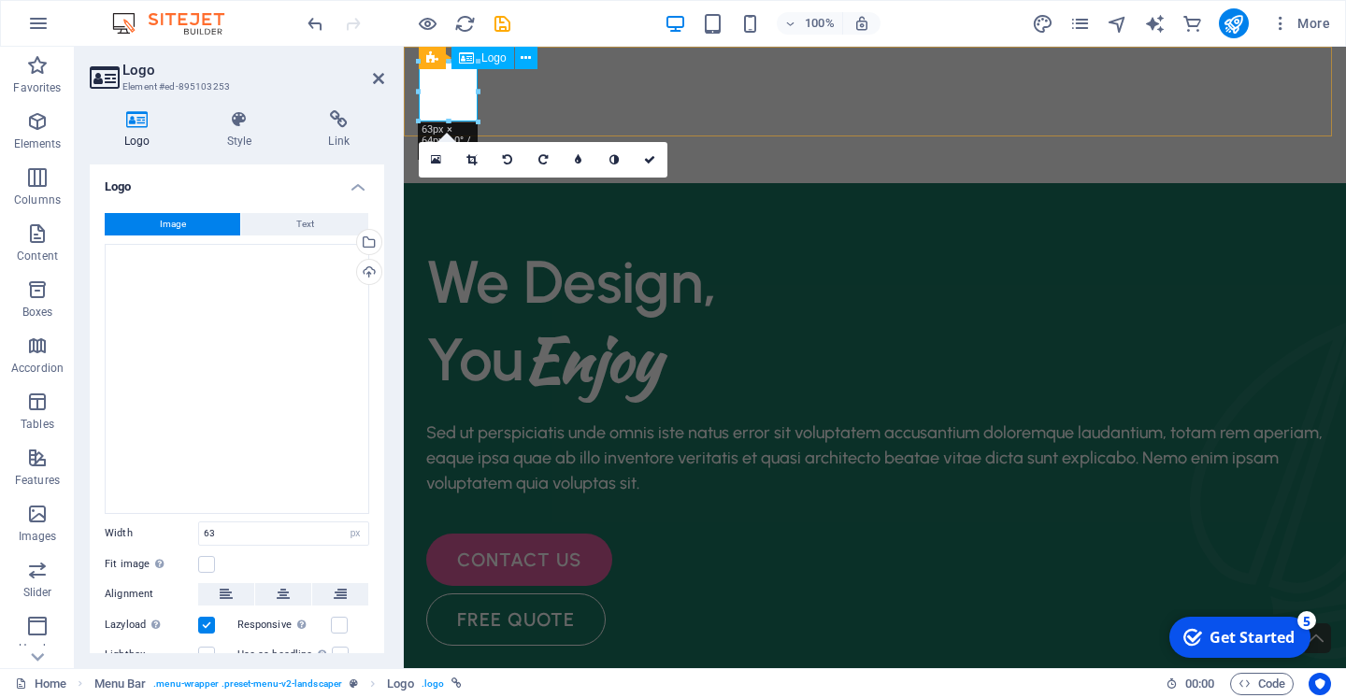
click at [443, 93] on div at bounding box center [875, 92] width 912 height 60
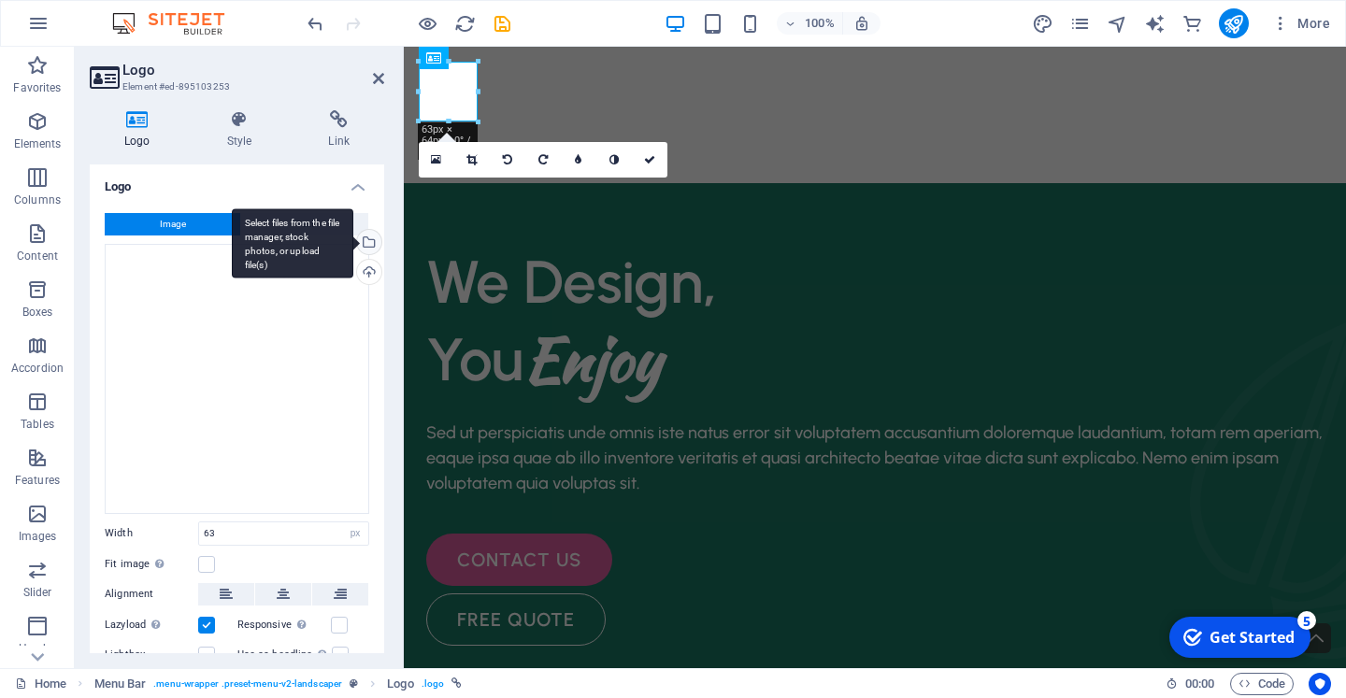
click at [369, 239] on div "Select files from the file manager, stock photos, or upload file(s)" at bounding box center [367, 244] width 28 height 28
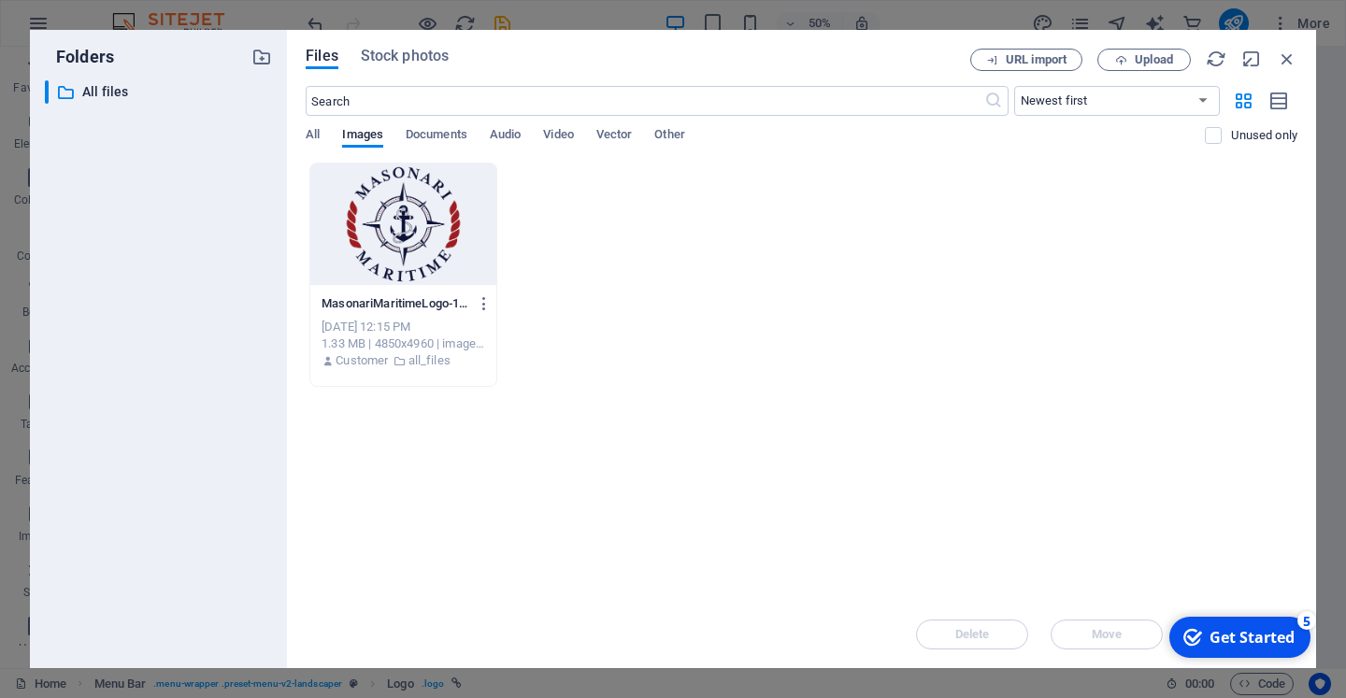
click at [398, 234] on div at bounding box center [403, 225] width 186 height 122
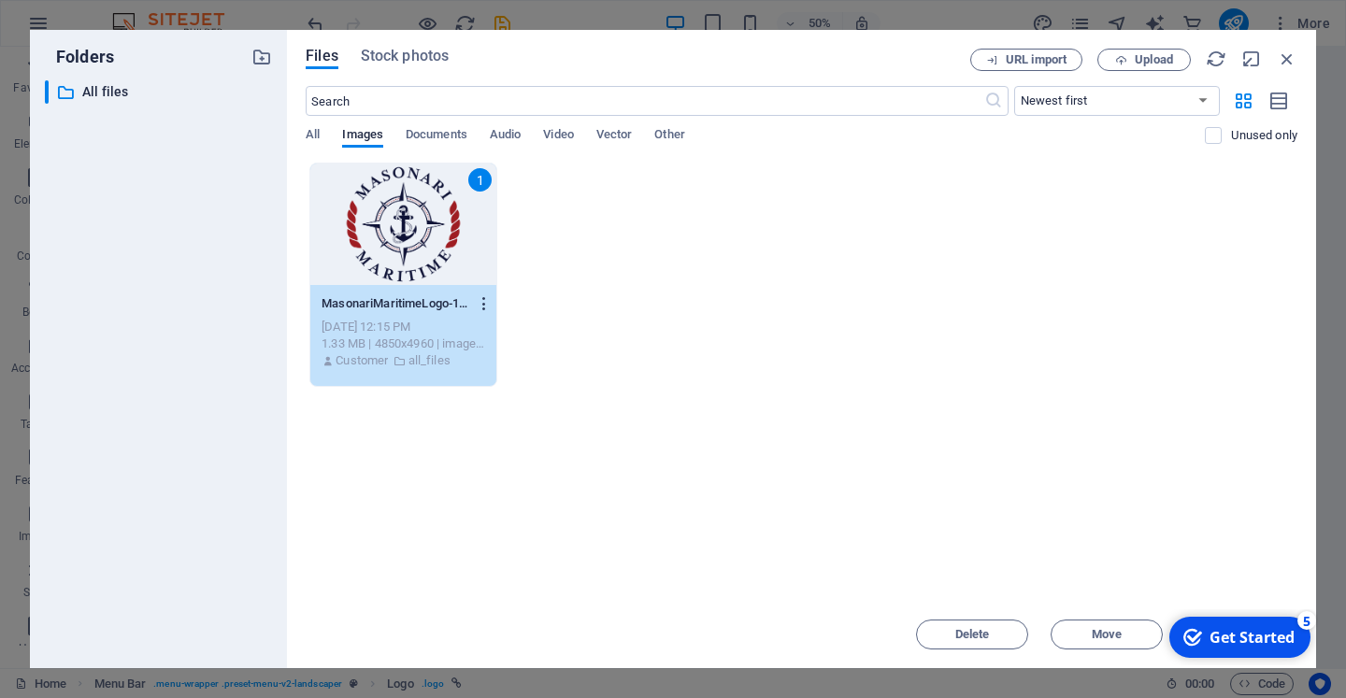
click at [487, 303] on icon "button" at bounding box center [485, 303] width 18 height 17
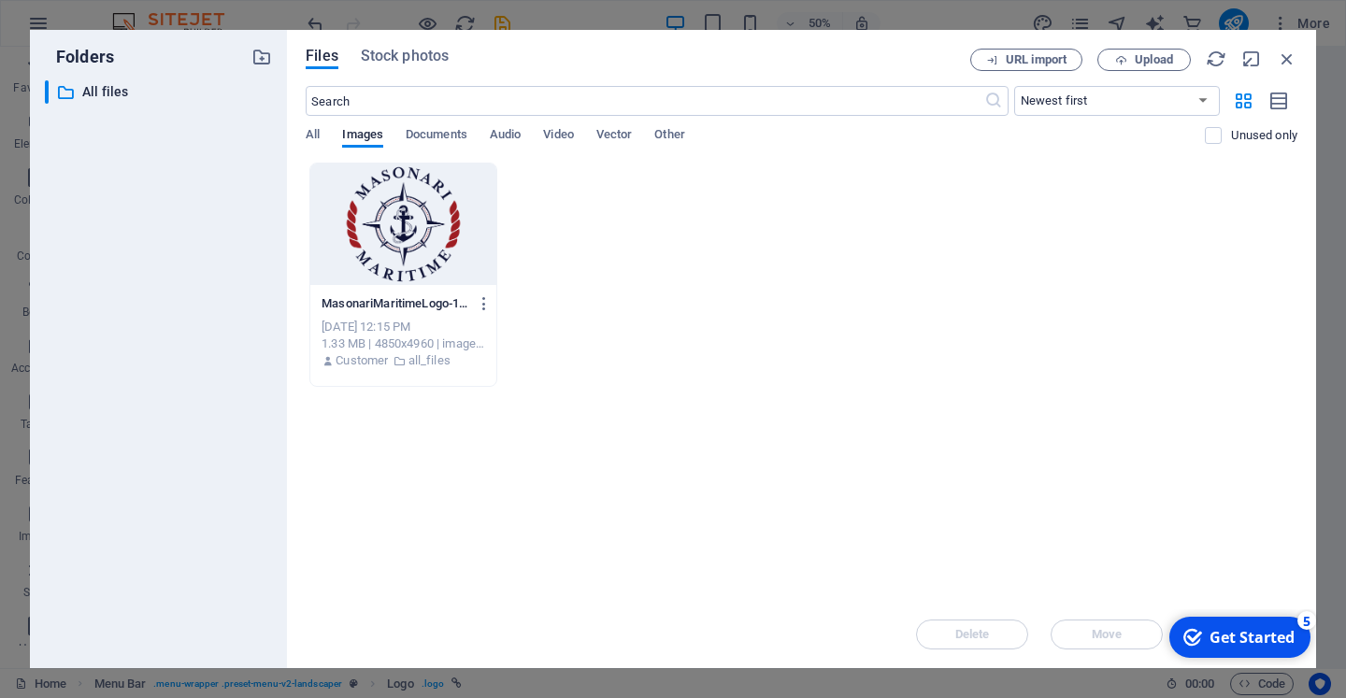
click at [482, 297] on icon "button" at bounding box center [485, 303] width 18 height 17
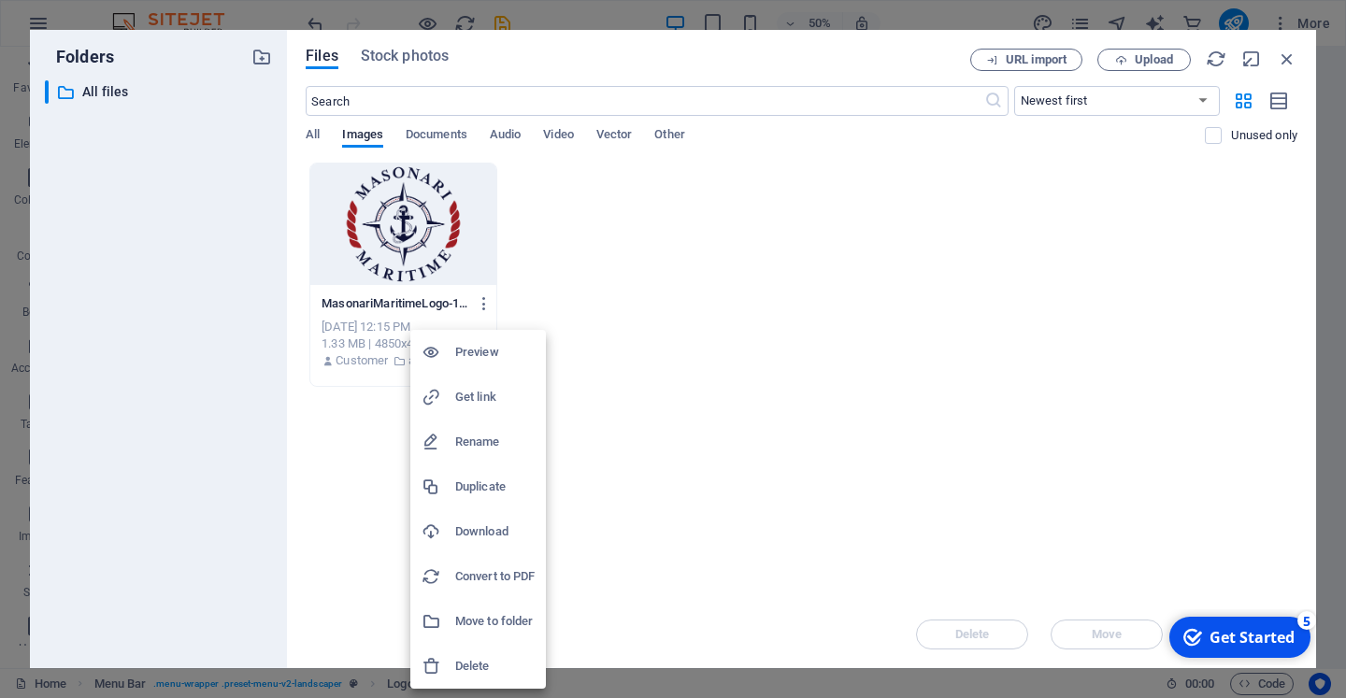
click at [831, 404] on div at bounding box center [673, 349] width 1346 height 698
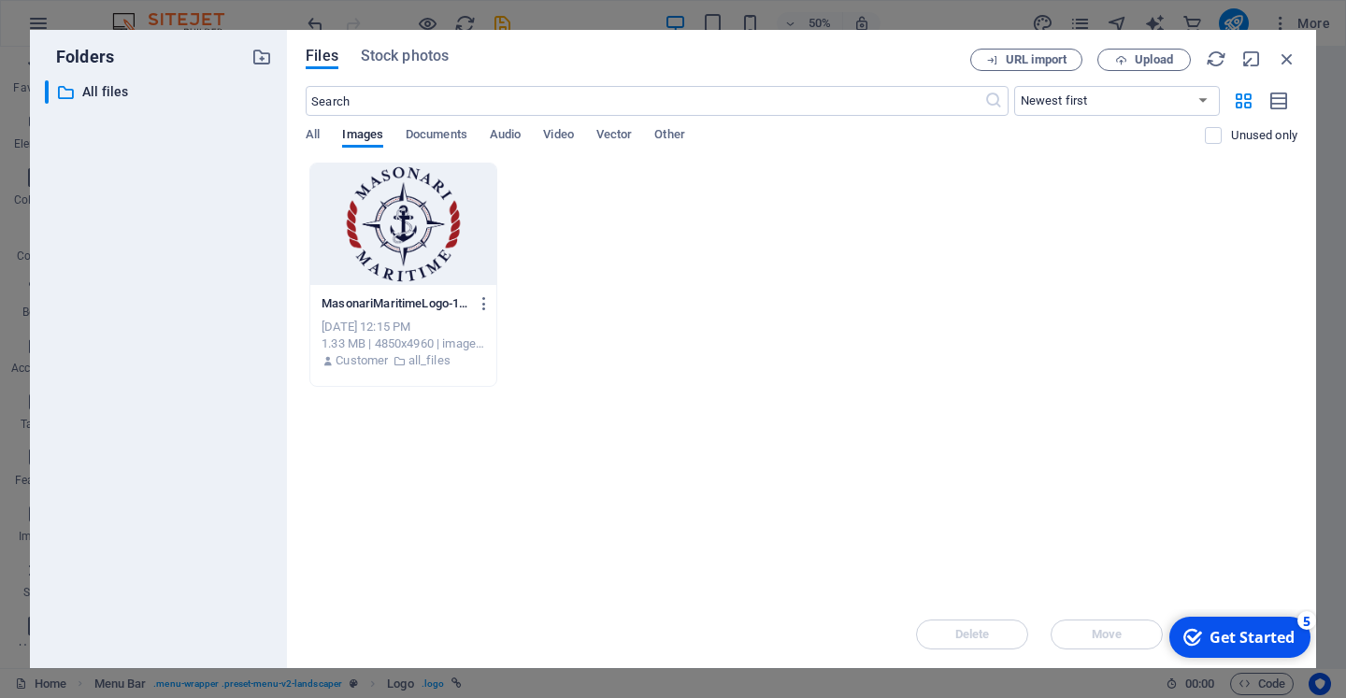
drag, startPoint x: 353, startPoint y: 245, endPoint x: 404, endPoint y: 238, distance: 50.9
click at [354, 243] on div at bounding box center [403, 225] width 186 height 122
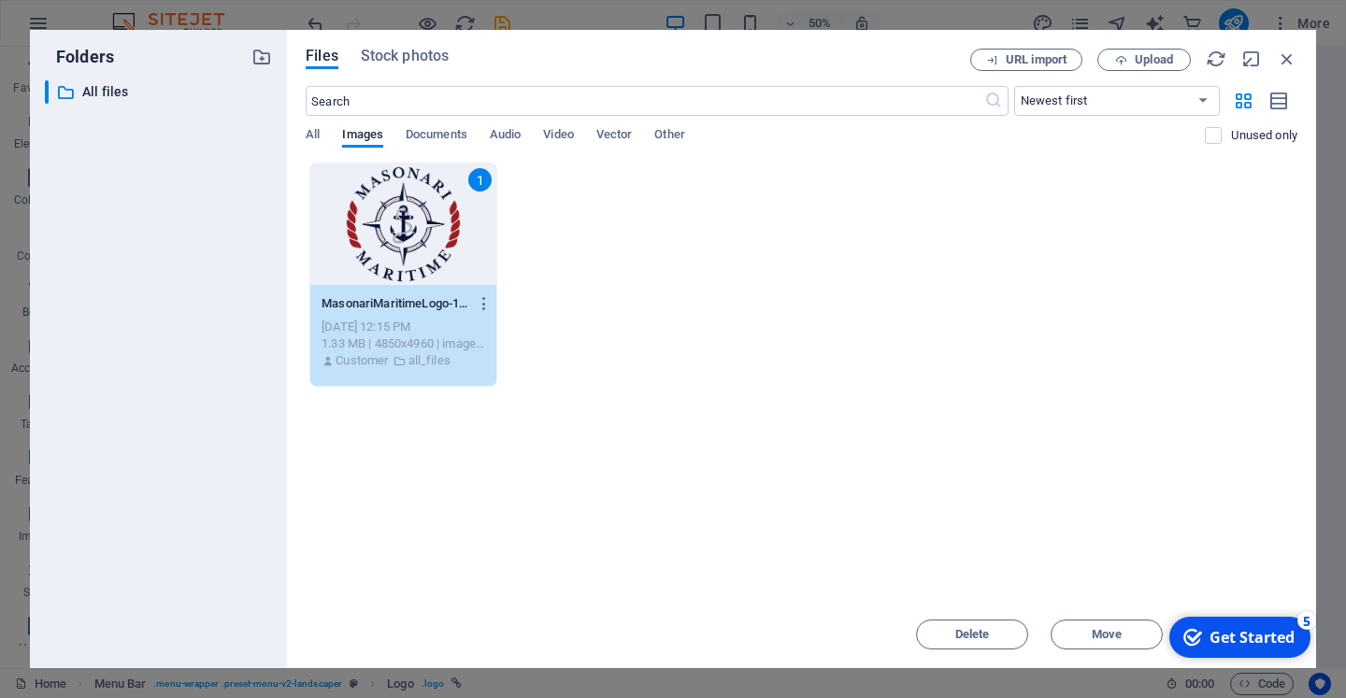
click at [1132, 414] on div "Drop files here to upload them instantly 1 MasonariMaritimeLogo-1-dakZr7q7N3sLB…" at bounding box center [802, 382] width 992 height 438
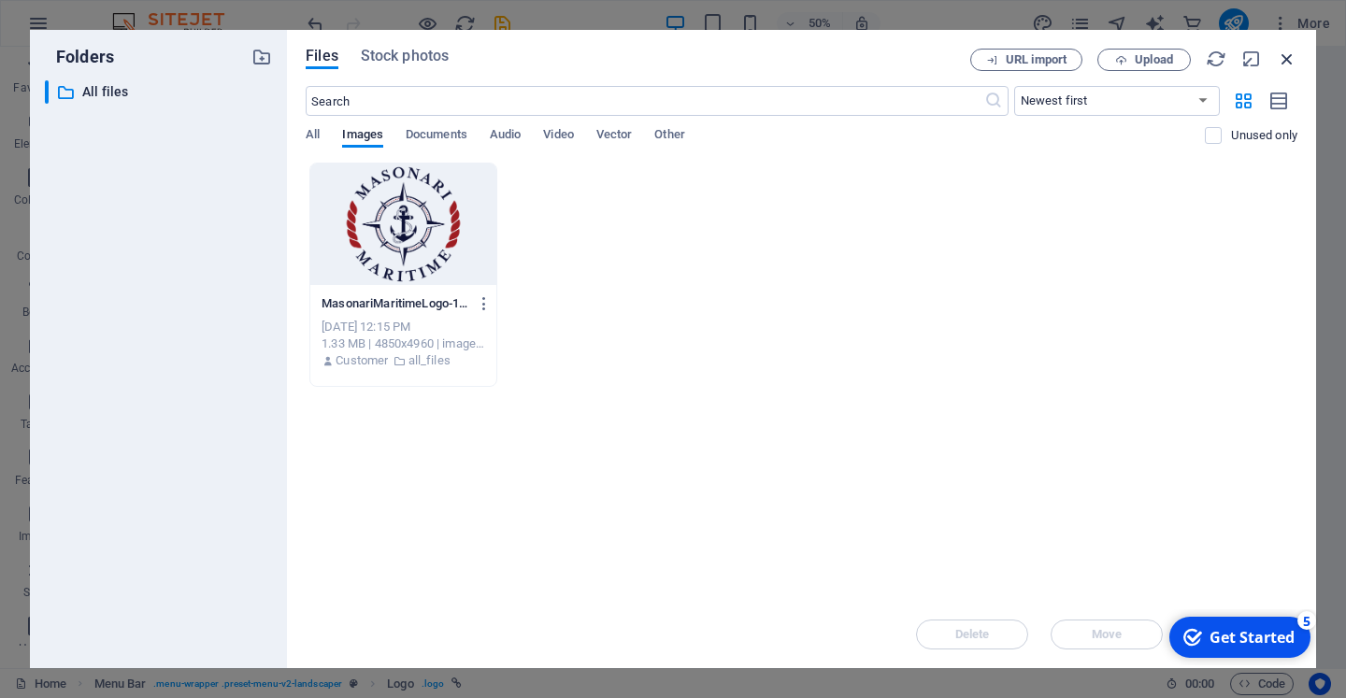
drag, startPoint x: 1296, startPoint y: 52, endPoint x: 881, endPoint y: 14, distance: 416.8
click at [1296, 52] on icon "button" at bounding box center [1287, 59] width 21 height 21
drag, startPoint x: 1664, startPoint y: 64, endPoint x: 1283, endPoint y: 63, distance: 380.4
click at [1345, 63] on div "About Us Services Portfolio Contact" at bounding box center [888, 115] width 968 height 136
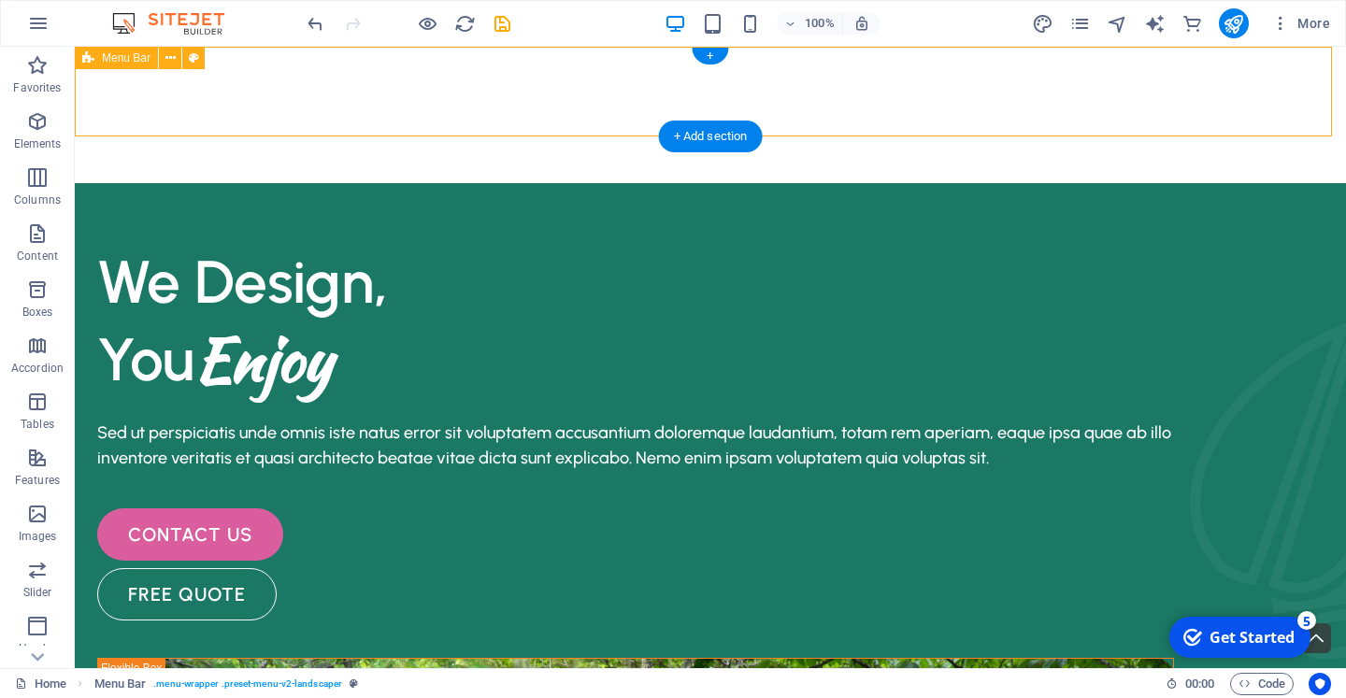
click at [104, 85] on div "About Us Services Portfolio Contact" at bounding box center [710, 115] width 1271 height 136
drag, startPoint x: 170, startPoint y: 122, endPoint x: 167, endPoint y: 111, distance: 10.7
click at [170, 117] on div "About Us Services Portfolio Contact" at bounding box center [710, 115] width 1271 height 136
drag, startPoint x: 263, startPoint y: 113, endPoint x: 190, endPoint y: 79, distance: 80.3
click at [190, 79] on div at bounding box center [711, 92] width 1092 height 60
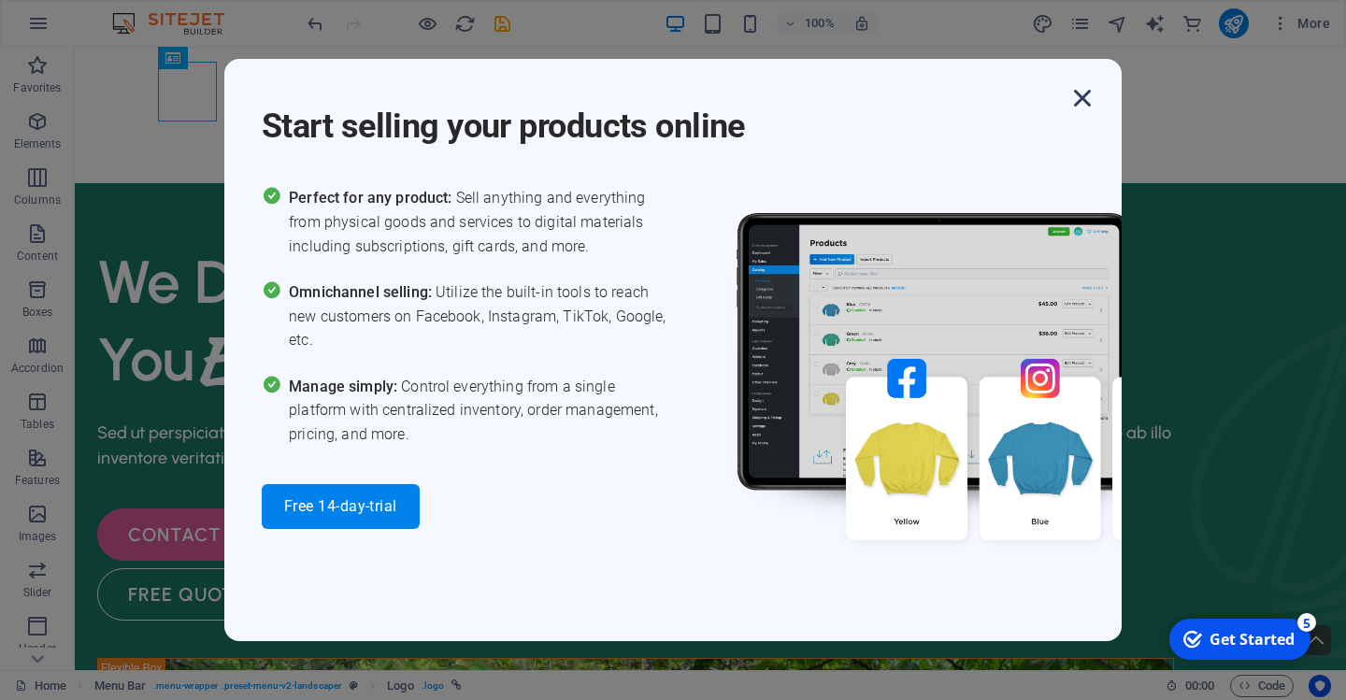
click at [1077, 88] on icon "button" at bounding box center [1083, 98] width 34 height 34
